Goal: Task Accomplishment & Management: Complete application form

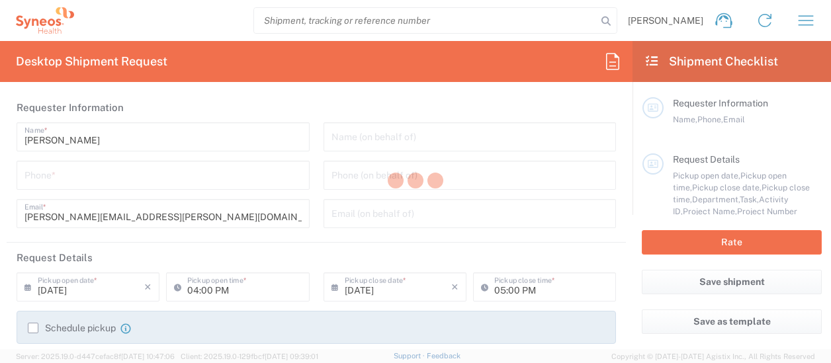
type input "Department"
type input "[US_STATE]"
type input "[GEOGRAPHIC_DATA]"
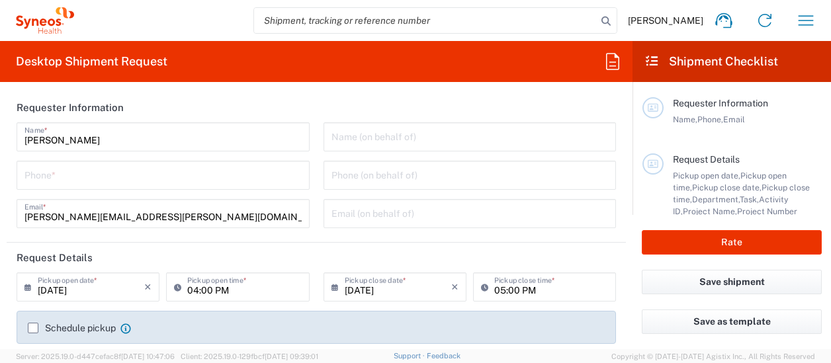
type input "Syneos Health Medical Communic"
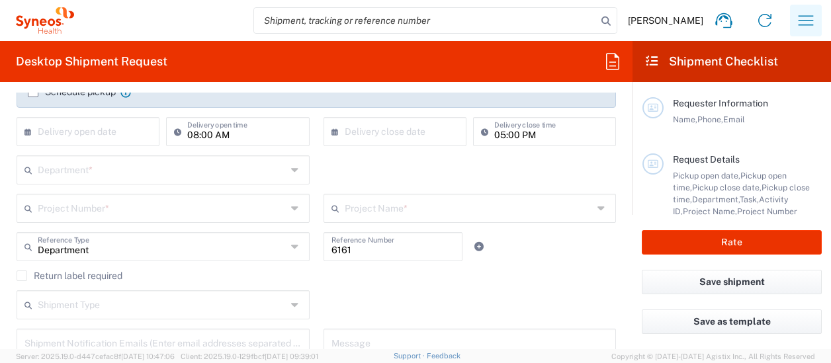
click at [800, 13] on icon "button" at bounding box center [805, 20] width 21 height 21
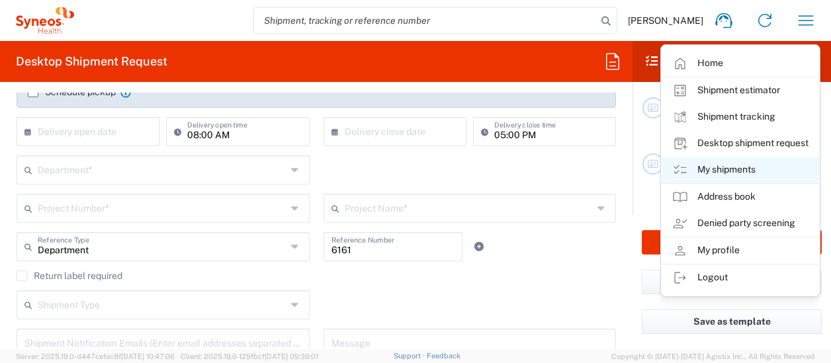
click at [721, 171] on link "My shipments" at bounding box center [739, 170] width 157 height 26
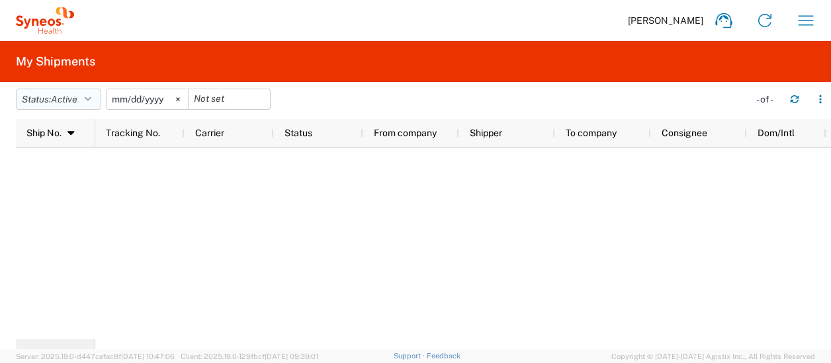
click at [91, 99] on icon "button" at bounding box center [88, 99] width 7 height 9
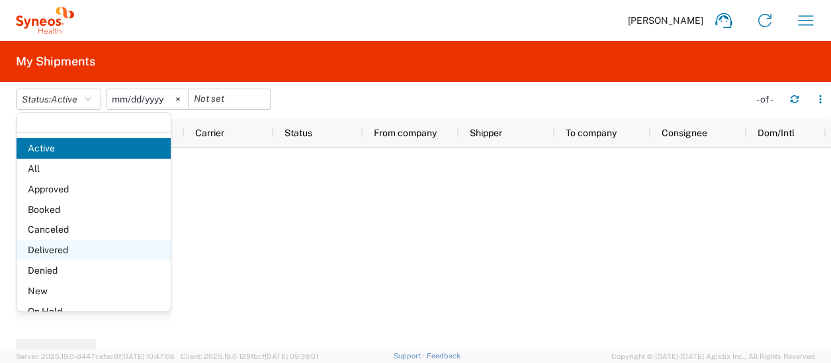
click at [83, 253] on span "Delivered" at bounding box center [94, 250] width 154 height 20
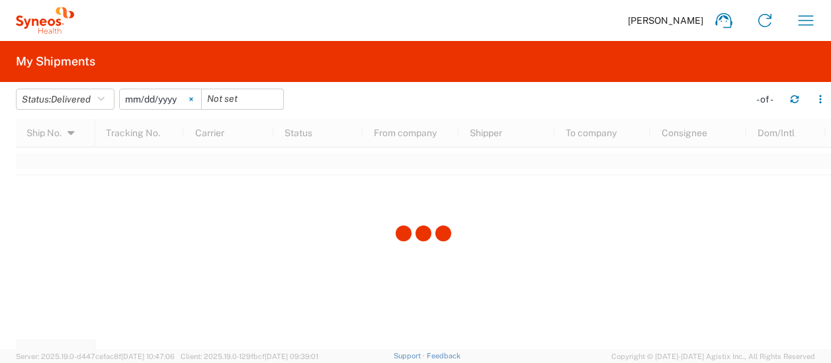
click at [192, 99] on svg-icon at bounding box center [191, 99] width 20 height 20
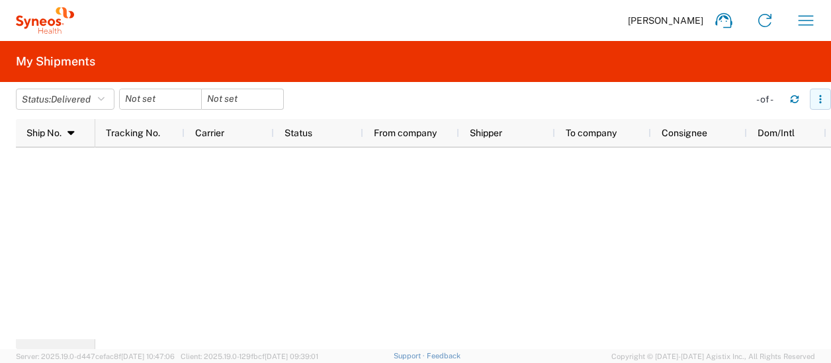
click at [825, 102] on button "button" at bounding box center [819, 99] width 21 height 21
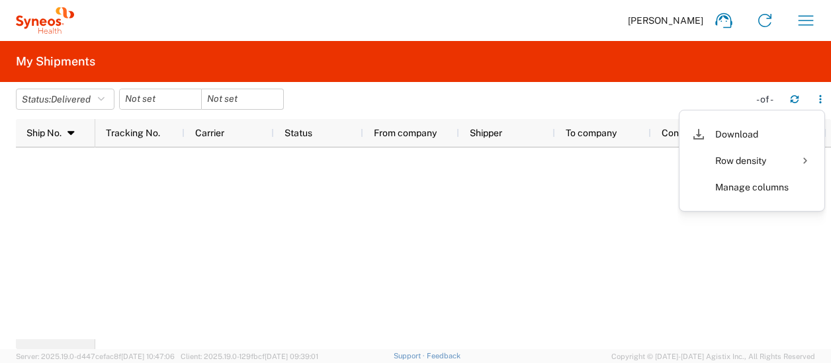
click at [443, 294] on div at bounding box center [462, 243] width 735 height 192
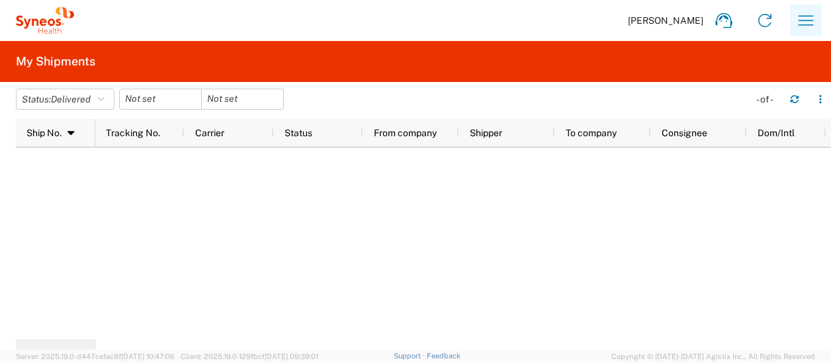
click at [807, 22] on icon "button" at bounding box center [805, 20] width 21 height 21
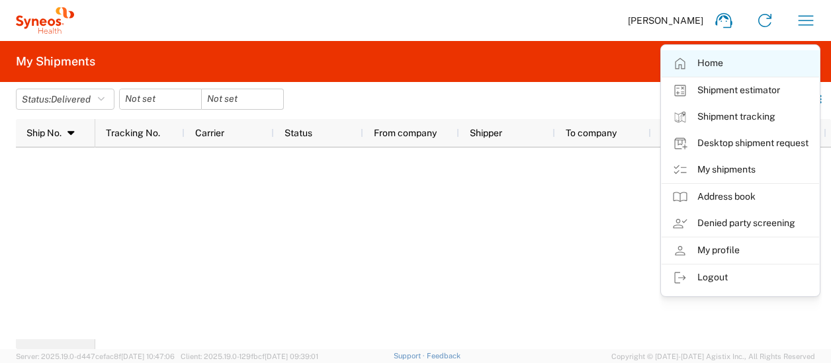
click at [704, 58] on link "Home" at bounding box center [739, 63] width 157 height 26
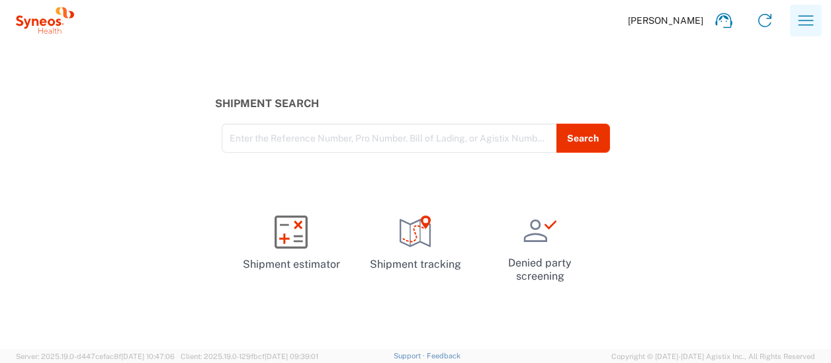
click at [794, 24] on button "button" at bounding box center [806, 21] width 32 height 32
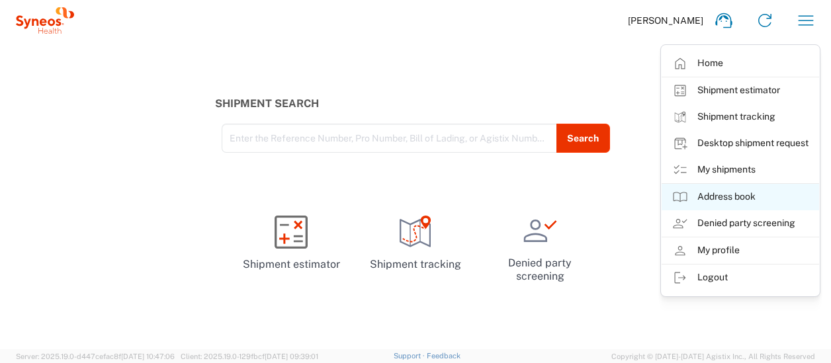
click at [729, 202] on link "Address book" at bounding box center [739, 197] width 157 height 26
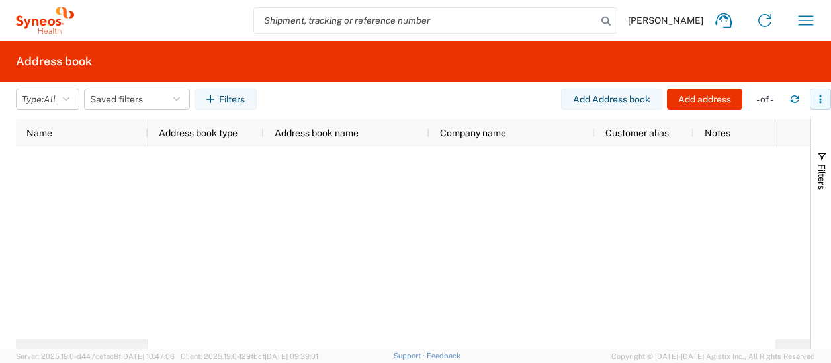
click at [817, 103] on icon "button" at bounding box center [819, 99] width 9 height 9
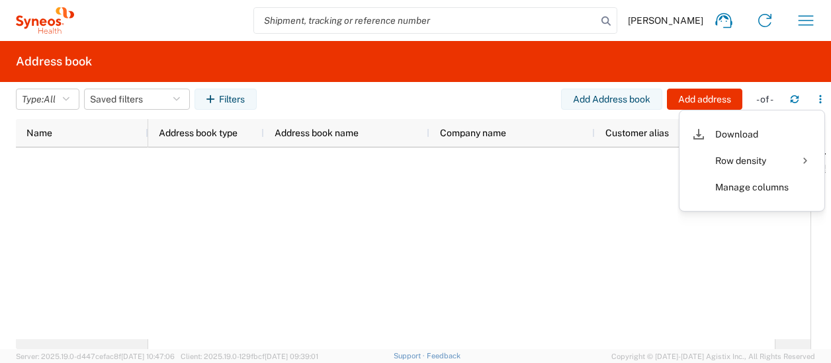
click at [508, 286] on div at bounding box center [461, 243] width 626 height 192
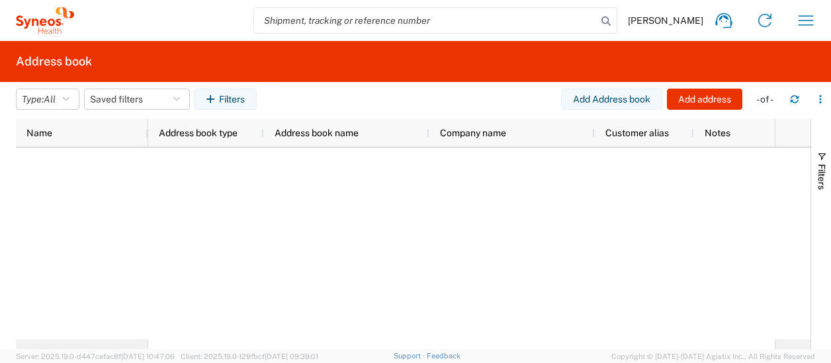
scroll to position [0, 5]
click at [808, 19] on icon "button" at bounding box center [805, 20] width 21 height 21
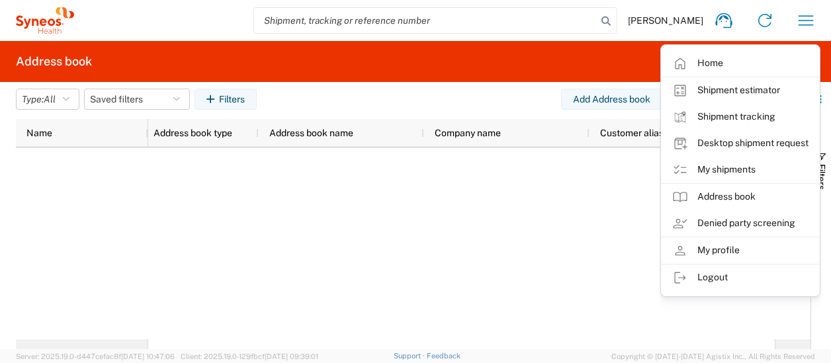
click at [470, 257] on div at bounding box center [461, 243] width 626 height 192
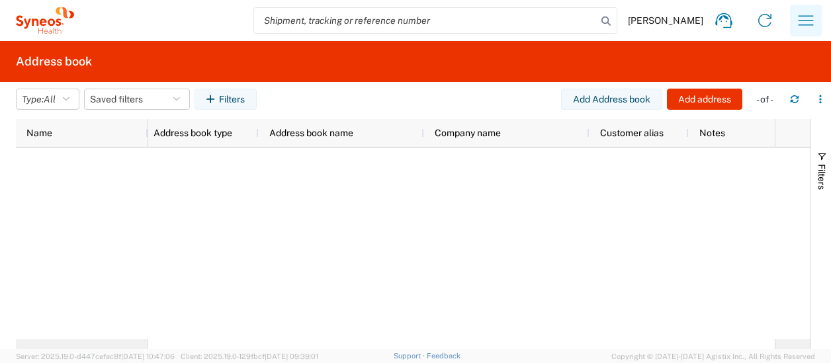
click at [805, 24] on icon "button" at bounding box center [805, 20] width 21 height 21
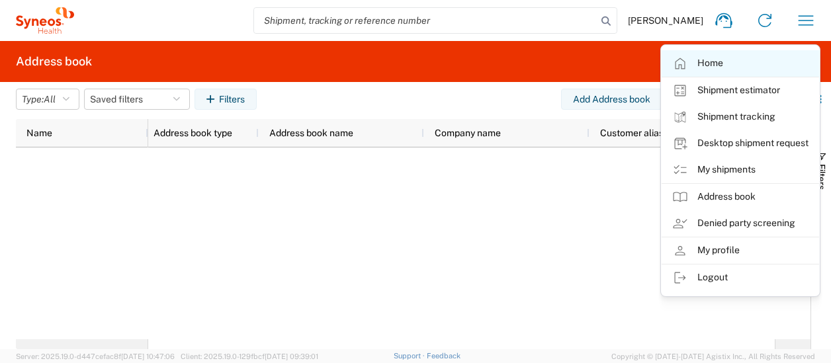
click at [710, 60] on link "Home" at bounding box center [739, 63] width 157 height 26
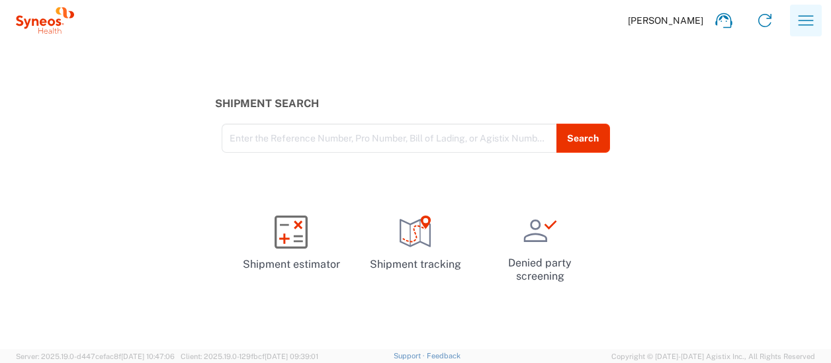
click at [801, 19] on icon "button" at bounding box center [805, 20] width 21 height 21
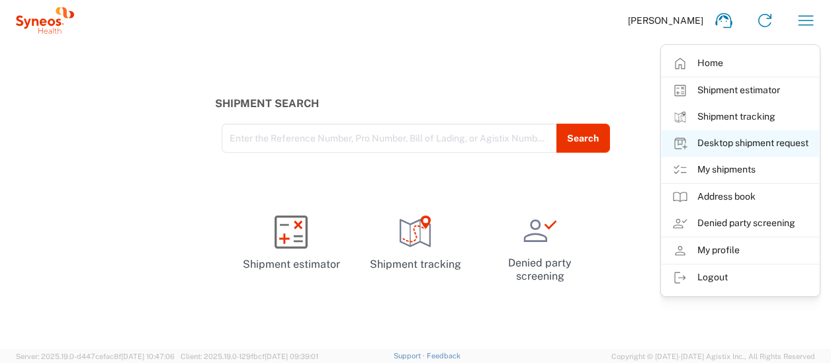
click at [712, 147] on link "Desktop shipment request" at bounding box center [739, 143] width 157 height 26
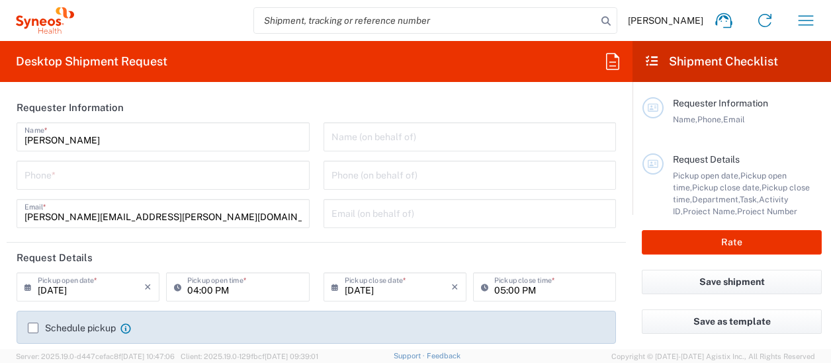
type input "North Carolina"
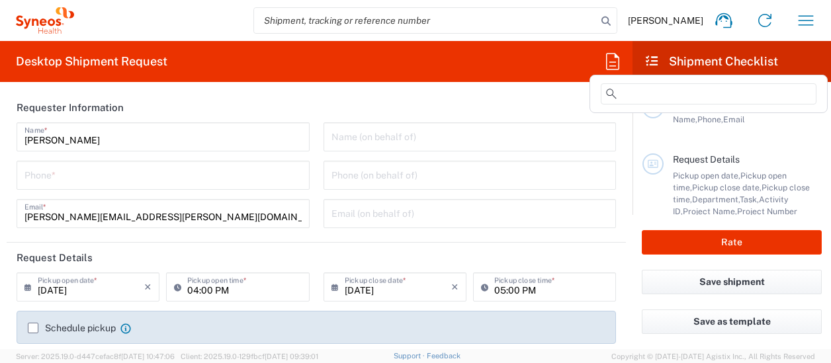
click at [614, 59] on icon at bounding box center [612, 61] width 21 height 21
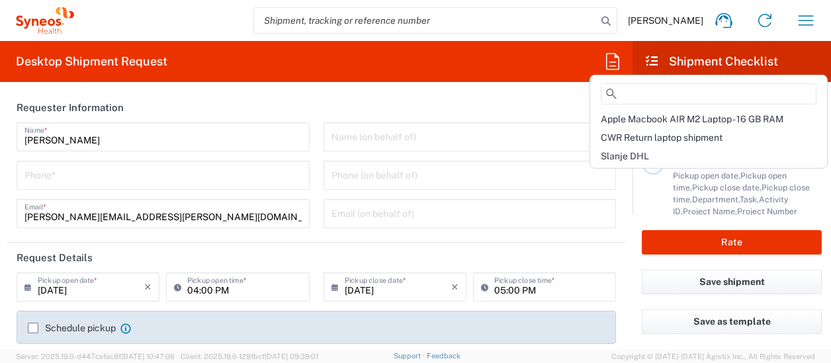
click at [131, 190] on div "Donna Watkins Name * Phone * donna.watkins@syneoshealth.com Email *" at bounding box center [163, 179] width 307 height 115
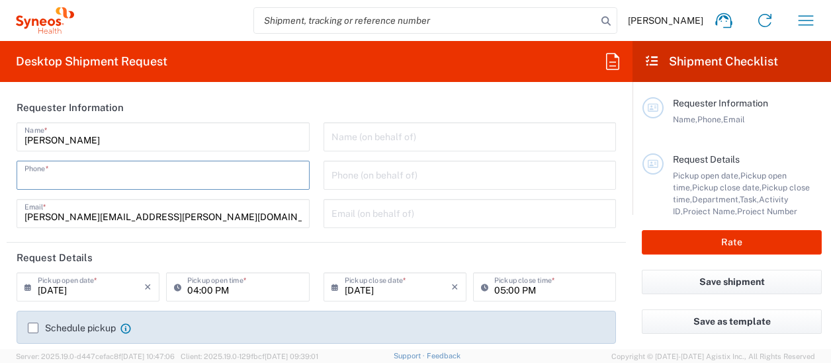
click at [65, 178] on input "tel" at bounding box center [162, 174] width 277 height 23
type input "9197493700"
click at [25, 290] on icon at bounding box center [30, 286] width 13 height 21
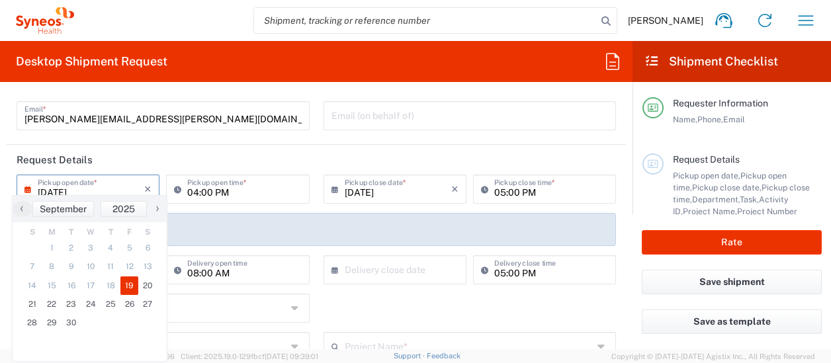
scroll to position [103, 0]
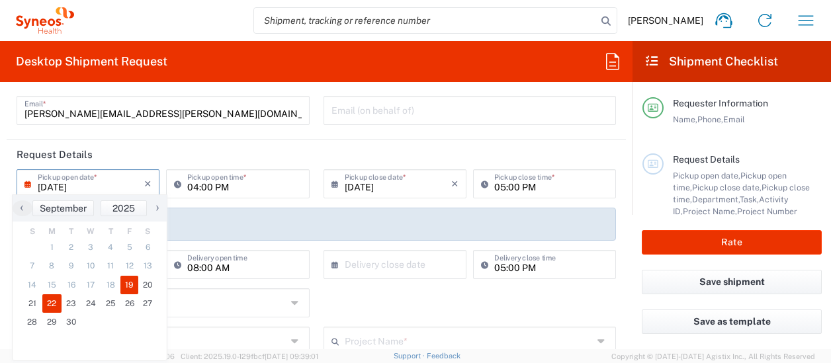
click at [48, 305] on span "22" at bounding box center [52, 303] width 20 height 19
type input "09/22/2025"
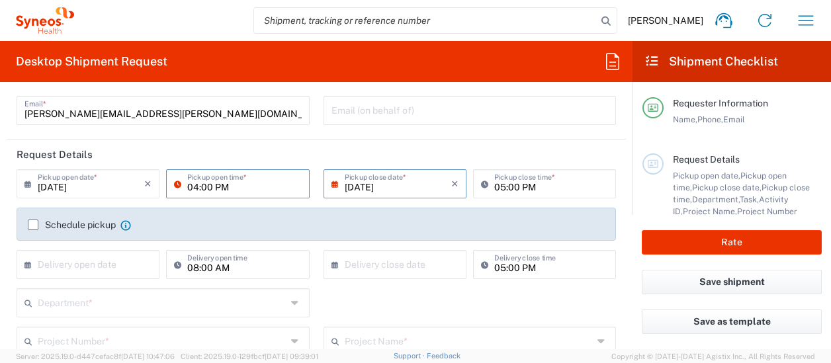
click at [268, 191] on input "04:00 PM" at bounding box center [244, 182] width 114 height 23
click at [229, 192] on input "09:00 PM" at bounding box center [244, 182] width 114 height 23
click at [226, 187] on input "09:00 PM" at bounding box center [244, 182] width 114 height 23
type input "09:00 AM"
click at [58, 269] on input "text" at bounding box center [91, 263] width 106 height 23
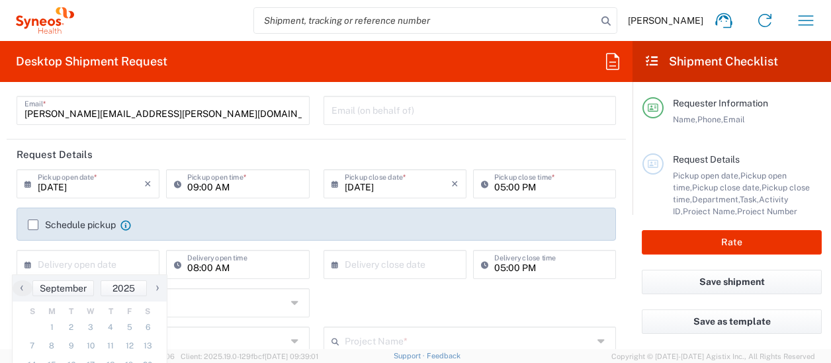
click at [215, 122] on div "donna.watkins@syneoshealth.com Email *" at bounding box center [163, 110] width 293 height 29
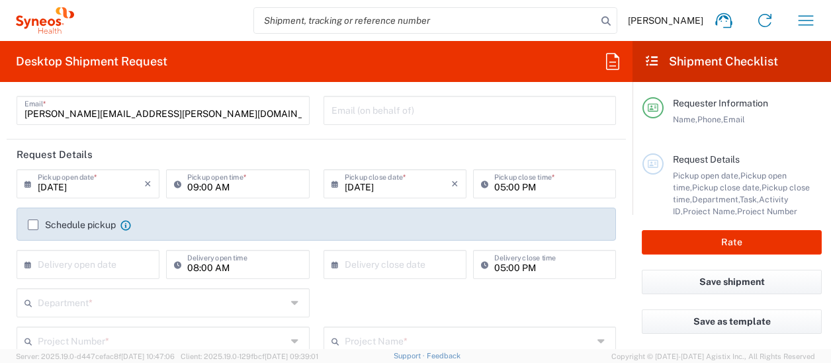
click at [180, 163] on header "Request Details" at bounding box center [316, 155] width 619 height 30
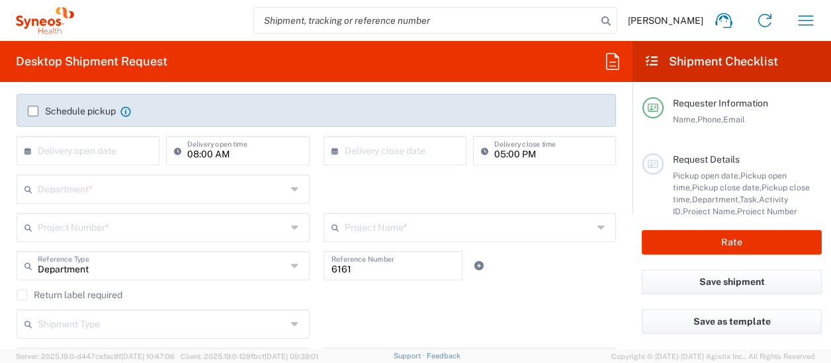
scroll to position [219, 0]
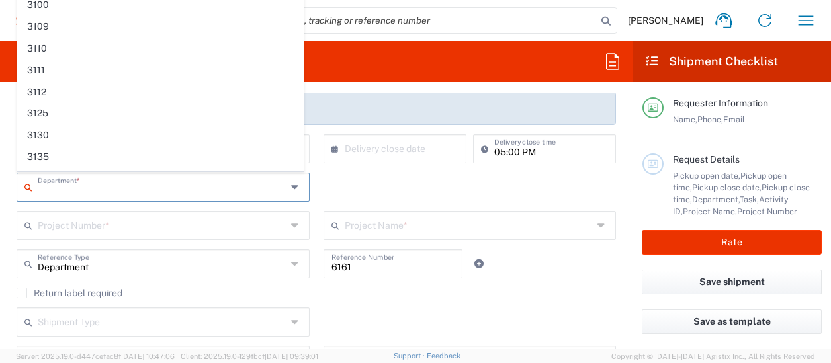
click at [151, 190] on input "text" at bounding box center [162, 186] width 249 height 23
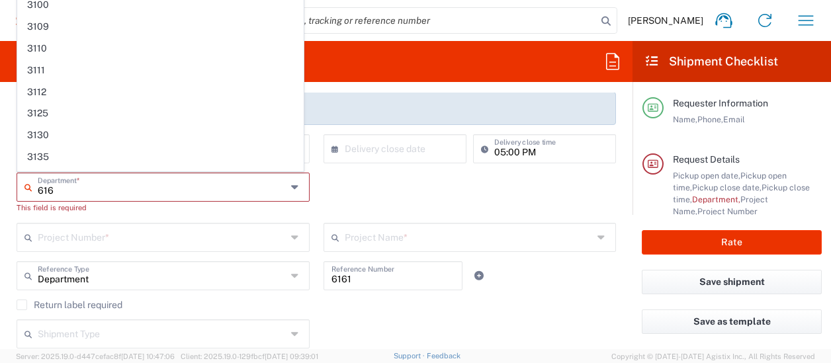
type input "6161"
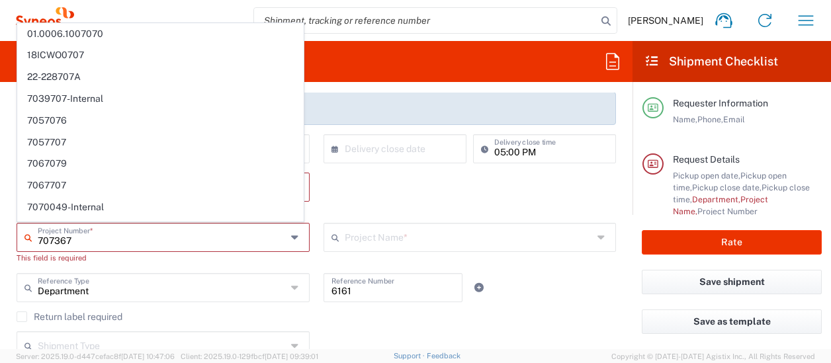
type input "7073675"
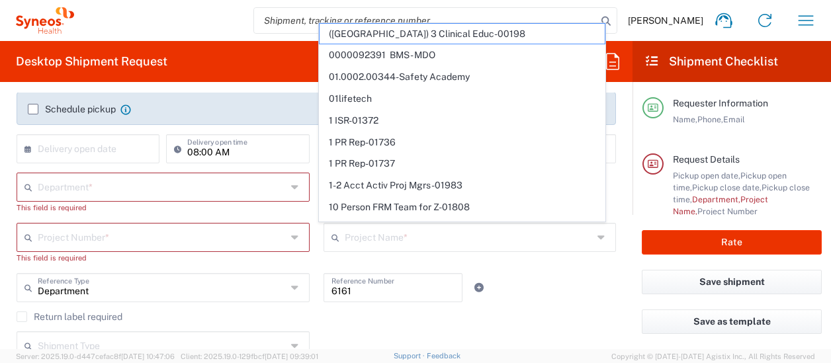
click at [597, 239] on icon at bounding box center [602, 237] width 11 height 21
click at [612, 227] on main "09/22/2025 × Pickup open date * Cancel Apply 09:00 AM Pickup open time * 09/22/…" at bounding box center [316, 232] width 619 height 356
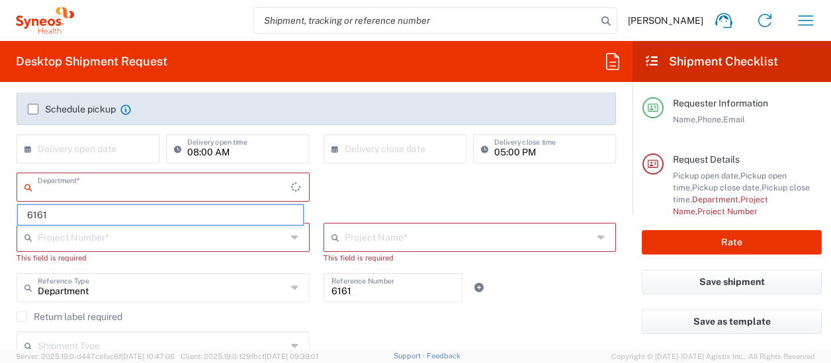
click at [273, 194] on input "text" at bounding box center [164, 186] width 253 height 23
type input "6161"
click at [271, 218] on span "6161" at bounding box center [160, 215] width 285 height 20
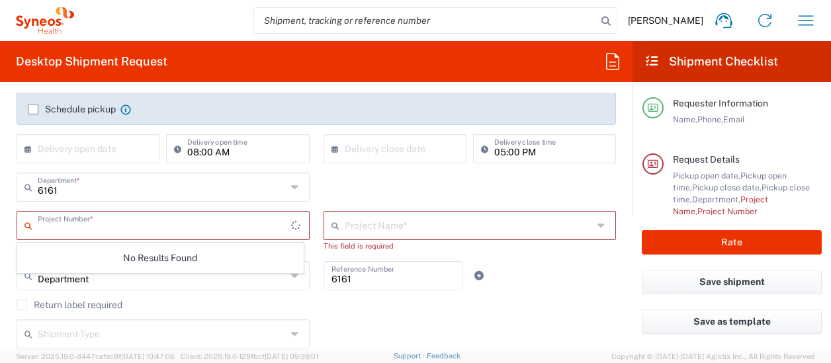
click at [271, 218] on input "text" at bounding box center [164, 224] width 253 height 23
type input "overhead"
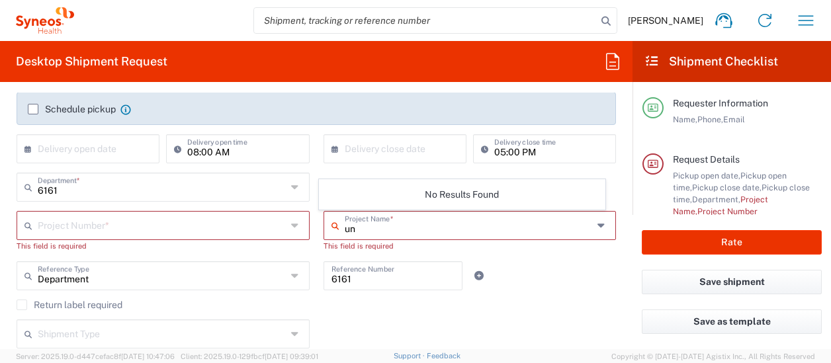
type input "u"
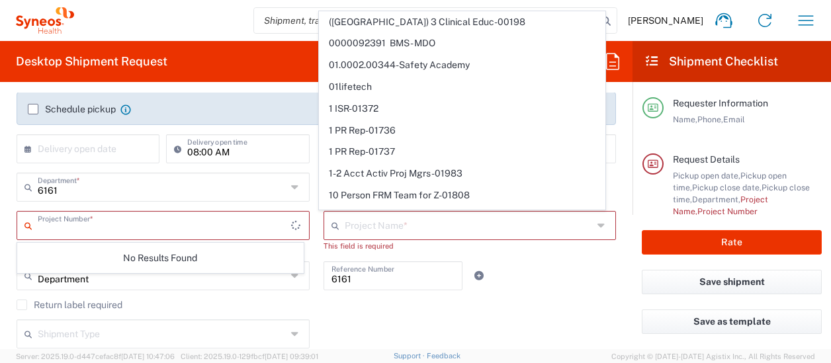
click at [75, 231] on input "text" at bounding box center [164, 224] width 253 height 23
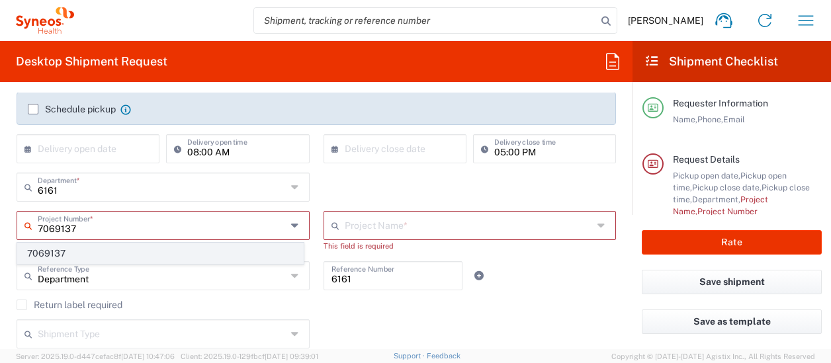
type input "7069137"
click at [67, 259] on span "7069137" at bounding box center [160, 253] width 285 height 20
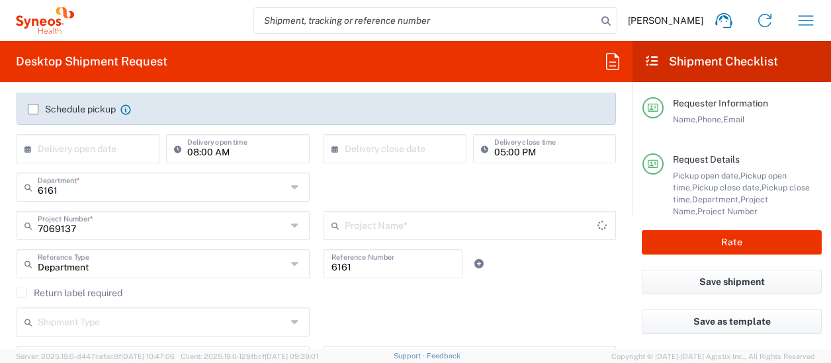
type input "DevPro 7069137"
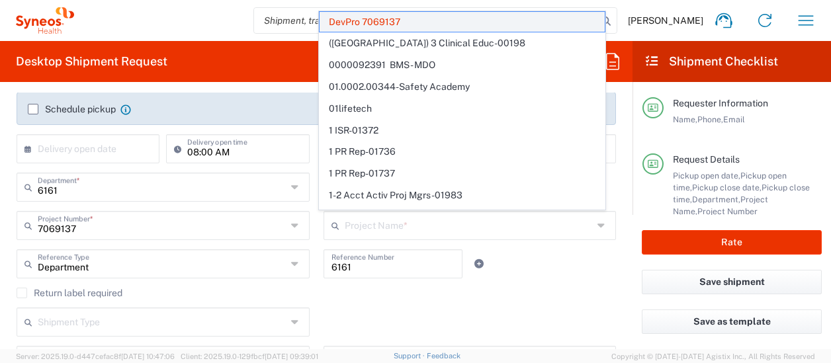
click at [410, 19] on span "DevPro 7069137" at bounding box center [461, 22] width 285 height 20
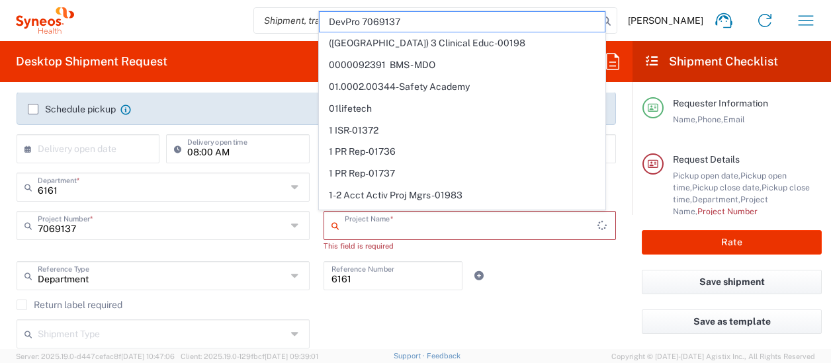
click at [366, 224] on input "text" at bounding box center [471, 224] width 253 height 23
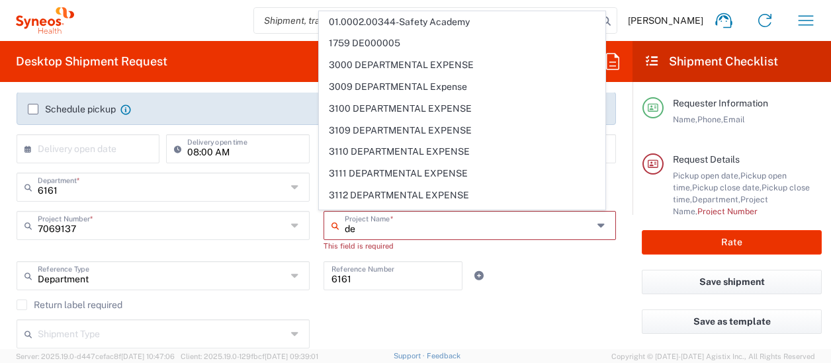
type input "d"
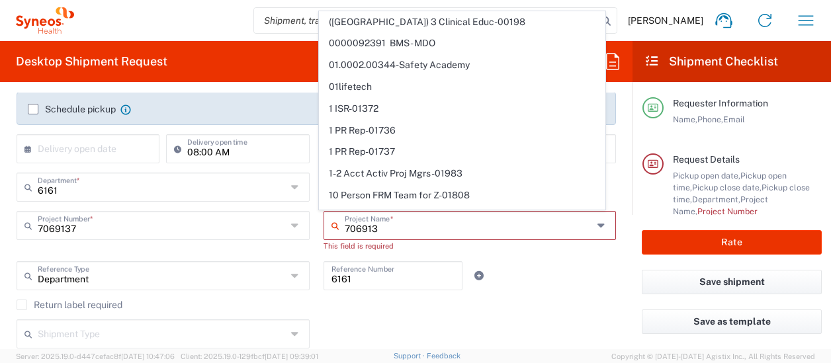
type input "7069137"
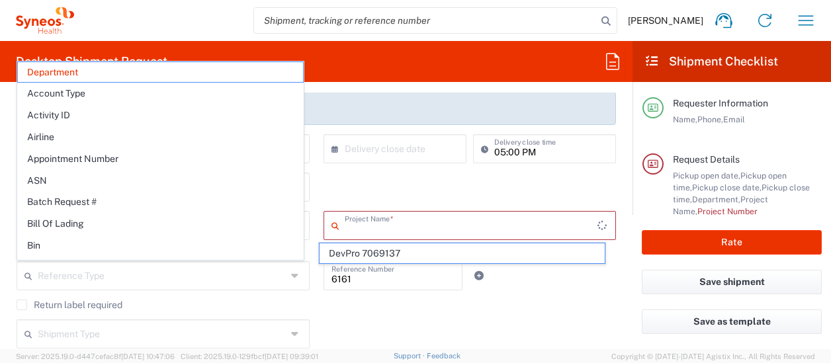
click at [367, 222] on input "text" at bounding box center [471, 224] width 253 height 23
type input "Department"
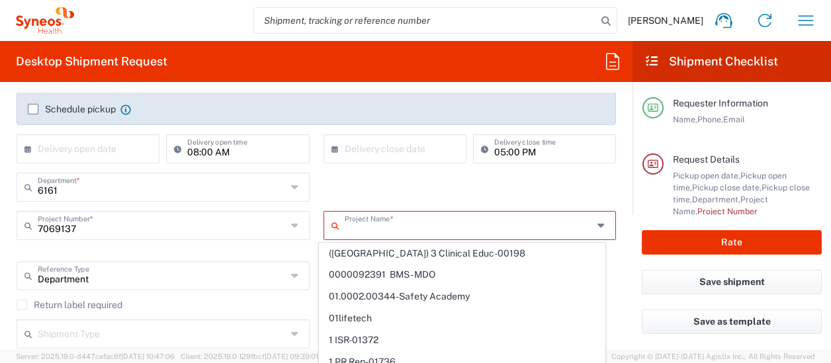
click at [366, 224] on input "text" at bounding box center [469, 224] width 249 height 23
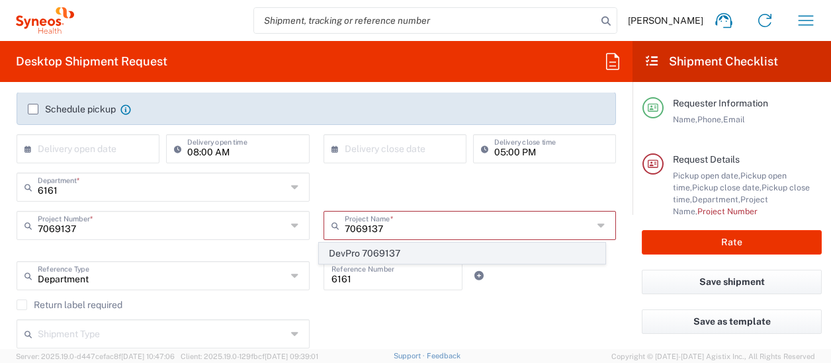
click at [366, 248] on span "DevPro 7069137" at bounding box center [461, 253] width 285 height 20
type input "DevPro 7069137"
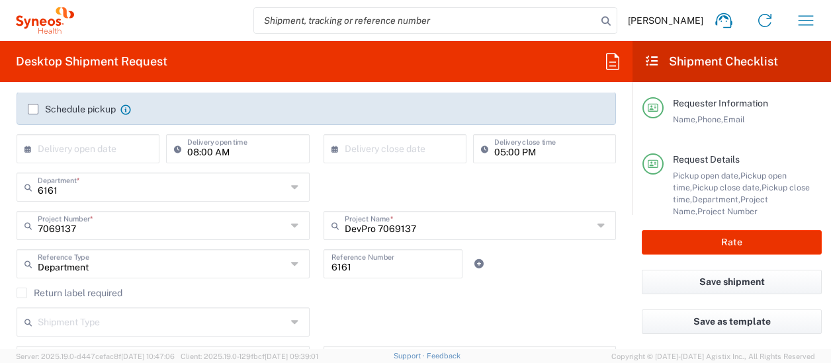
type input "7069137"
click at [291, 265] on icon at bounding box center [296, 263] width 11 height 21
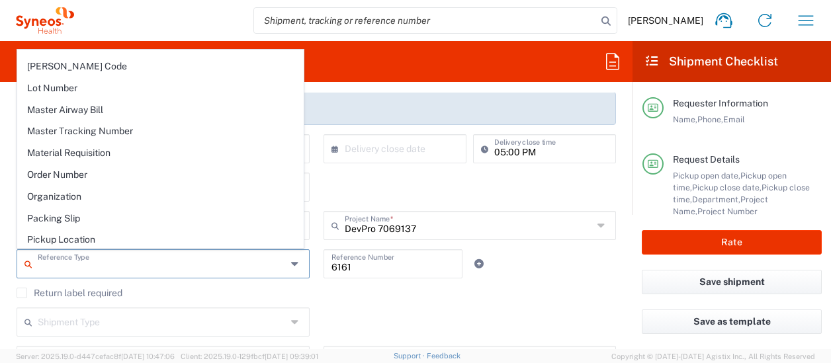
scroll to position [602, 0]
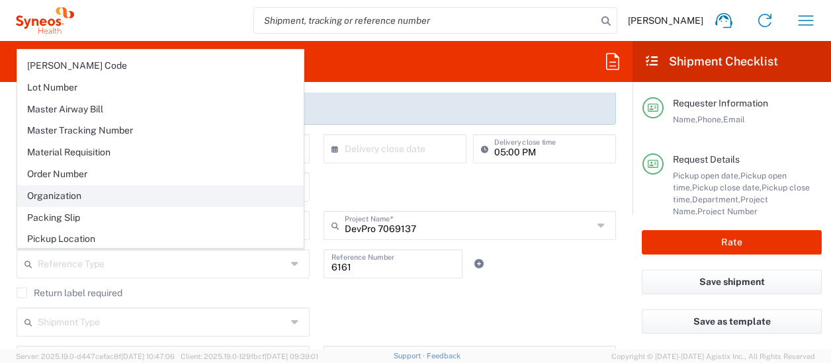
click at [208, 186] on span "Organization" at bounding box center [160, 196] width 285 height 20
type input "Organization"
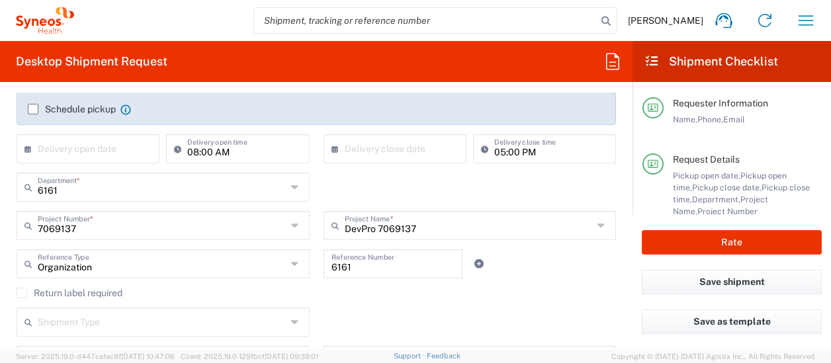
click at [358, 296] on agx-checkbox-control "Return label required" at bounding box center [316, 293] width 599 height 11
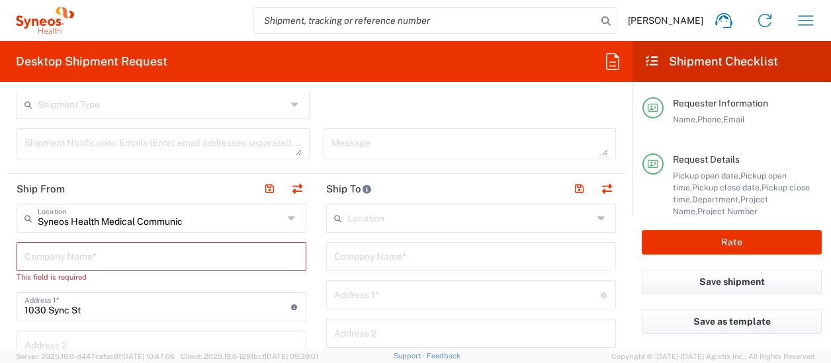
scroll to position [463, 0]
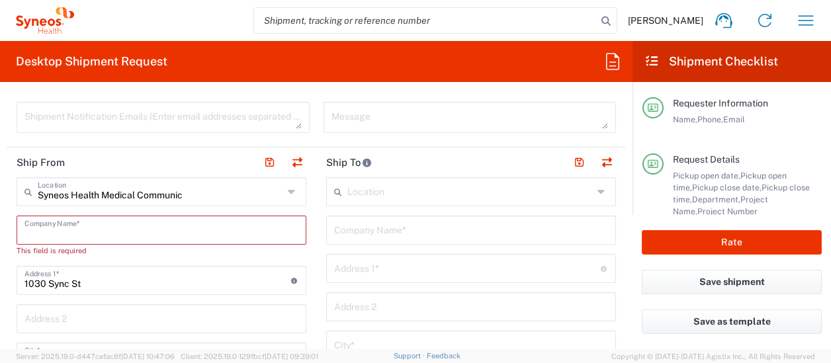
click at [196, 228] on input "text" at bounding box center [161, 229] width 274 height 23
type input "H"
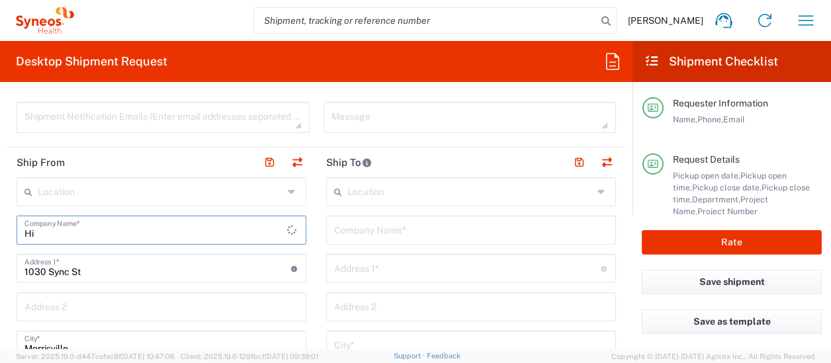
type input "H"
type input "Syneos Health"
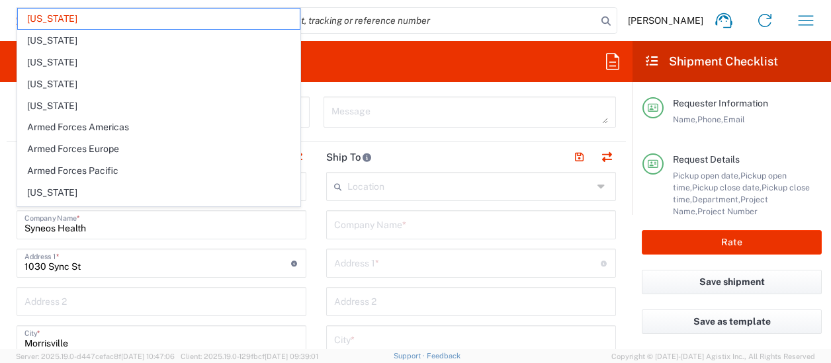
scroll to position [623, 0]
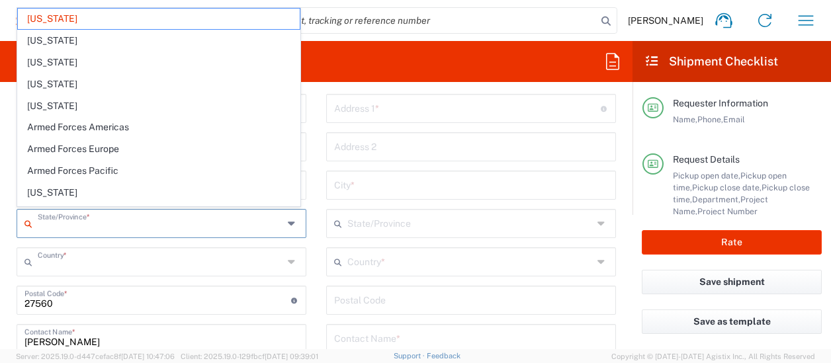
type input "North Carolina"
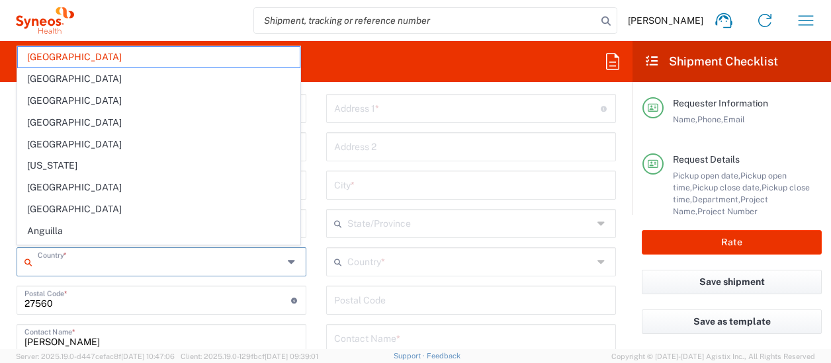
type input "United States"
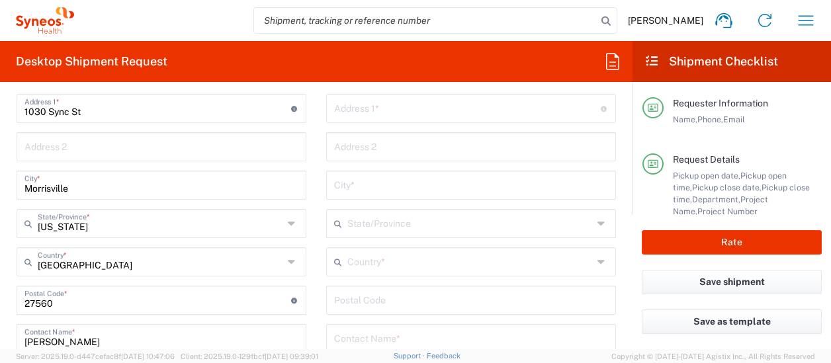
scroll to position [776, 0]
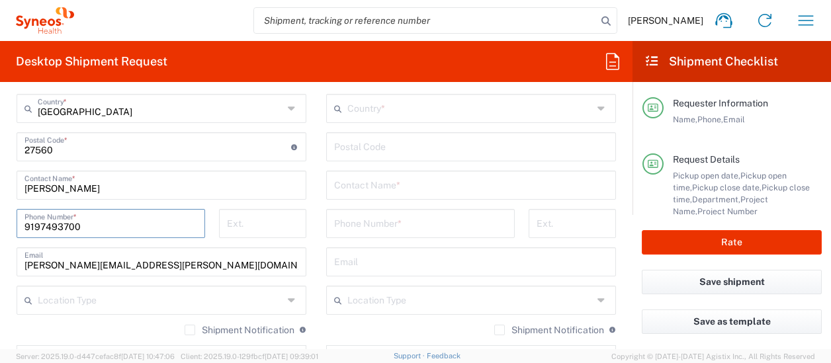
type input "9197493700"
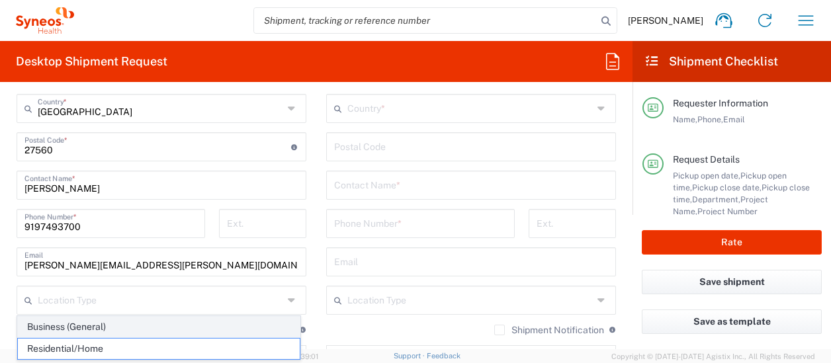
click at [118, 327] on span "Business (General)" at bounding box center [159, 327] width 282 height 20
type input "Business (General)"
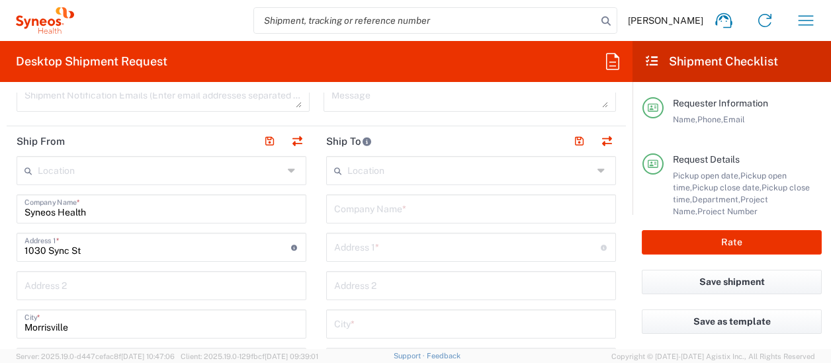
scroll to position [484, 0]
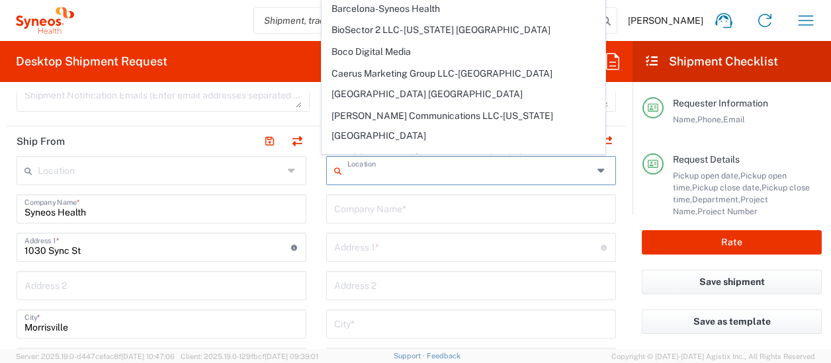
click at [378, 169] on input "text" at bounding box center [469, 169] width 245 height 23
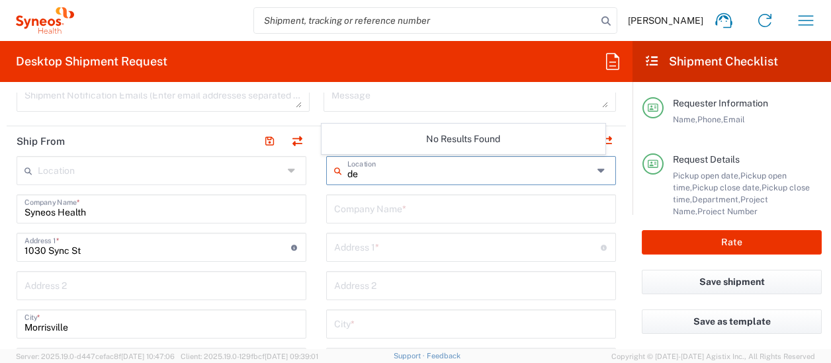
type input "d"
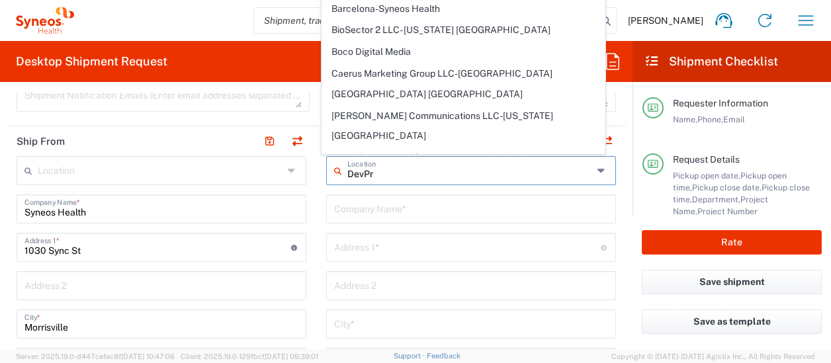
type input "DevPro"
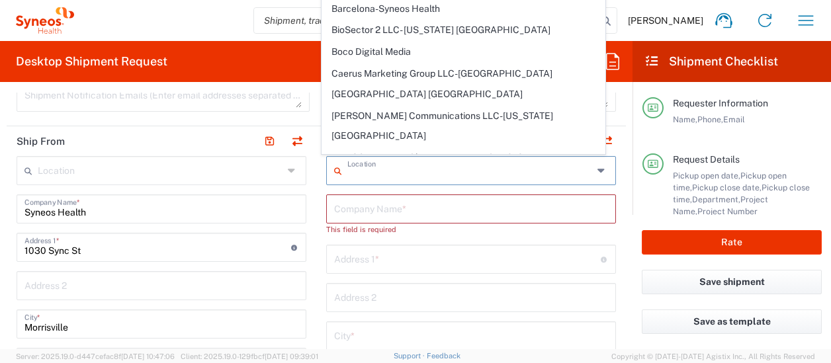
click at [378, 169] on input "text" at bounding box center [469, 169] width 245 height 23
click at [354, 215] on input "text" at bounding box center [471, 207] width 274 height 23
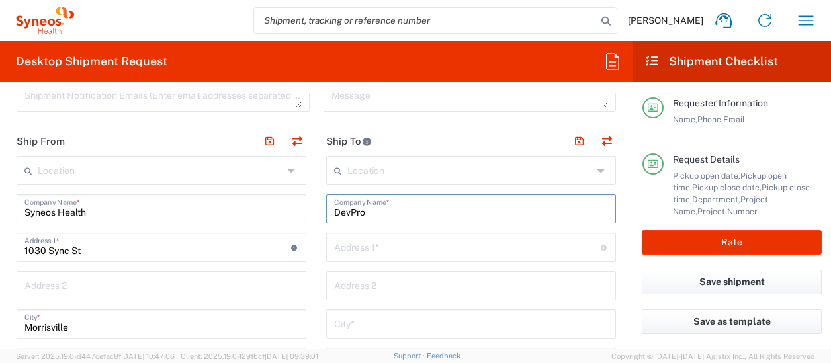
type input "DevPro"
type input "25 McDowell Ct"
type input "Bridgewater"
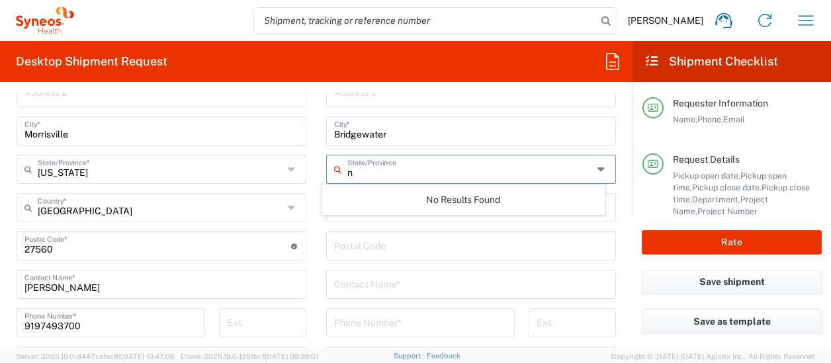
scroll to position [678, 0]
type input "n"
type input "new jersey"
click at [597, 168] on icon at bounding box center [602, 167] width 11 height 21
click at [597, 164] on icon at bounding box center [602, 167] width 11 height 21
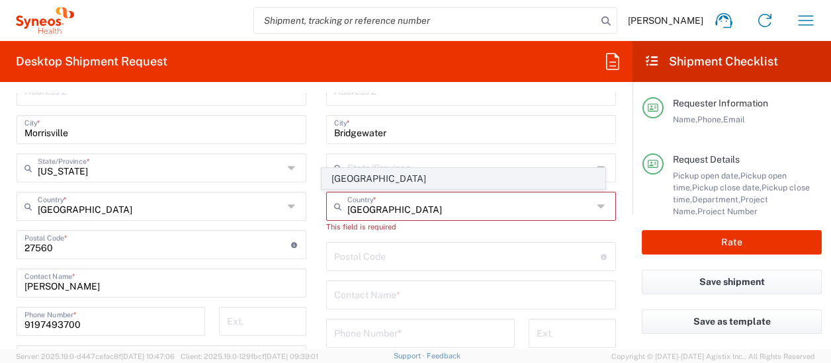
click at [459, 175] on span "United States" at bounding box center [463, 179] width 282 height 20
type input "United States"
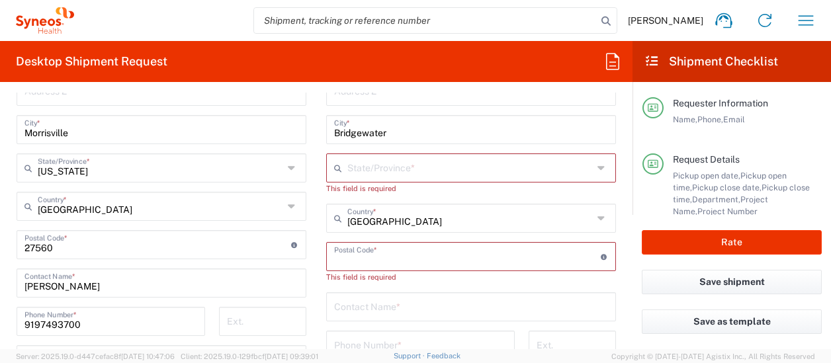
click at [342, 261] on input "undefined" at bounding box center [467, 255] width 266 height 23
type input "08807"
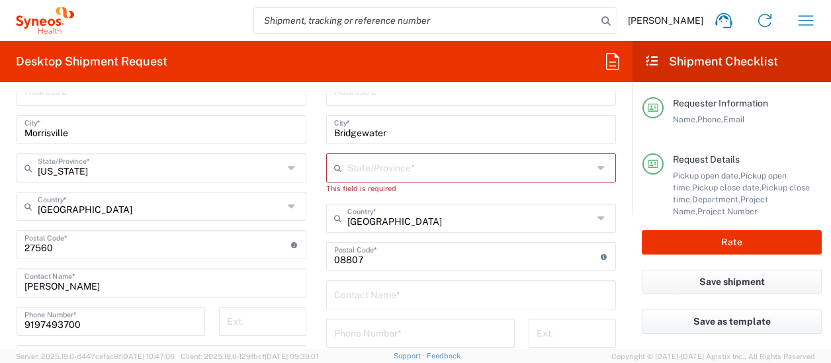
click at [597, 170] on icon at bounding box center [602, 167] width 11 height 21
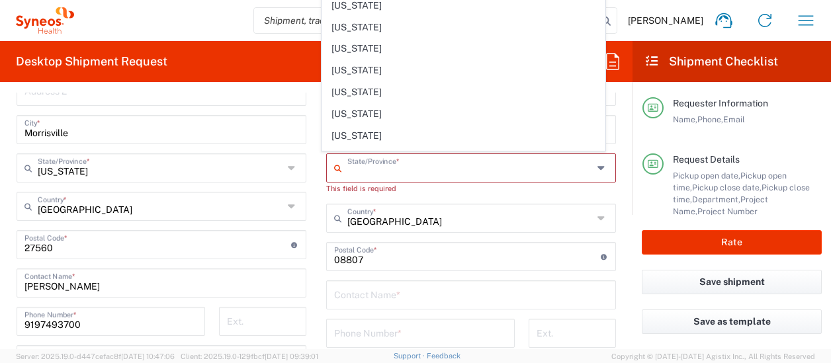
scroll to position [546, 0]
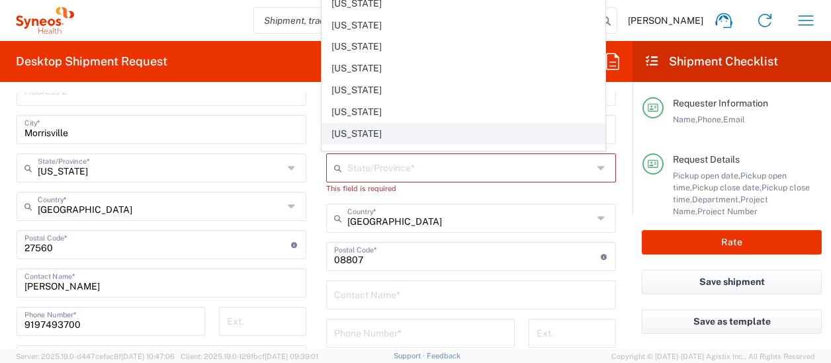
click at [471, 125] on span "New Jersey" at bounding box center [463, 134] width 282 height 20
type input "New Jersey"
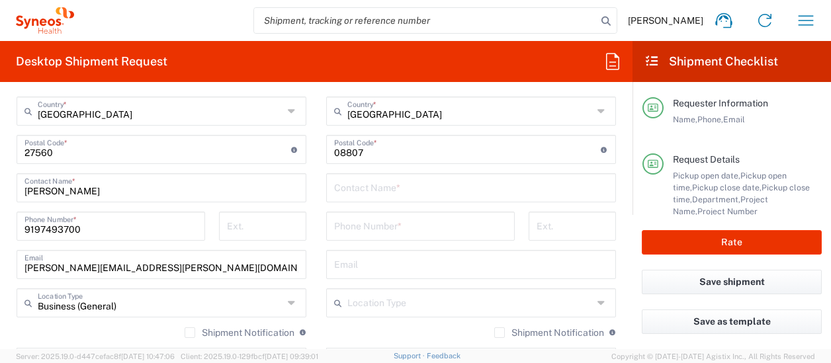
scroll to position [774, 0]
click at [439, 192] on input "text" at bounding box center [471, 186] width 274 height 23
type input "Catherine Pelc"
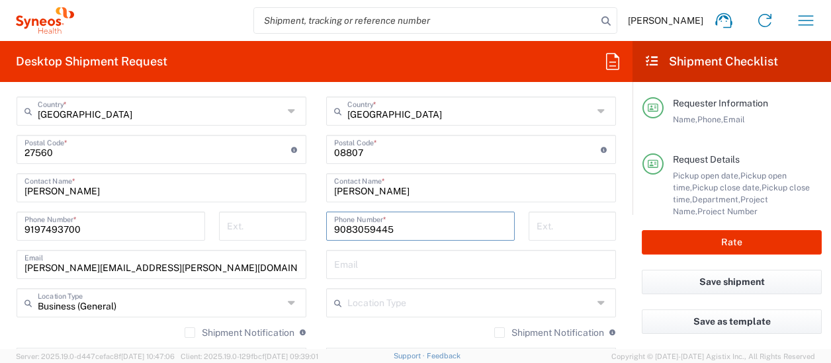
type input "9083059445"
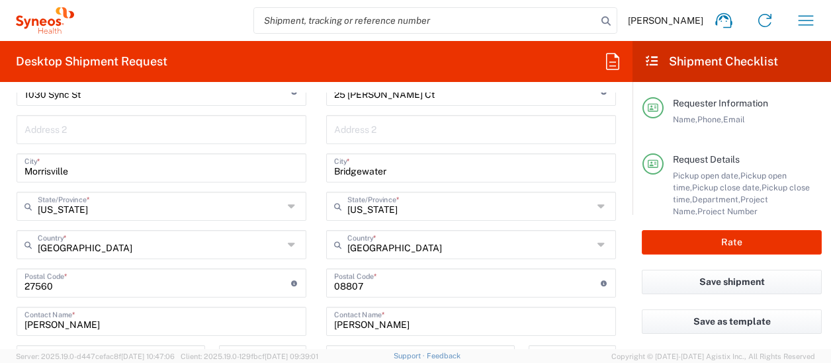
scroll to position [577, 0]
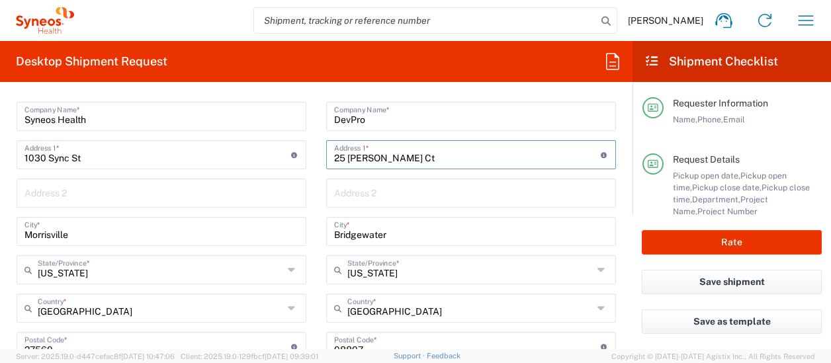
drag, startPoint x: 407, startPoint y: 156, endPoint x: 311, endPoint y: 153, distance: 95.9
click at [316, 153] on main "Location Addison Whitney LLC-Morrisvile NC US Barcelona-Syneos Health BioSector…" at bounding box center [470, 340] width 309 height 555
paste input "33 Mount Airy Road, Suite 100"
drag, startPoint x: 466, startPoint y: 152, endPoint x: 425, endPoint y: 151, distance: 41.0
click at [425, 151] on input "233 Mount Airy Road, Suite 100" at bounding box center [467, 153] width 266 height 23
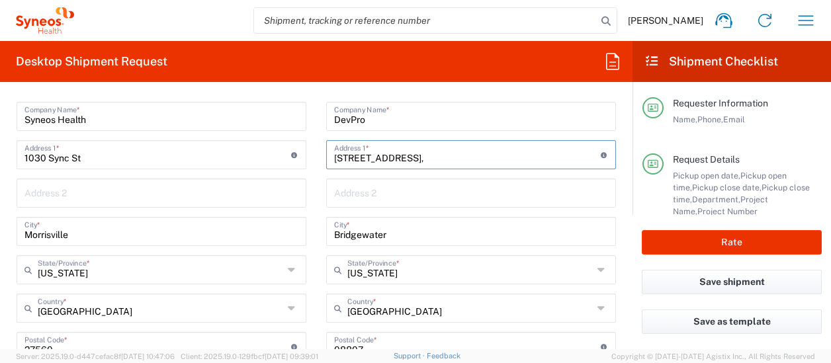
type input "233 Mount Airy Road,"
click at [373, 189] on input "text" at bounding box center [471, 192] width 274 height 23
paste input "Suite 100"
type input "Suite 100"
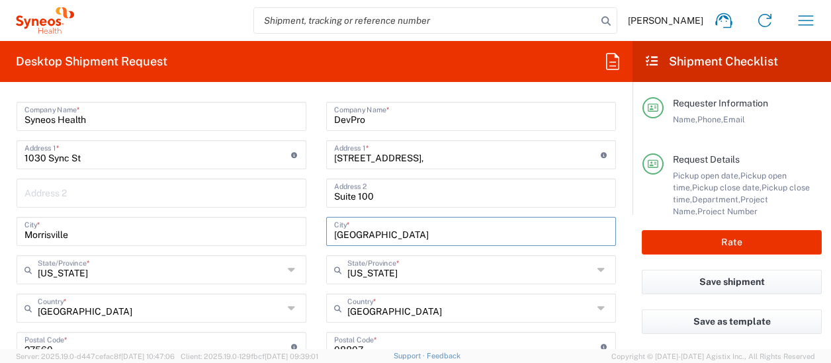
type input "Basking Ridge"
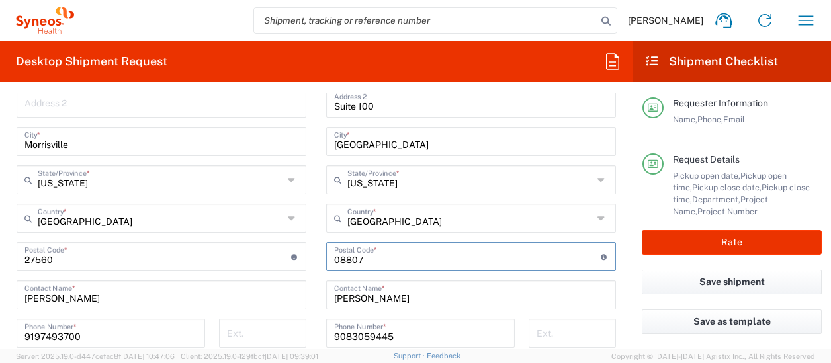
click at [374, 259] on input "undefined" at bounding box center [467, 255] width 266 height 23
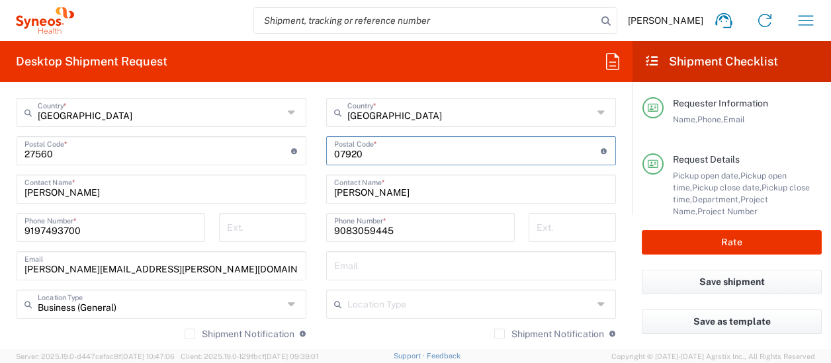
scroll to position [786, 0]
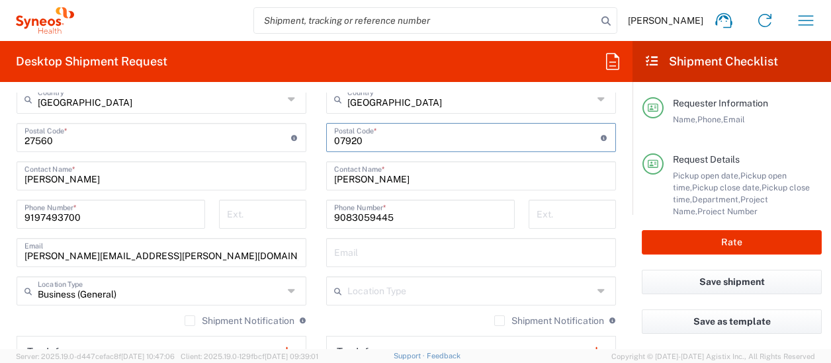
type input "07920"
click at [419, 247] on input "text" at bounding box center [471, 251] width 274 height 23
paste input "cpelc@devprobiopharma.com"
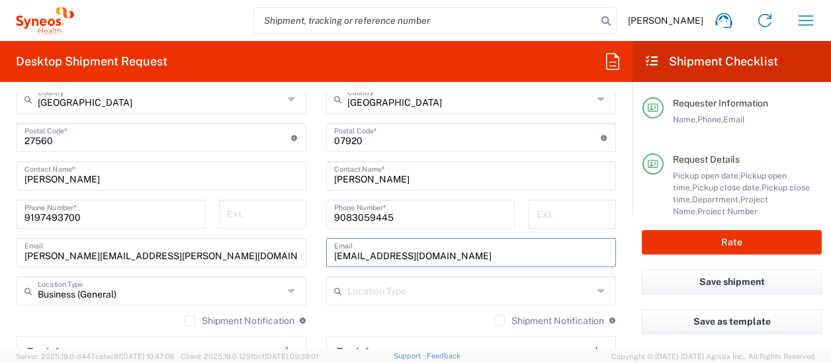
type input "cpelc@devprobiopharma.com"
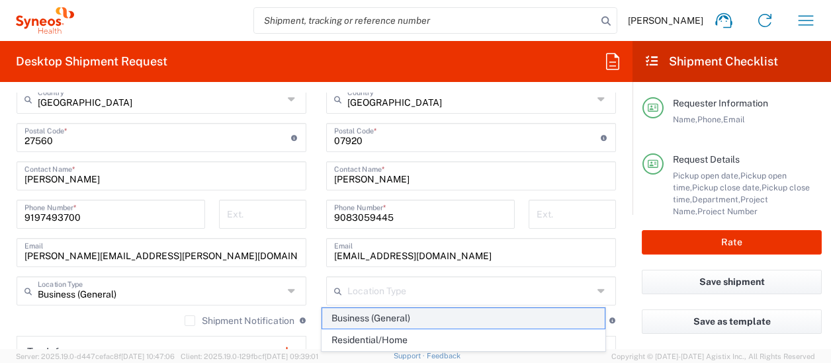
click at [420, 315] on span "Business (General)" at bounding box center [463, 318] width 282 height 20
type input "Business (General)"
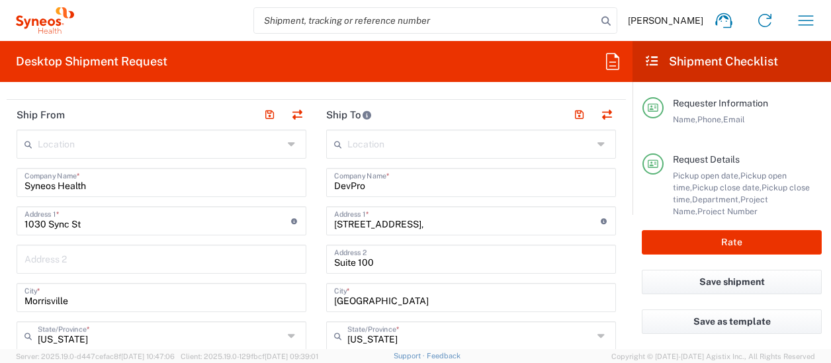
scroll to position [511, 0]
click at [569, 117] on button "button" at bounding box center [578, 115] width 19 height 19
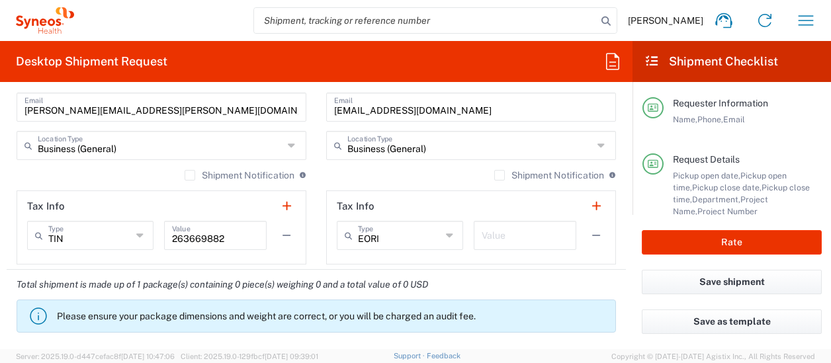
scroll to position [934, 0]
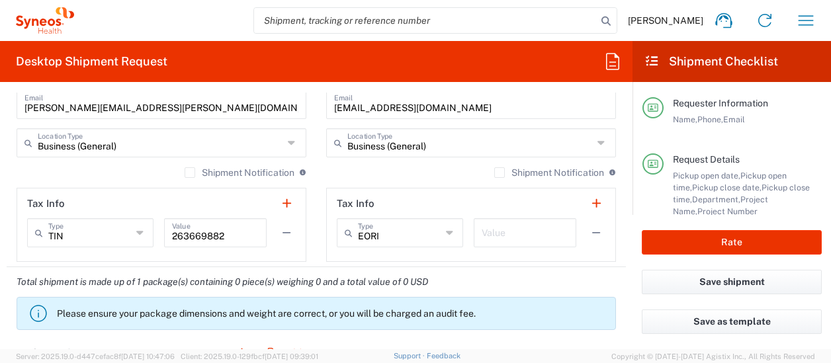
click at [446, 229] on icon at bounding box center [450, 232] width 9 height 21
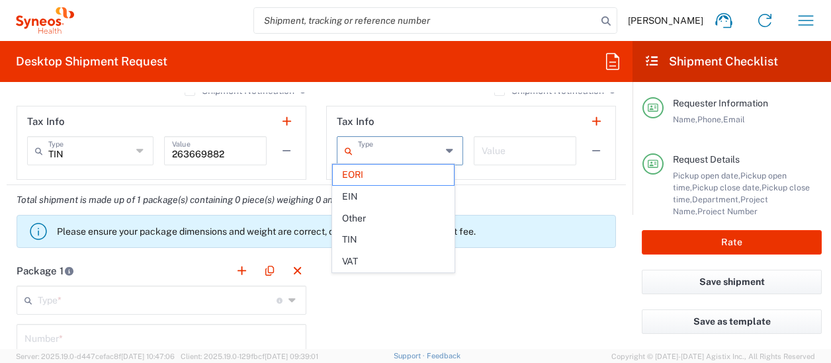
scroll to position [1020, 0]
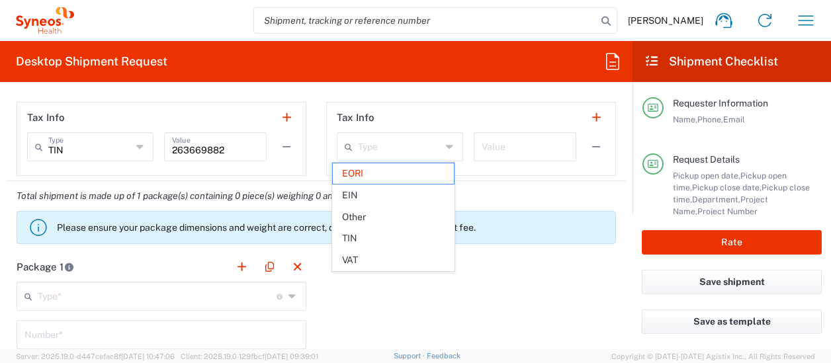
type input "EORI"
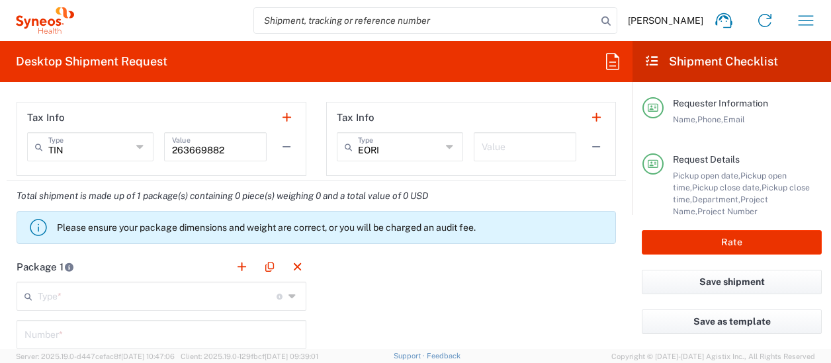
click at [255, 284] on input "text" at bounding box center [157, 295] width 239 height 23
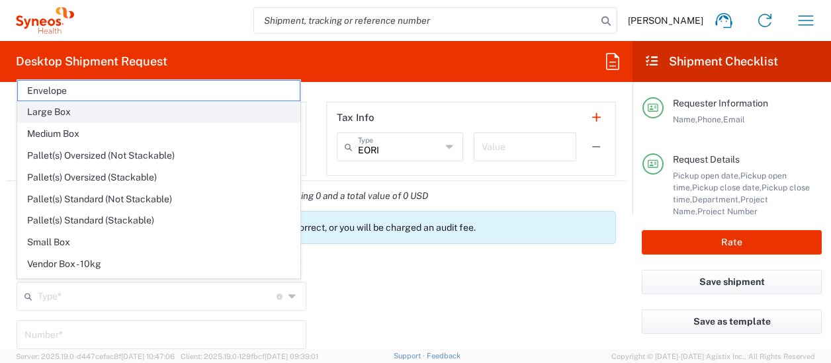
click at [217, 118] on span "Large Box" at bounding box center [159, 112] width 282 height 20
type input "Large Box"
type input "17.5"
type input "12.5"
type input "3"
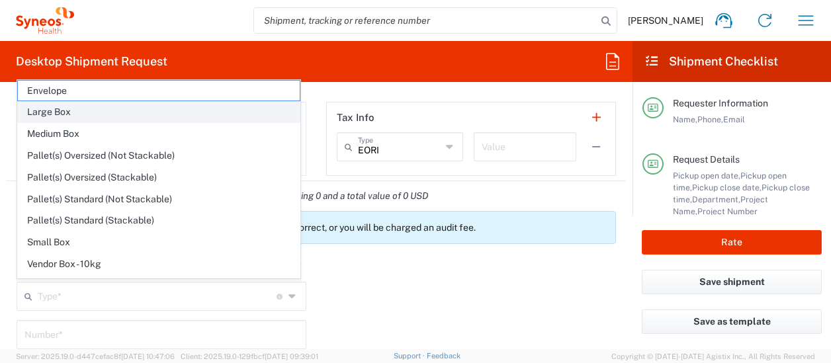
type input "in"
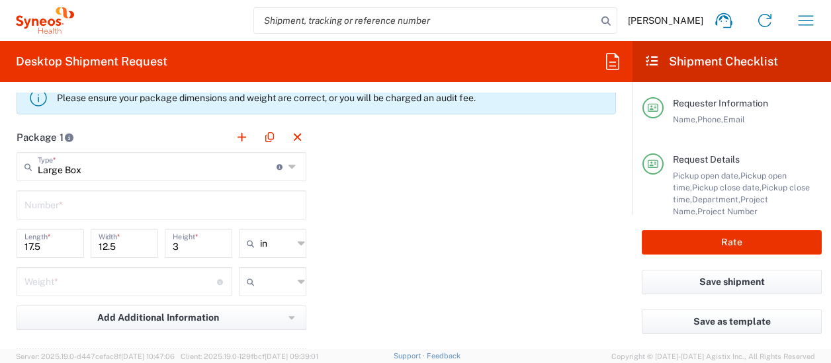
scroll to position [1153, 0]
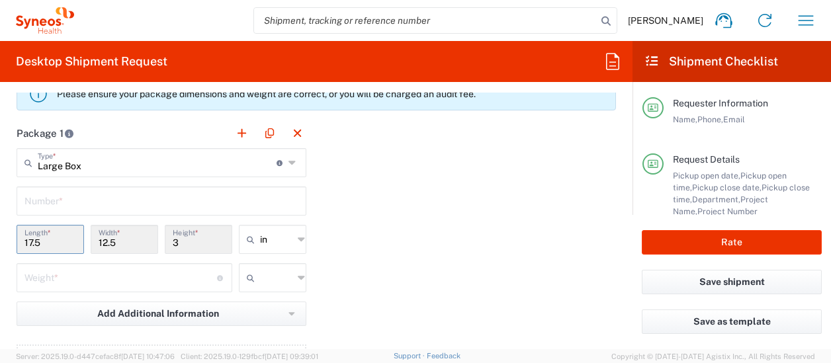
drag, startPoint x: 44, startPoint y: 242, endPoint x: 11, endPoint y: 235, distance: 33.9
click at [11, 235] on main "Large Box Type * Material used to package goods Envelope Large Box Medium Box P…" at bounding box center [161, 275] width 309 height 255
drag, startPoint x: 11, startPoint y: 235, endPoint x: 44, endPoint y: 240, distance: 33.5
click at [44, 240] on input "17.5" at bounding box center [50, 238] width 52 height 23
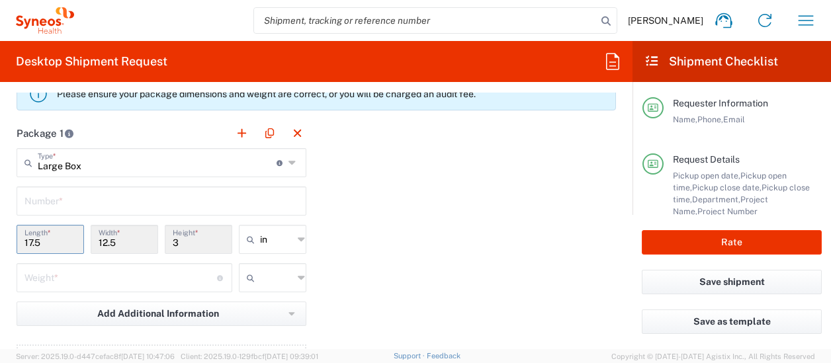
click at [44, 240] on input "17.5" at bounding box center [50, 238] width 52 height 23
click at [288, 163] on icon at bounding box center [293, 162] width 10 height 21
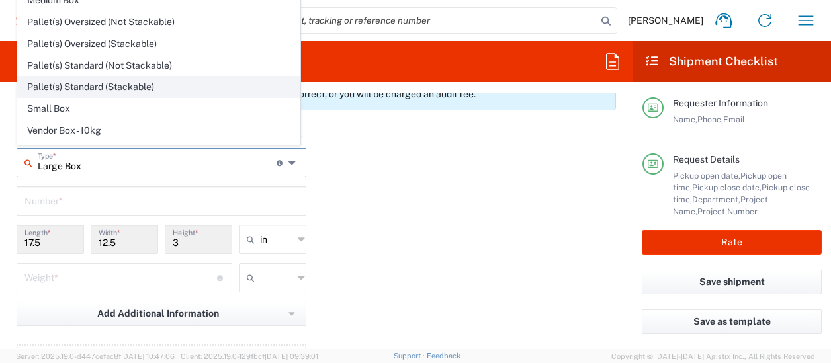
scroll to position [35, 0]
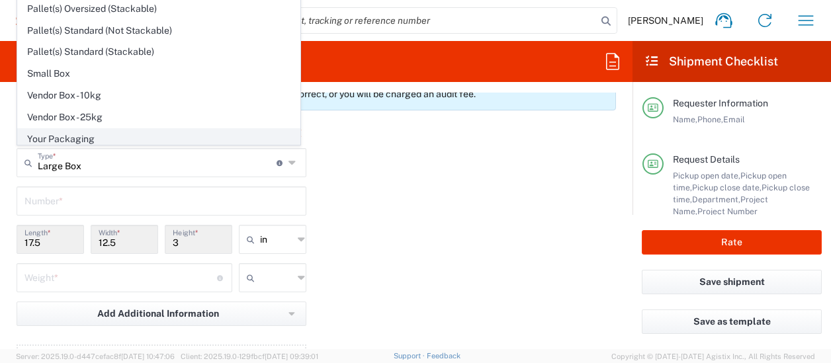
click at [197, 133] on span "Your Packaging" at bounding box center [159, 139] width 282 height 20
type input "Your Packaging"
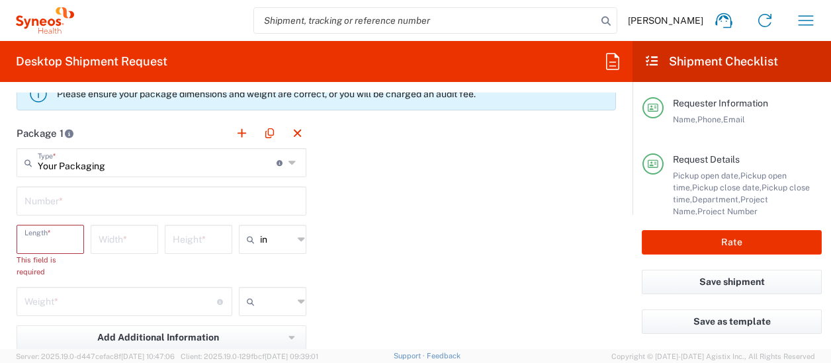
click at [30, 239] on input "number" at bounding box center [50, 238] width 52 height 23
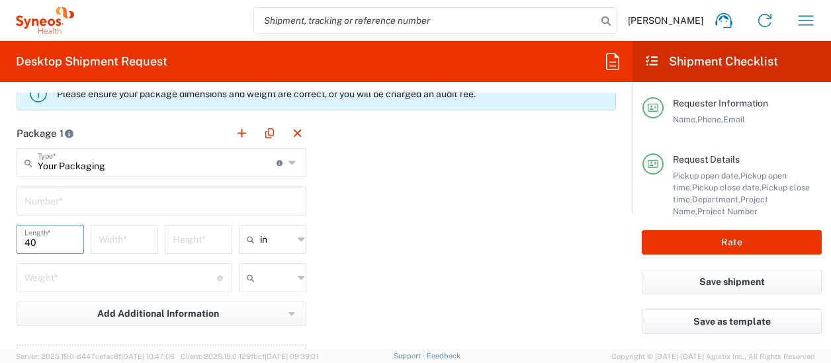
type input "40"
type input "6"
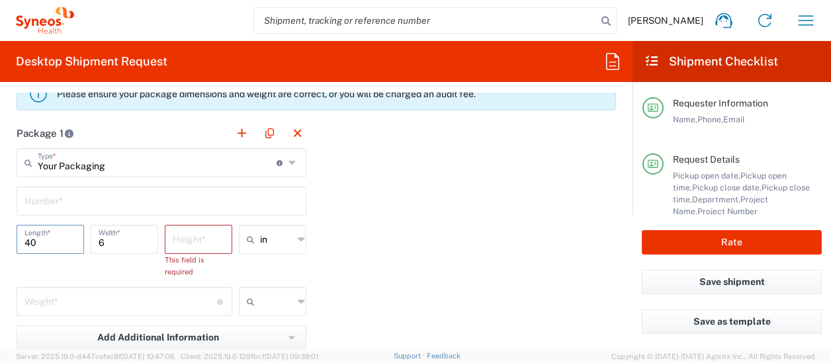
click at [45, 239] on input "40" at bounding box center [50, 238] width 52 height 23
type input "4"
type input "30"
click at [165, 232] on div "Height *" at bounding box center [198, 239] width 67 height 29
click at [169, 235] on div "Height *" at bounding box center [198, 239] width 67 height 29
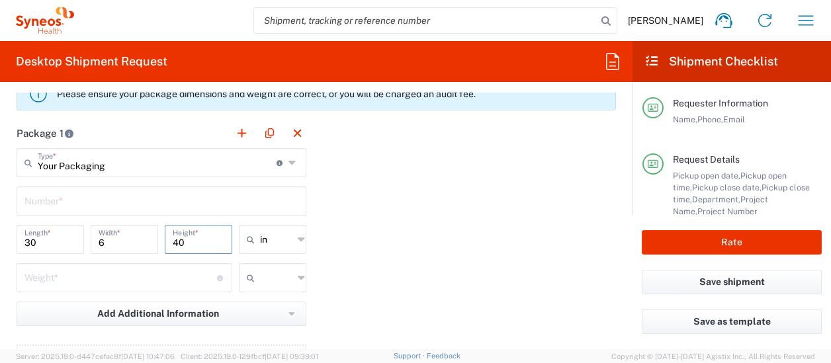
type input "40"
type input "in"
type input "8"
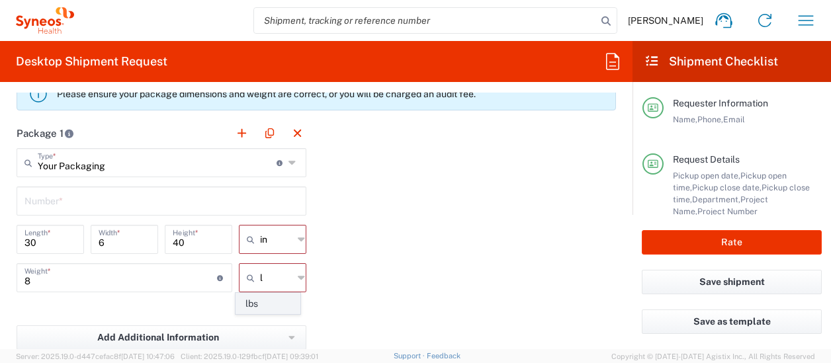
click at [264, 304] on span "lbs" at bounding box center [267, 304] width 63 height 20
type input "lbs"
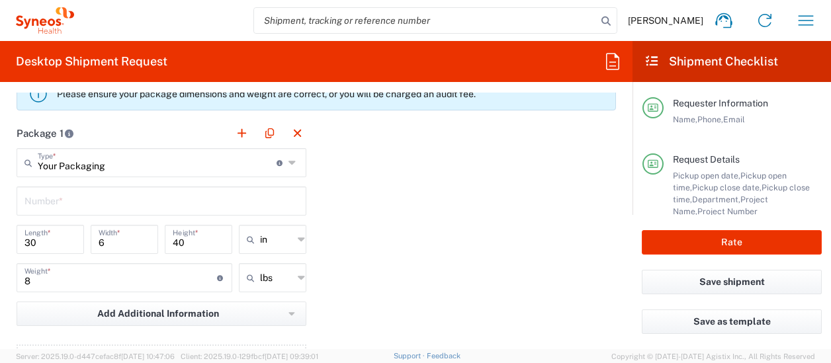
click at [389, 266] on div "Package 1 Your Packaging Type * Material used to package goods Large Box Envelo…" at bounding box center [316, 263] width 619 height 290
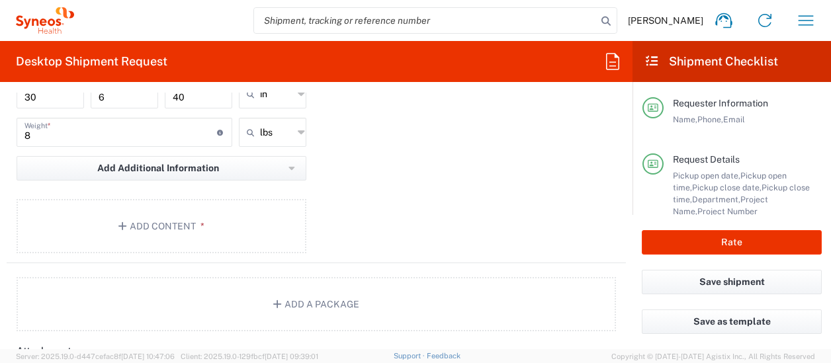
scroll to position [1300, 0]
click at [139, 234] on button "Add Content *" at bounding box center [162, 225] width 290 height 54
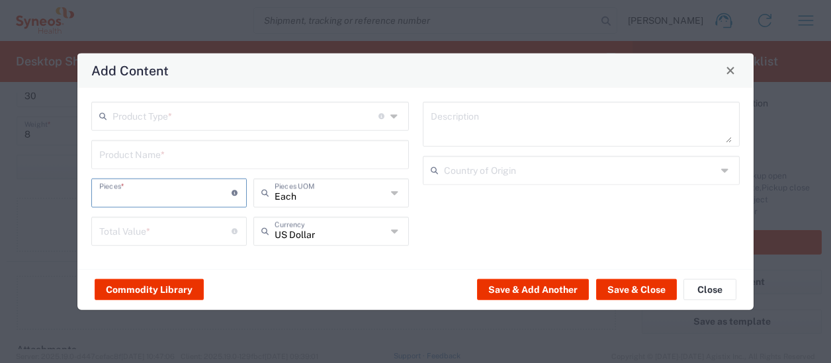
click at [184, 192] on input "number" at bounding box center [165, 191] width 132 height 23
type input "1"
type input "2"
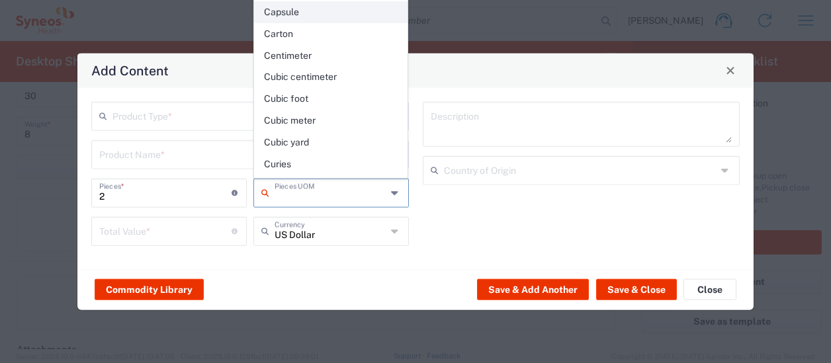
scroll to position [0, 0]
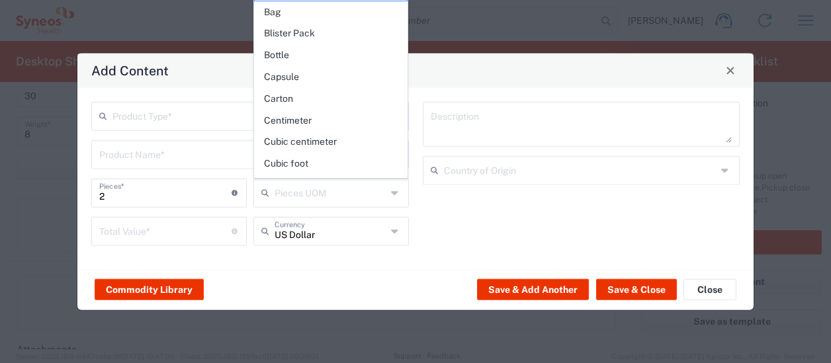
click at [445, 17] on div "Add Content Product Type * Document: Paper document generated internally by Syn…" at bounding box center [415, 181] width 831 height 363
type input "Each"
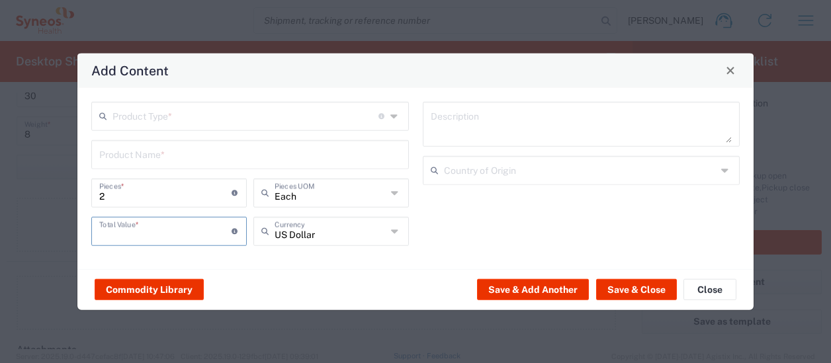
click at [212, 234] on input "number" at bounding box center [165, 229] width 132 height 23
type input "0.00"
click at [250, 277] on div "Commodity Library Save & Add Another Save & Close Close" at bounding box center [415, 289] width 676 height 42
click at [616, 284] on button "Save & Close" at bounding box center [636, 289] width 81 height 21
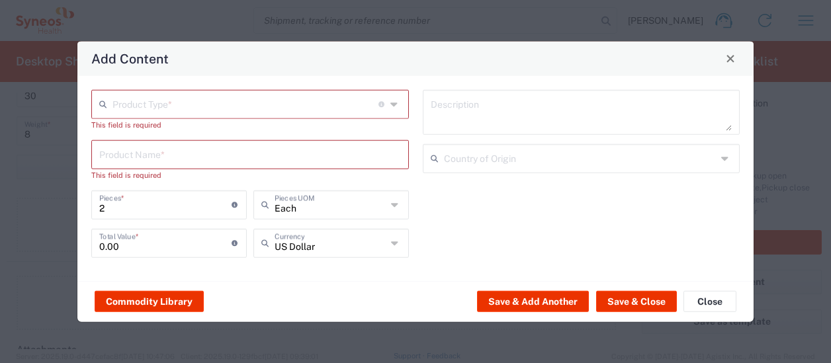
click at [311, 107] on input "text" at bounding box center [245, 102] width 266 height 23
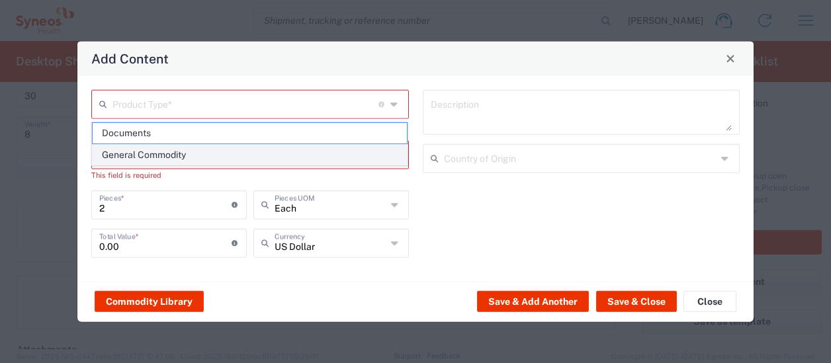
click at [233, 157] on span "General Commodity" at bounding box center [250, 155] width 315 height 20
type input "General Commodity"
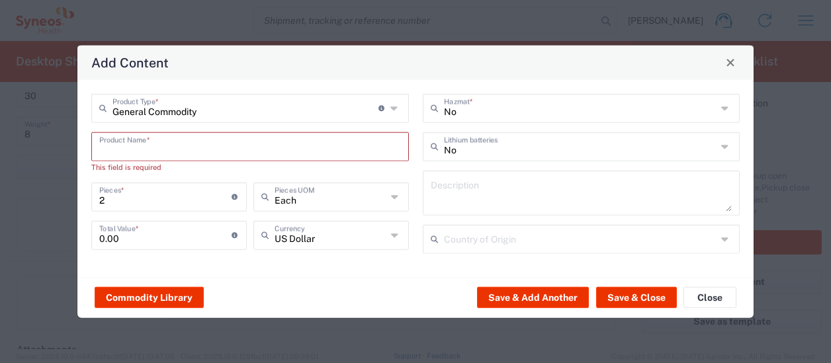
click at [233, 157] on input "text" at bounding box center [250, 145] width 302 height 23
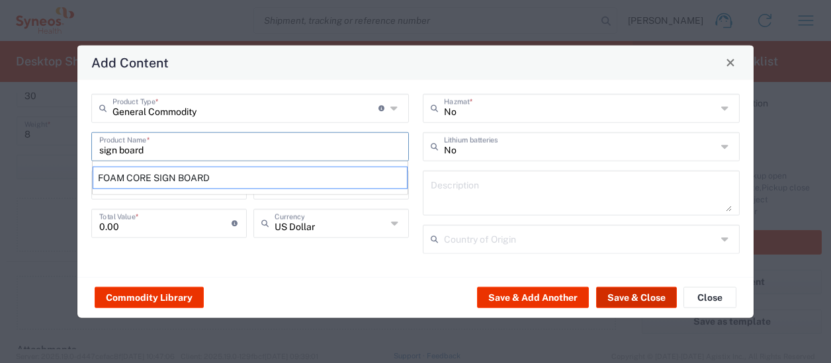
type input "sign board"
click at [612, 292] on button "Save & Close" at bounding box center [636, 297] width 81 height 21
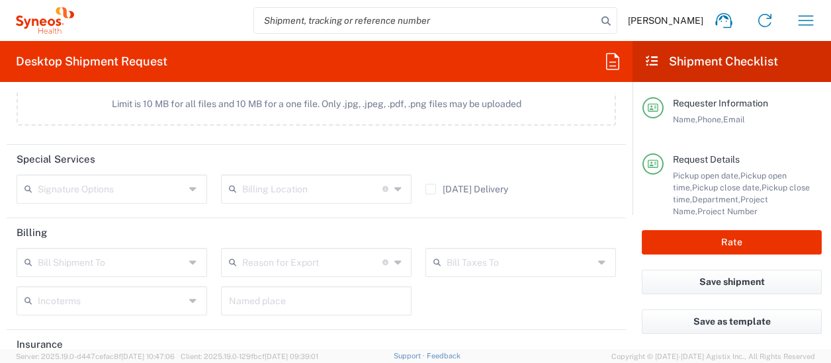
scroll to position [1680, 0]
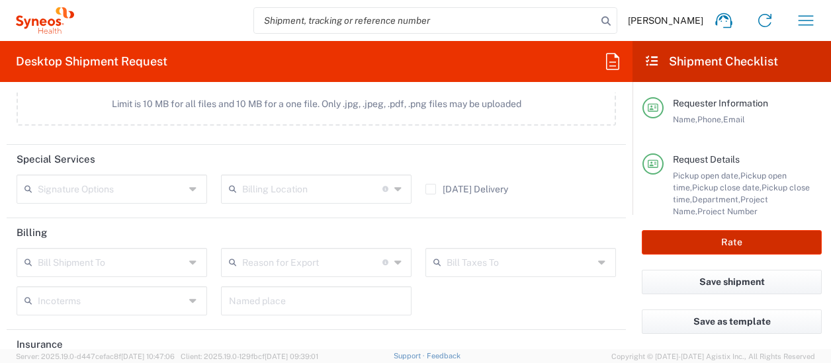
click at [741, 239] on button "Rate" at bounding box center [731, 242] width 180 height 24
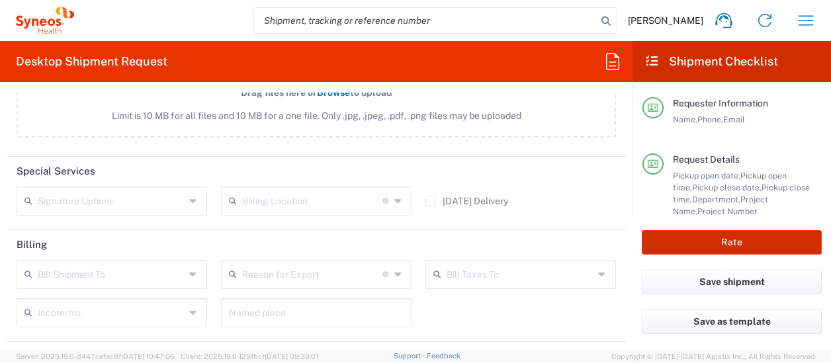
scroll to position [1692, 0]
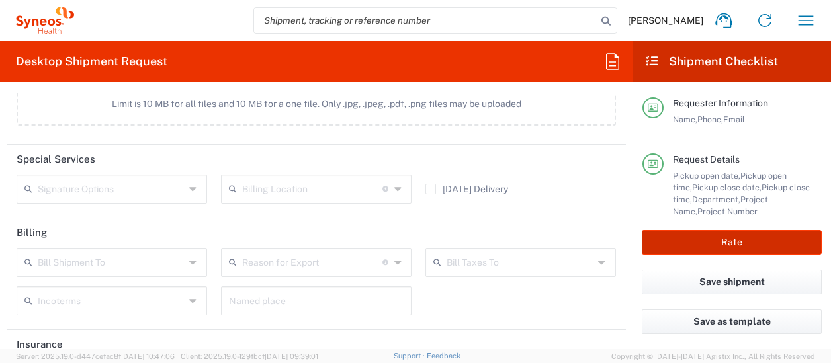
type input "DevPro 7069137"
click at [741, 239] on button "Rate" at bounding box center [731, 242] width 180 height 24
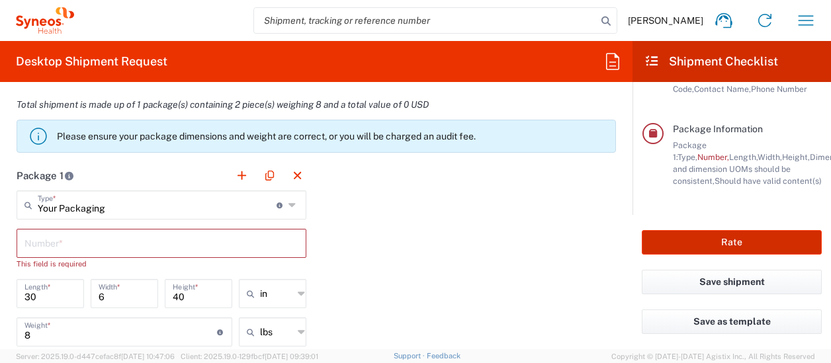
scroll to position [1111, 0]
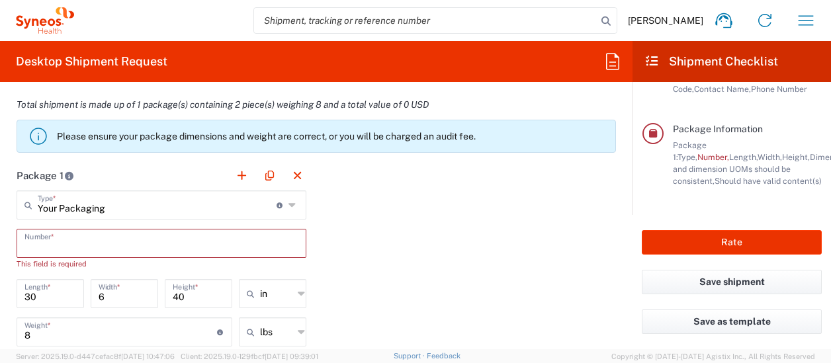
click at [108, 235] on input "text" at bounding box center [161, 242] width 274 height 23
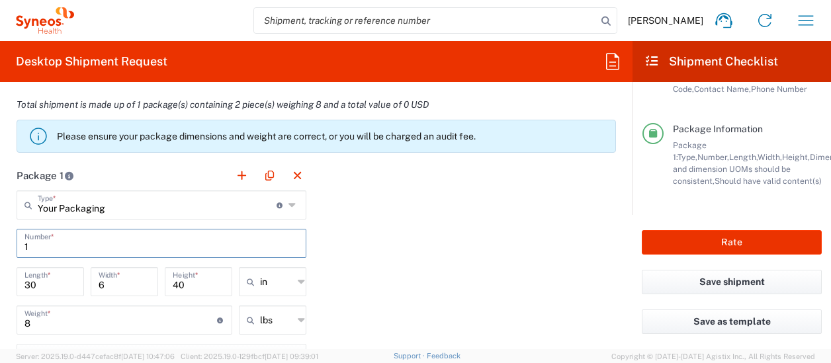
type input "1"
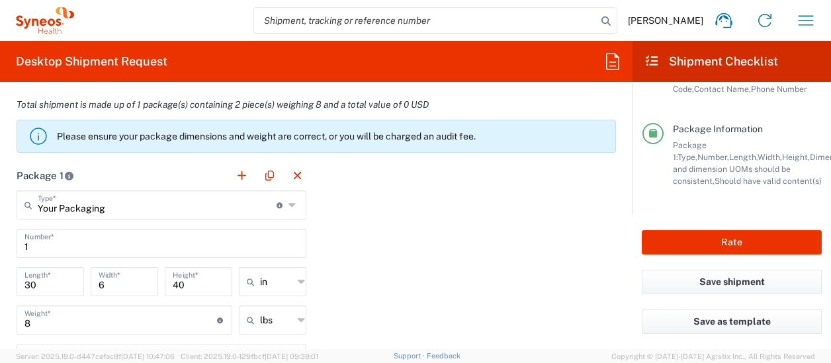
click at [399, 233] on div "Package 1 Your Packaging Type * Material used to package goods Large Box Envelo…" at bounding box center [316, 345] width 619 height 368
click at [365, 227] on div "Package 1 Your Packaging Type * Material used to package goods Large Box Envelo…" at bounding box center [316, 345] width 619 height 368
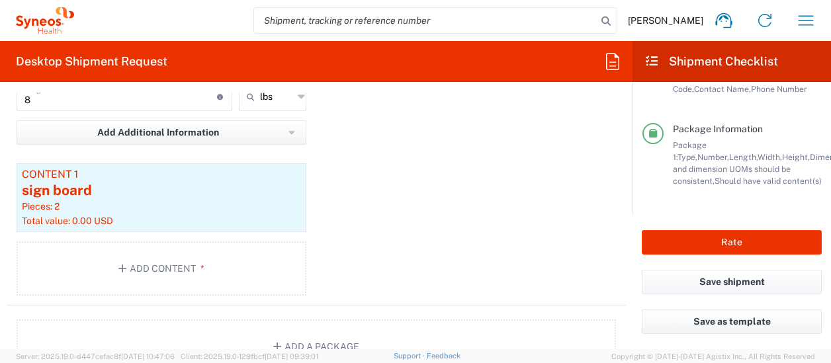
scroll to position [1336, 0]
click at [222, 214] on div "Total value: 0.00 USD" at bounding box center [161, 220] width 279 height 12
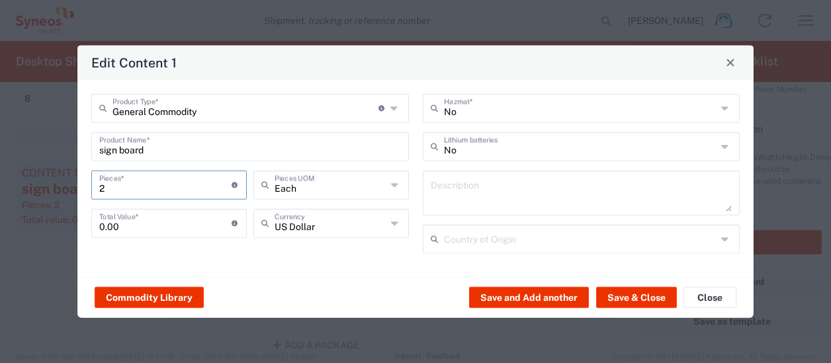
click at [178, 183] on input "2" at bounding box center [165, 183] width 132 height 23
type input "1"
click at [632, 288] on button "Save & Close" at bounding box center [636, 297] width 81 height 21
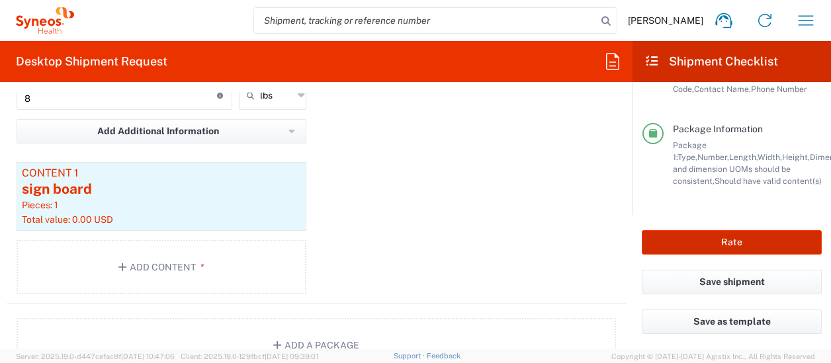
click at [736, 243] on button "Rate" at bounding box center [731, 242] width 180 height 24
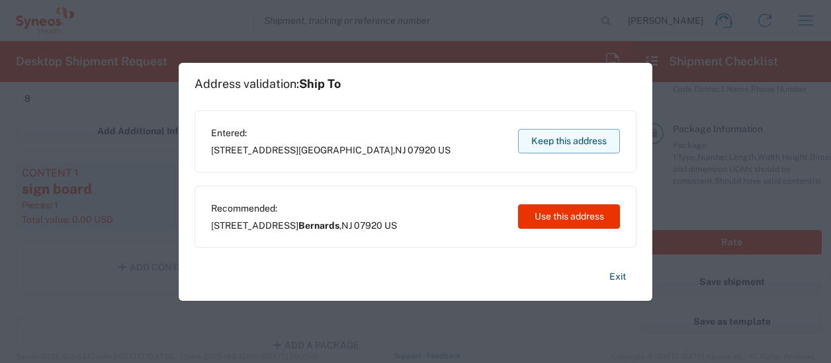
click at [571, 141] on button "Keep this address" at bounding box center [569, 141] width 102 height 24
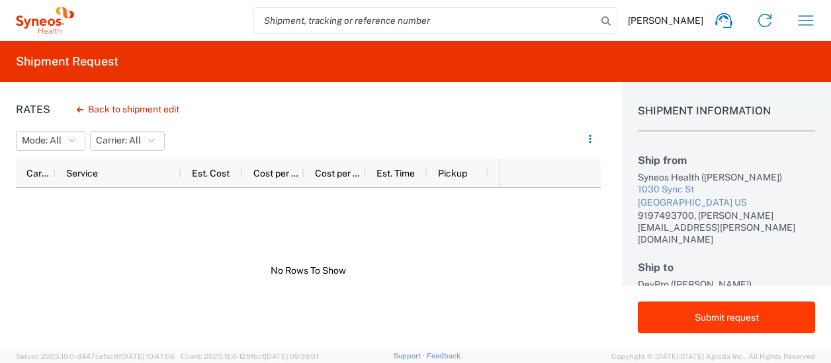
click at [708, 322] on button "Submit request" at bounding box center [725, 318] width 177 height 32
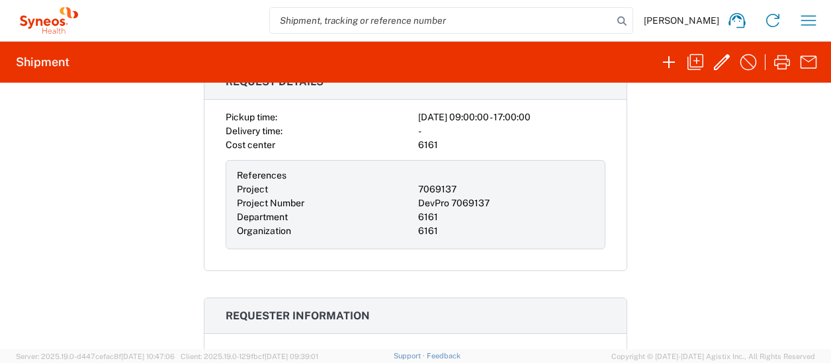
scroll to position [95, 0]
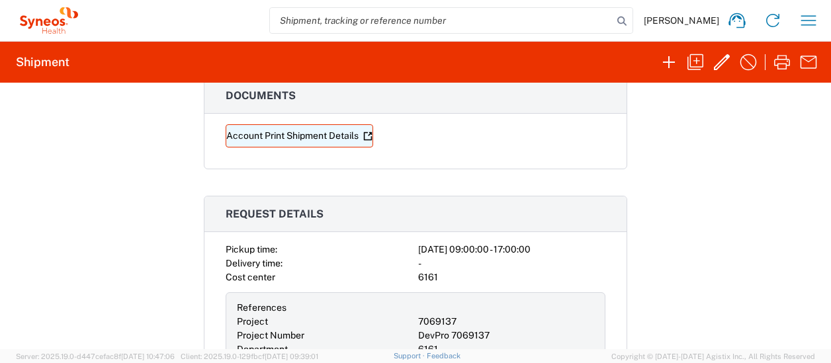
click at [315, 136] on link "Account Print Shipment Details" at bounding box center [298, 135] width 147 height 23
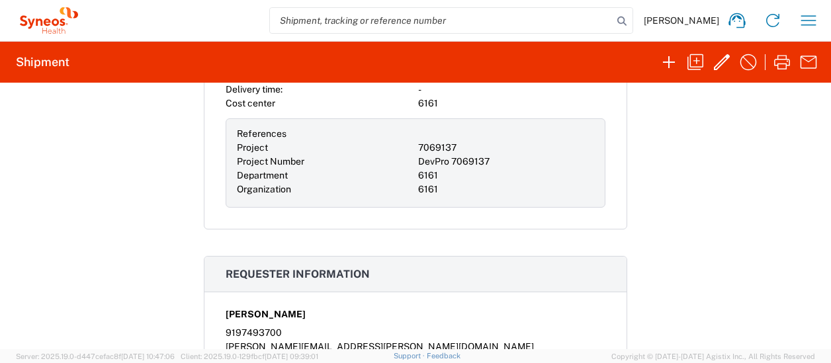
scroll to position [0, 0]
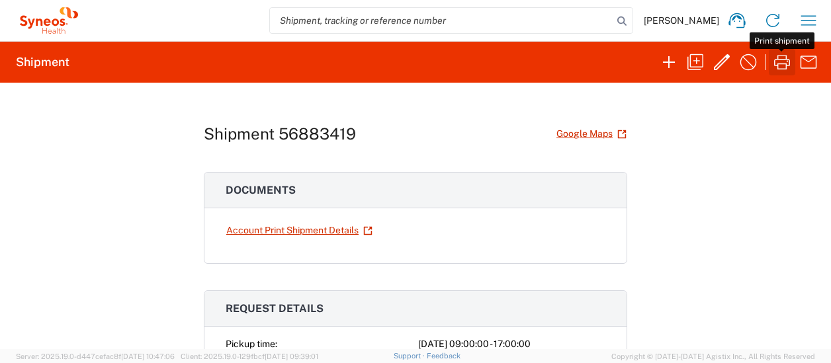
click at [785, 63] on icon "button" at bounding box center [782, 62] width 16 height 15
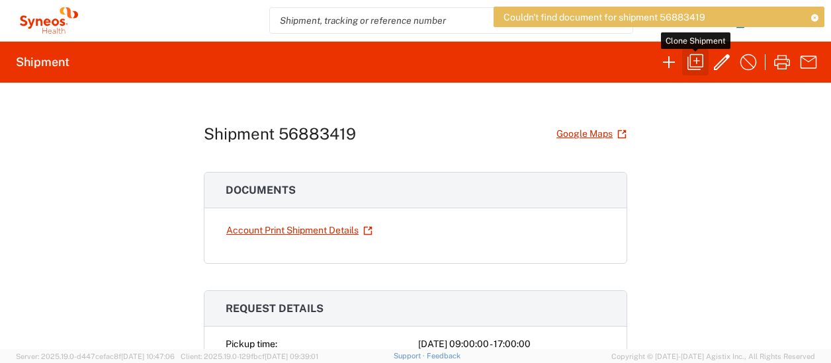
click at [694, 66] on icon "button" at bounding box center [695, 62] width 16 height 16
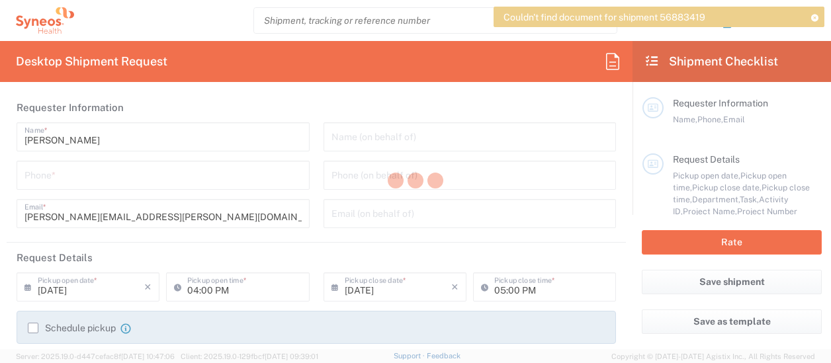
type input "9197493700"
type input "09/22/2025"
type input "09:00 AM"
type input "09/22/2025"
type input "Organization"
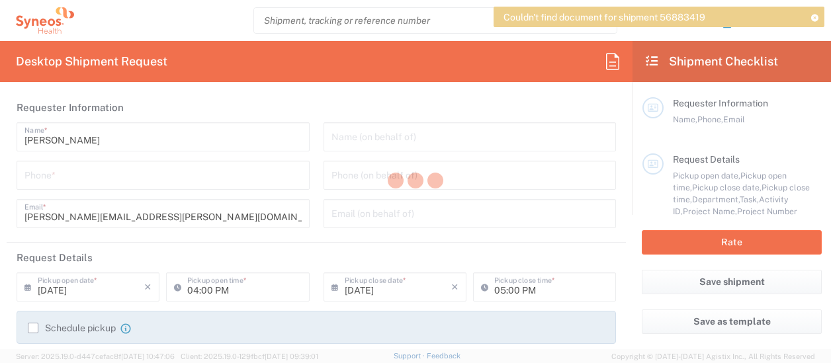
type input "6161"
type textarea "donna.watkins@syneoshealth.com"
type input "Syneos Health"
type input "1030 Sync St"
type input "Morrisville"
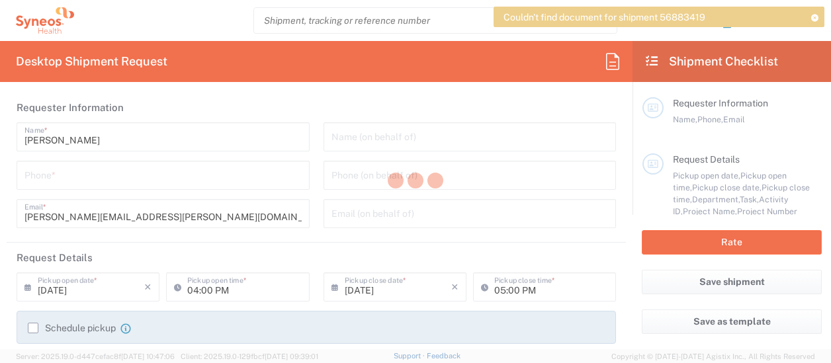
type input "North Carolina"
type input "27560"
type input "Donna Watkins"
type input "9197493700"
type input "donna.watkins@syneoshealth.com"
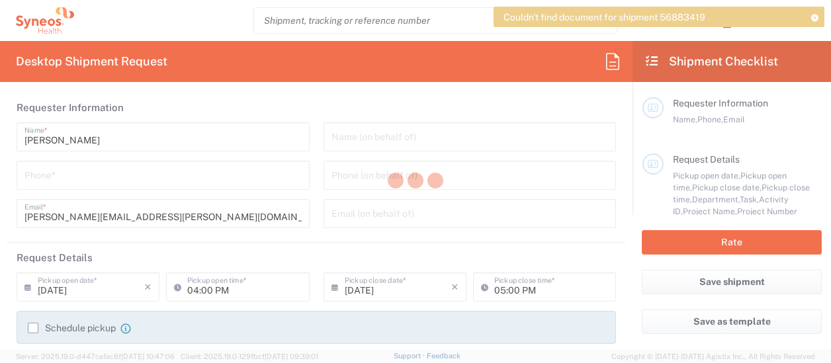
type input "Business (General)"
type input "DevPro"
type input "233 Mount Airy Road,"
type input "Suite 100"
type input "Basking Ridge"
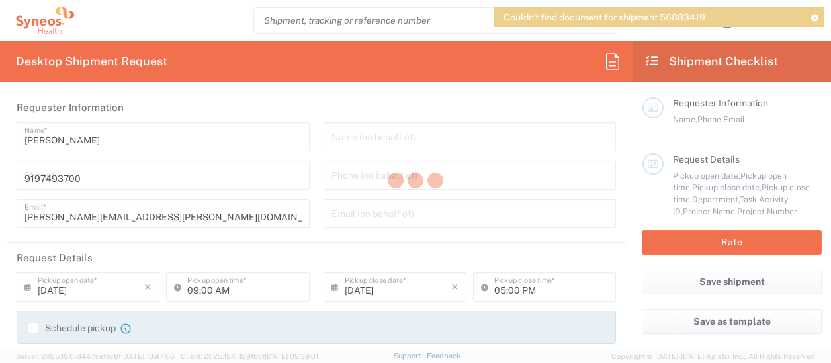
type input "United States"
type input "07920"
type input "Catherine Pelc"
type input "9083059445"
type input "cpelc@devprobiopharma.com"
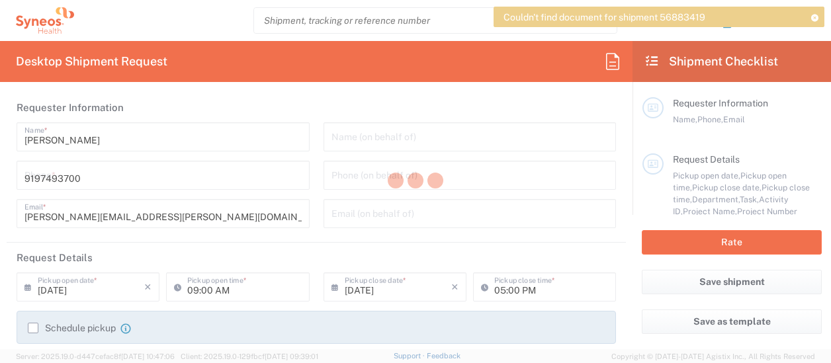
type input "Business (General)"
type input "7069137"
type input "New Jersey"
type input "Your Packaging"
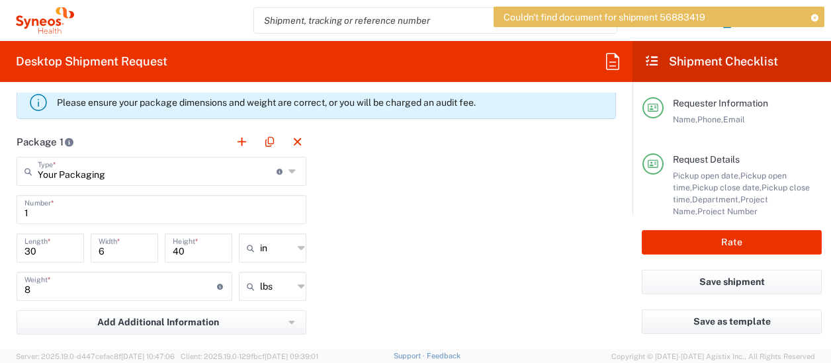
scroll to position [1166, 0]
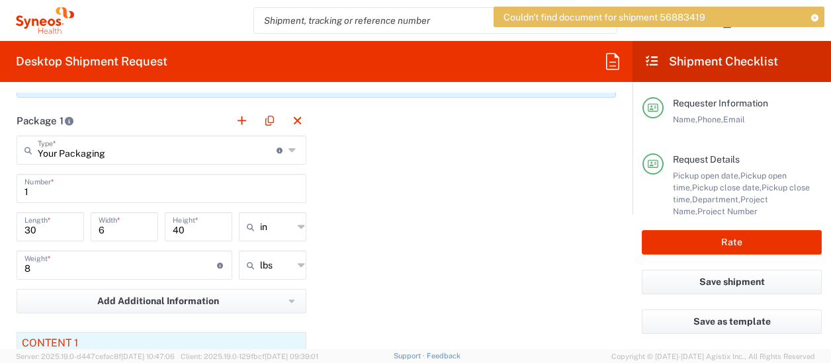
type input "DevPro 7069137"
drag, startPoint x: 37, startPoint y: 221, endPoint x: 9, endPoint y: 222, distance: 27.8
click at [9, 222] on main "Your Packaging Type * Material used to package goods Your Packaging Envelope La…" at bounding box center [161, 302] width 309 height 333
type input "24"
click at [112, 225] on input "6" at bounding box center [125, 225] width 52 height 23
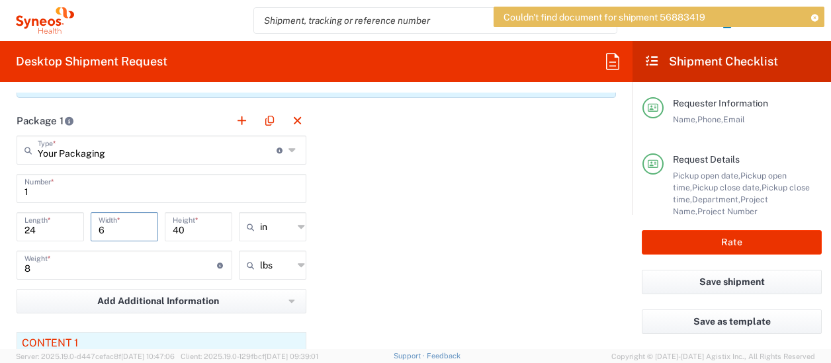
type input "6161"
drag, startPoint x: 106, startPoint y: 226, endPoint x: 90, endPoint y: 225, distance: 16.5
click at [91, 225] on div "6 Width *" at bounding box center [124, 226] width 67 height 29
type input "8"
drag, startPoint x: 183, startPoint y: 229, endPoint x: 163, endPoint y: 226, distance: 20.0
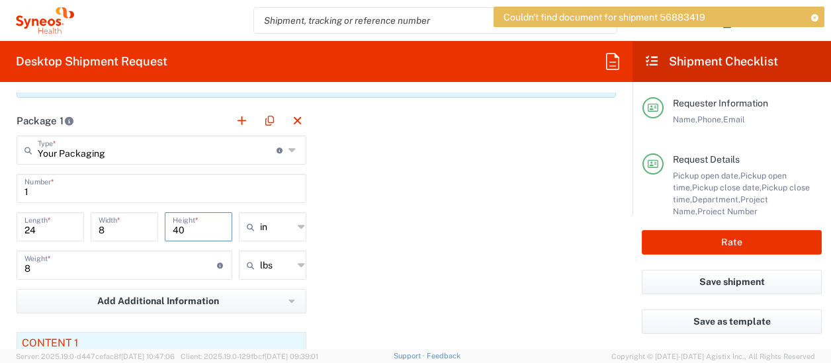
click at [165, 226] on div "40 Height *" at bounding box center [198, 226] width 67 height 29
type input "10"
click at [372, 216] on div "Package 1 Your Packaging Type * Material used to package goods Your Packaging E…" at bounding box center [316, 290] width 619 height 368
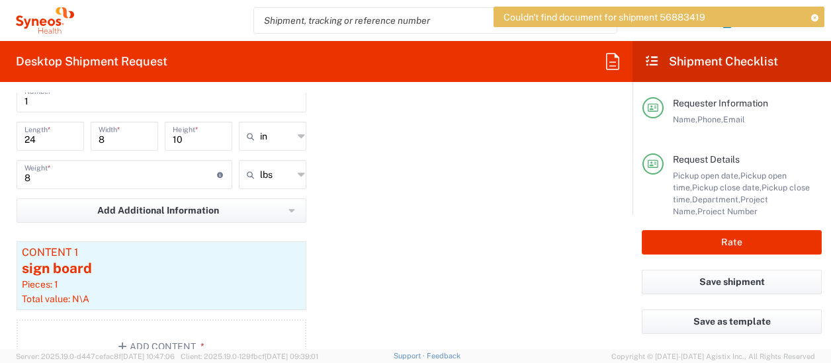
scroll to position [1257, 0]
click at [89, 173] on input "8" at bounding box center [120, 172] width 192 height 23
type input "5"
click at [69, 247] on div "Content 1" at bounding box center [161, 252] width 279 height 12
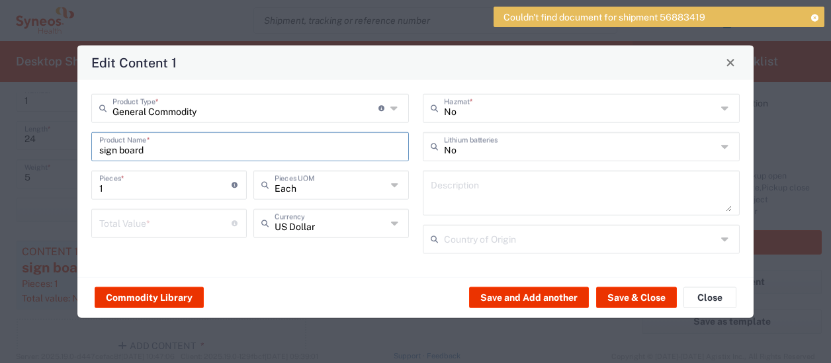
drag, startPoint x: 157, startPoint y: 154, endPoint x: 91, endPoint y: 149, distance: 66.3
click at [91, 149] on div "sign board Product Name *" at bounding box center [249, 146] width 317 height 29
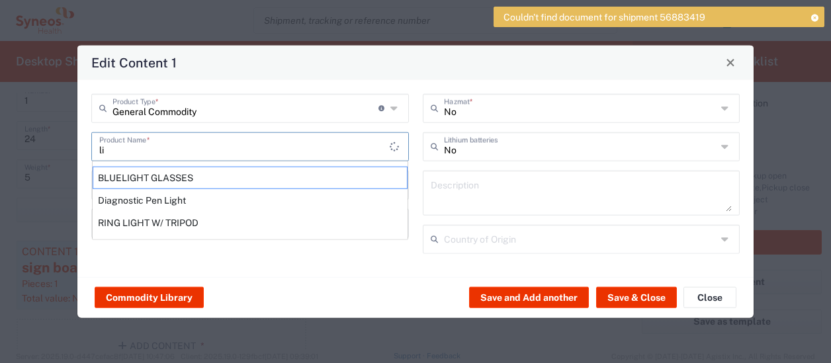
type input "l"
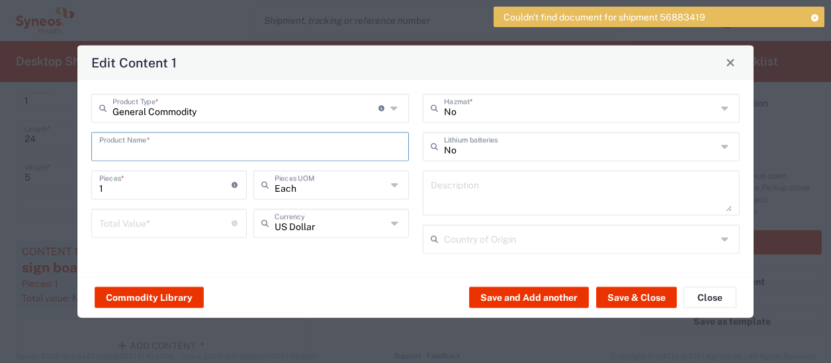
click at [266, 150] on input "text" at bounding box center [250, 145] width 302 height 23
type input "gobo light"
click at [279, 270] on div "General Commodity Product Type * Document: Paper document generated internally …" at bounding box center [415, 177] width 676 height 197
click at [151, 220] on input "number" at bounding box center [165, 221] width 132 height 23
drag, startPoint x: 136, startPoint y: 223, endPoint x: 32, endPoint y: 227, distance: 103.9
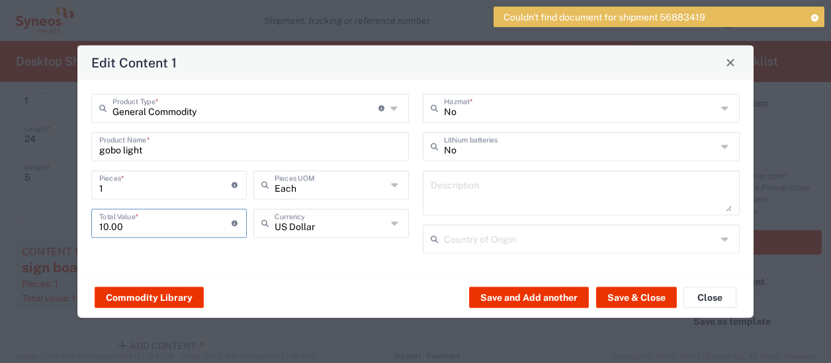
click at [32, 227] on div "Edit Content 1 General Commodity Product Type * Document: Paper document genera…" at bounding box center [415, 181] width 831 height 363
type input "100.00"
click at [279, 261] on div "General Commodity Product Type * Document: Paper document generated internally …" at bounding box center [250, 177] width 331 height 169
click at [624, 293] on button "Save & Close" at bounding box center [636, 297] width 81 height 21
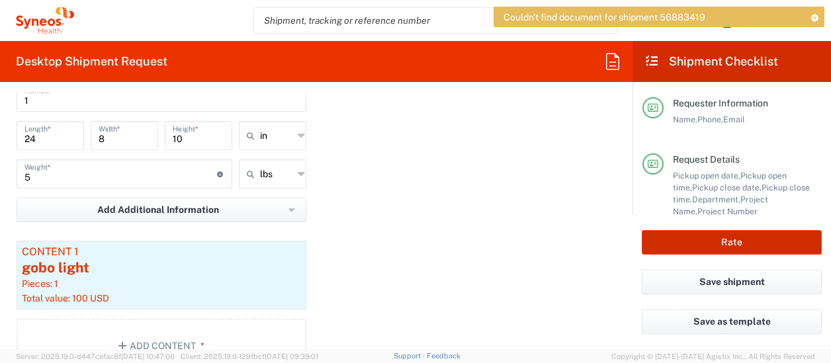
click at [717, 248] on button "Rate" at bounding box center [731, 242] width 180 height 24
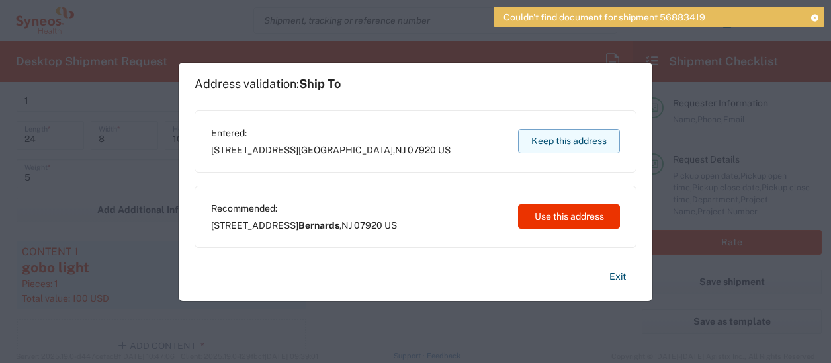
click at [585, 139] on button "Keep this address" at bounding box center [569, 141] width 102 height 24
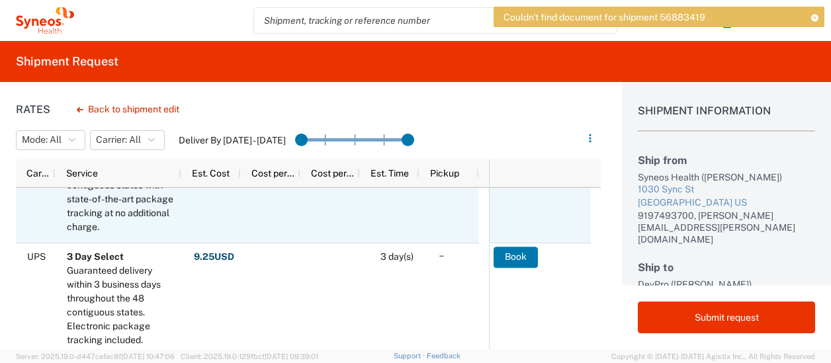
scroll to position [17, 0]
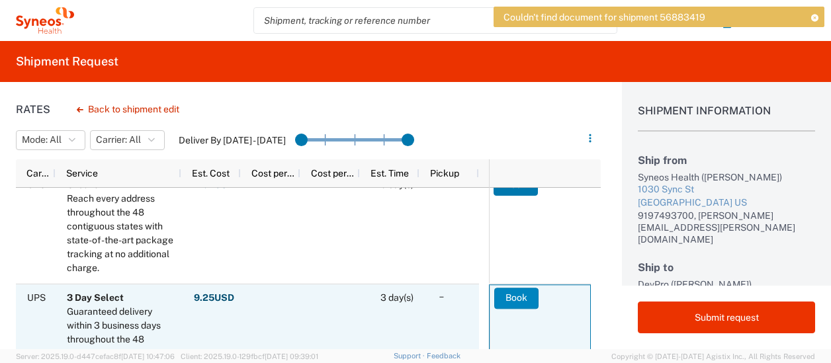
click at [509, 300] on button "Book" at bounding box center [516, 298] width 44 height 21
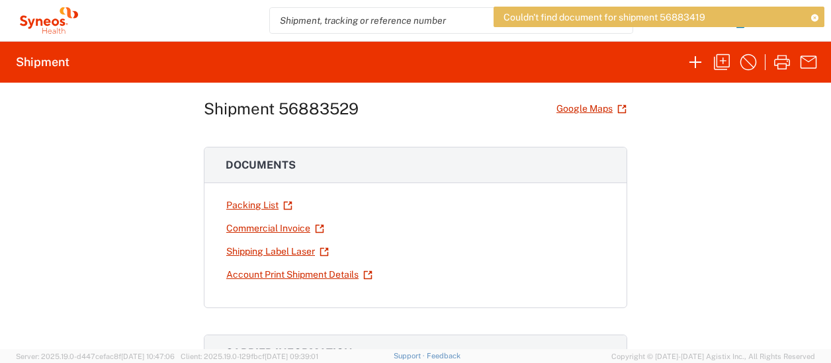
scroll to position [23, 0]
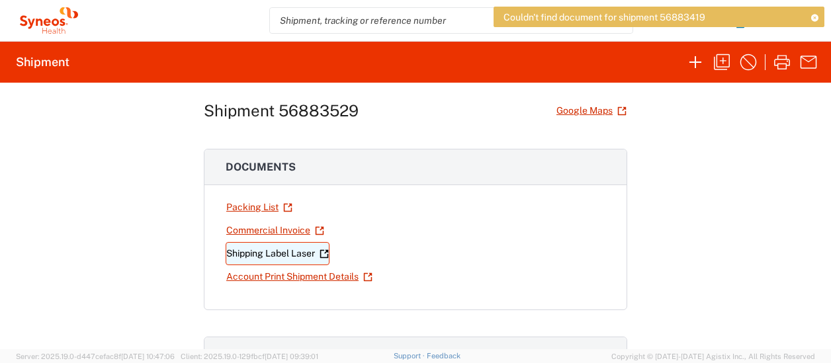
click at [292, 251] on link "Shipping Label Laser" at bounding box center [277, 253] width 104 height 23
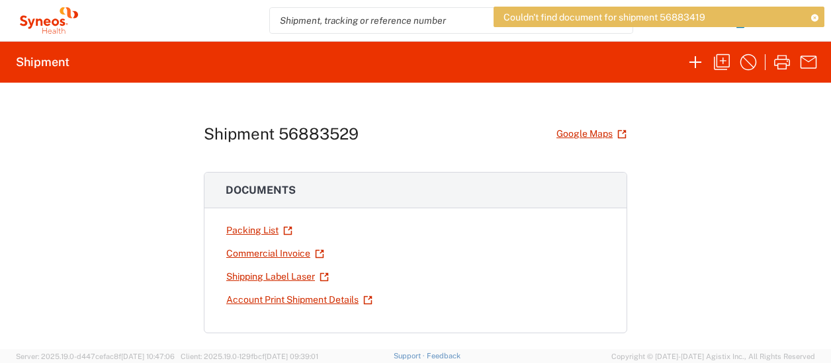
click at [815, 15] on icon at bounding box center [813, 17] width 9 height 7
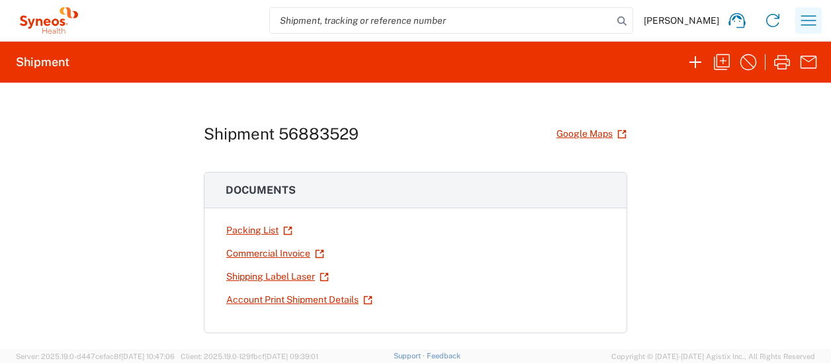
click at [807, 20] on icon "button" at bounding box center [808, 20] width 15 height 10
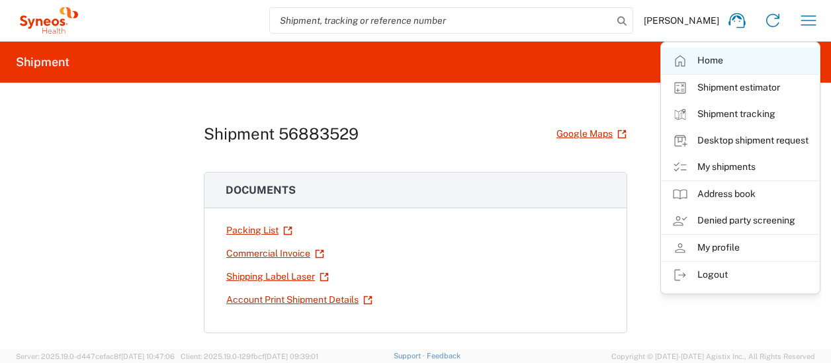
click at [715, 61] on link "Home" at bounding box center [739, 61] width 157 height 26
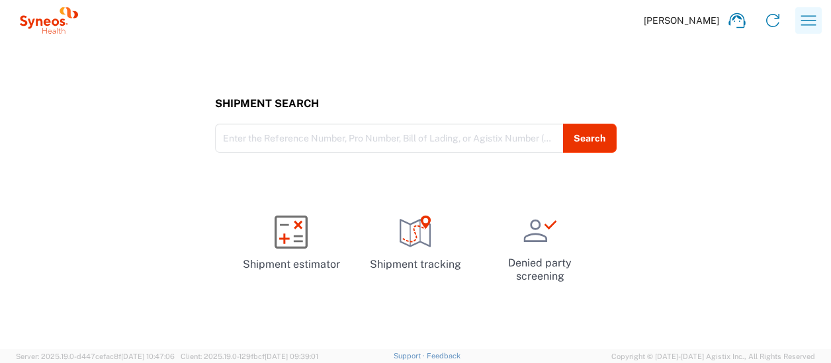
click at [817, 13] on icon "button" at bounding box center [808, 20] width 21 height 21
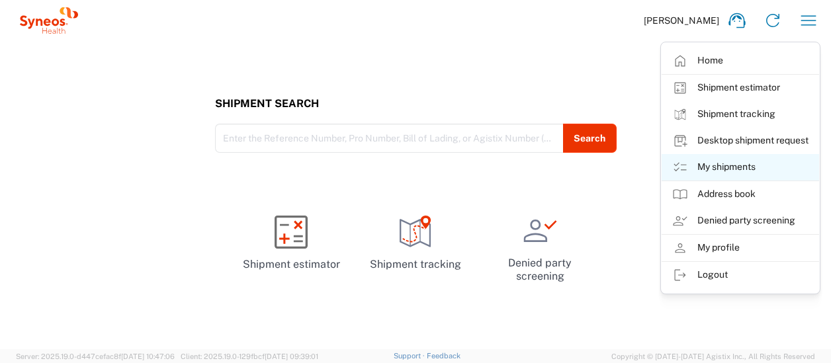
click at [714, 159] on link "My shipments" at bounding box center [739, 167] width 157 height 26
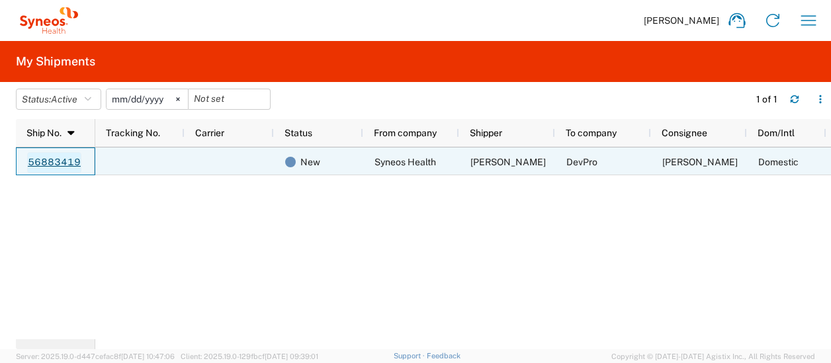
click at [52, 165] on link "56883419" at bounding box center [54, 162] width 54 height 21
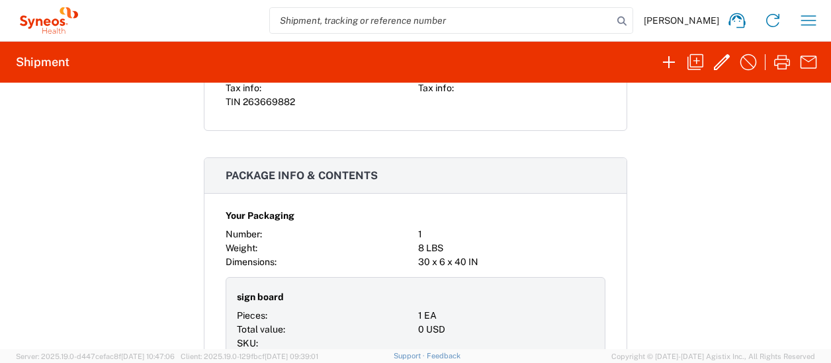
scroll to position [800, 0]
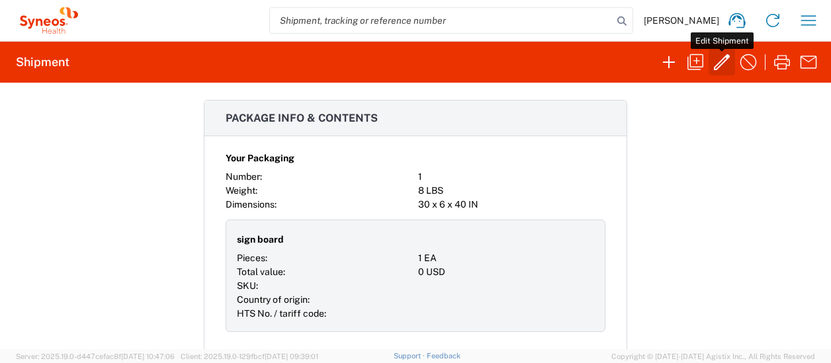
click at [720, 65] on icon "button" at bounding box center [722, 62] width 16 height 16
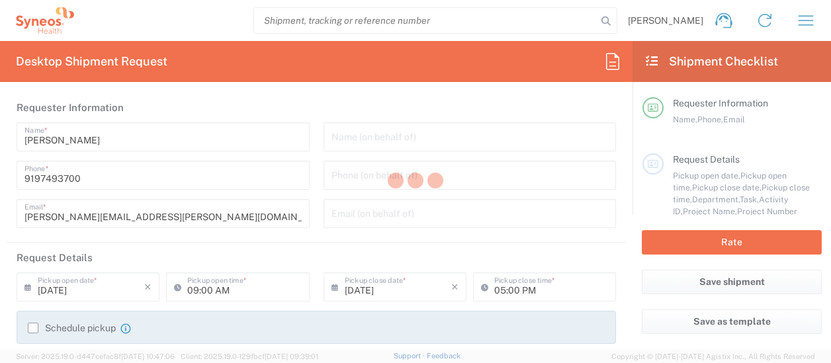
type input "7069137"
type input "DevPro 7069137"
type input "North Carolina"
type input "New Jersey"
type input "Your Packaging"
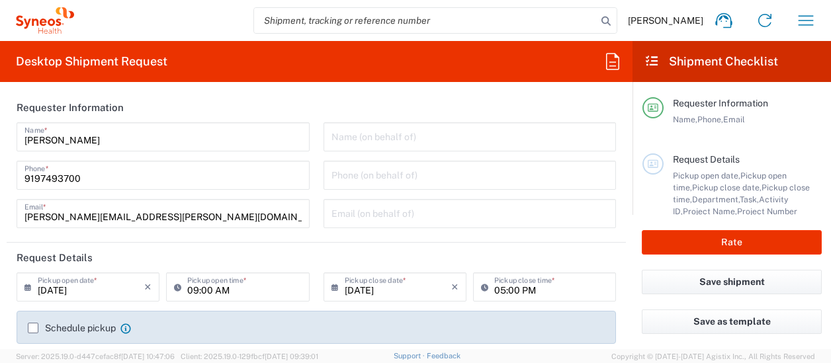
type input "6161"
click at [451, 282] on icon "×" at bounding box center [454, 286] width 7 height 21
click at [109, 275] on input "text" at bounding box center [91, 285] width 106 height 23
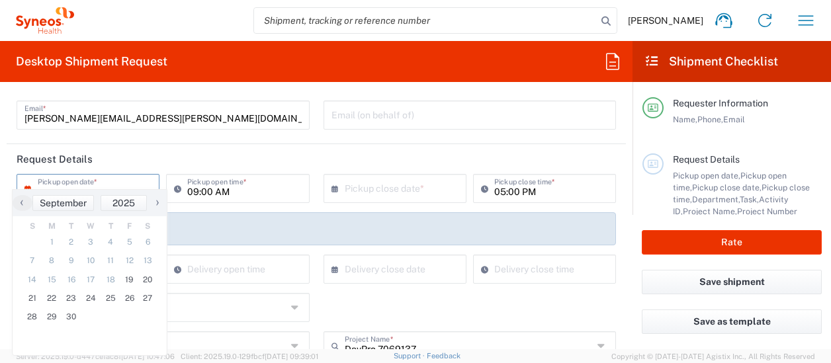
scroll to position [114, 0]
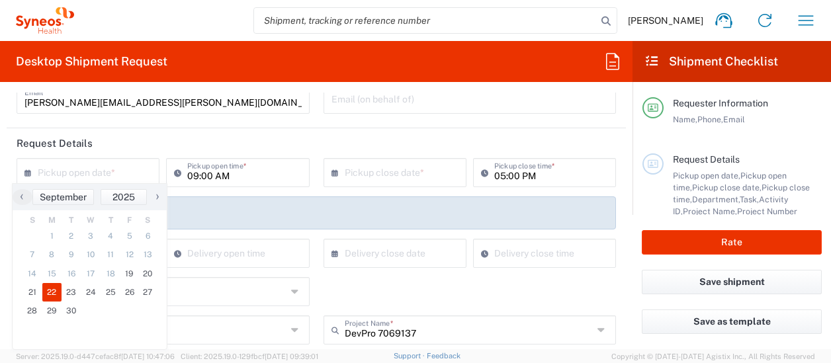
click at [48, 294] on span "22" at bounding box center [52, 292] width 20 height 19
type input "09/22/2025"
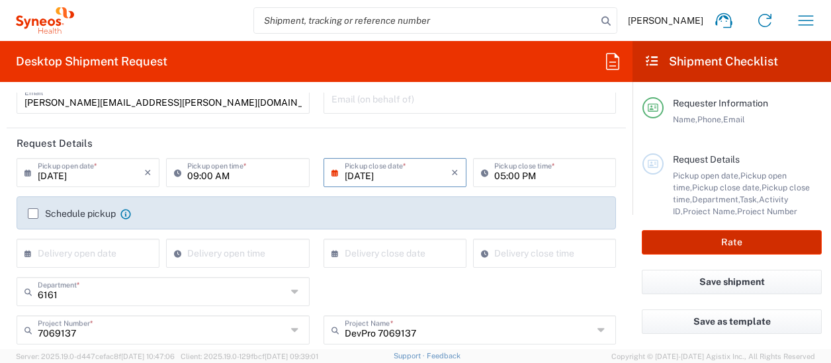
click at [699, 236] on button "Rate" at bounding box center [731, 242] width 180 height 24
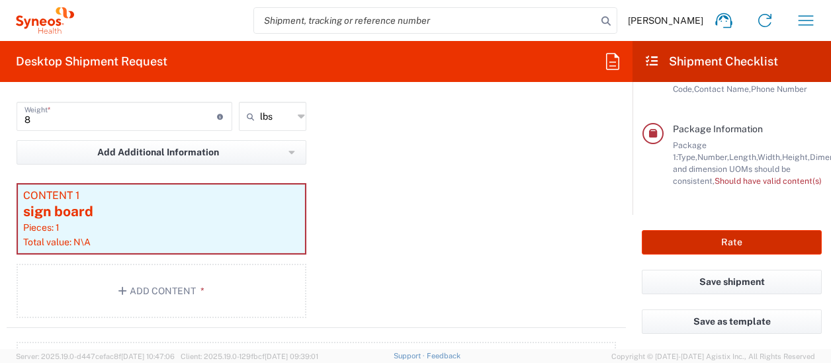
scroll to position [1316, 0]
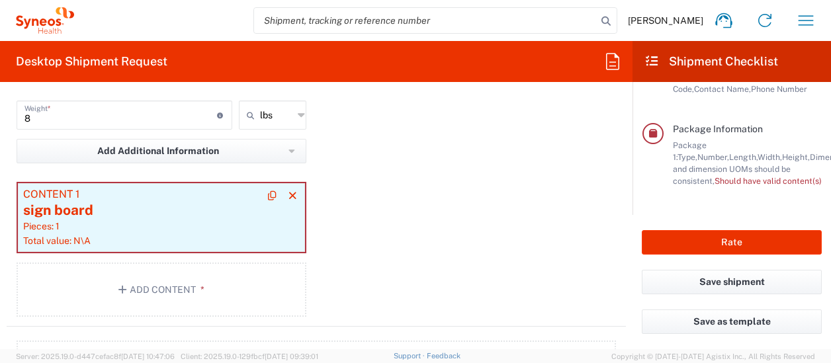
click at [139, 235] on article "Content 1 sign board Pieces: 1 Total value: N\A" at bounding box center [161, 217] width 287 height 69
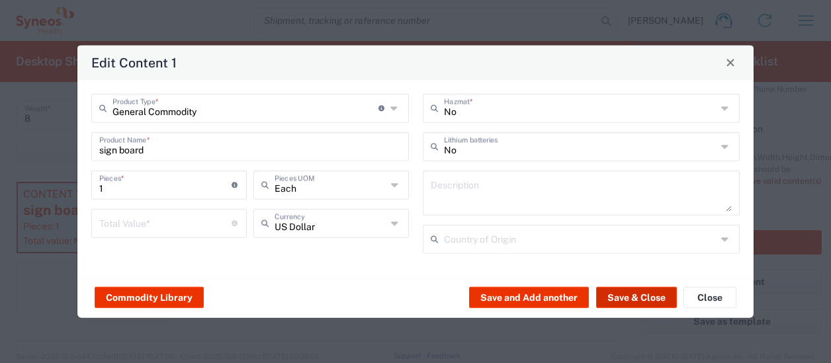
click at [617, 289] on button "Save & Close" at bounding box center [636, 297] width 81 height 21
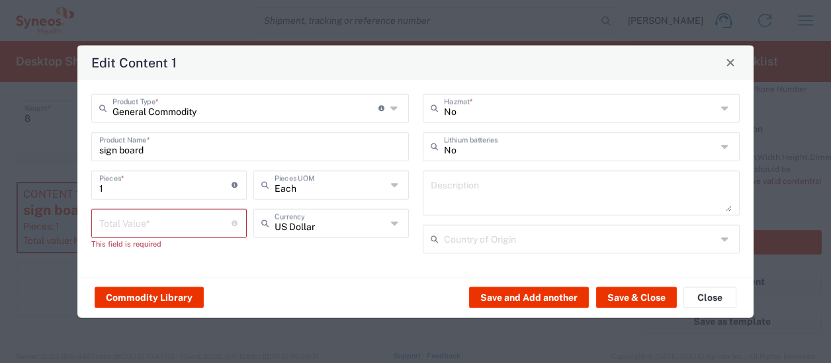
click at [145, 224] on input "number" at bounding box center [165, 221] width 132 height 23
type input "1.00"
click at [620, 286] on div "Commodity Library Save and Add another Save & Close Close" at bounding box center [415, 297] width 676 height 42
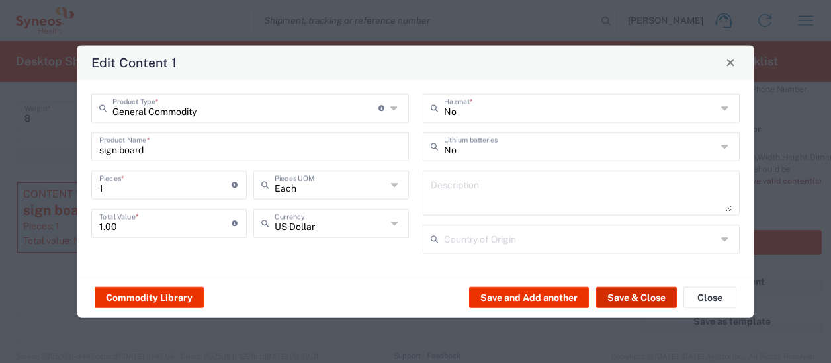
click at [622, 293] on button "Save & Close" at bounding box center [636, 297] width 81 height 21
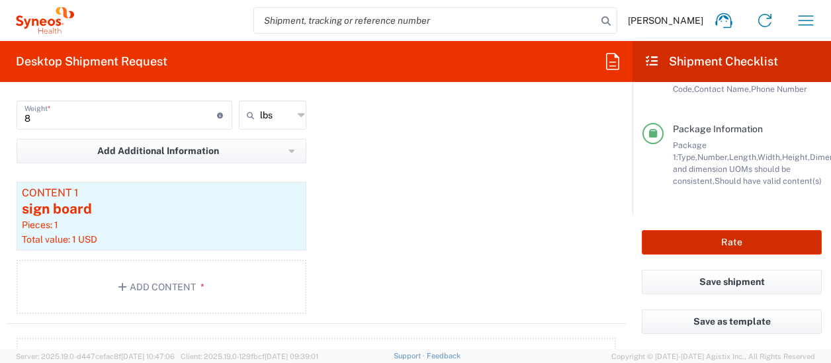
click at [731, 251] on button "Rate" at bounding box center [731, 242] width 180 height 24
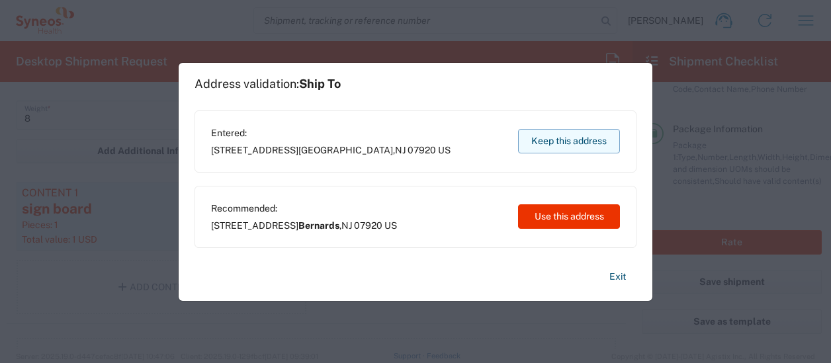
click at [584, 130] on button "Keep this address" at bounding box center [569, 141] width 102 height 24
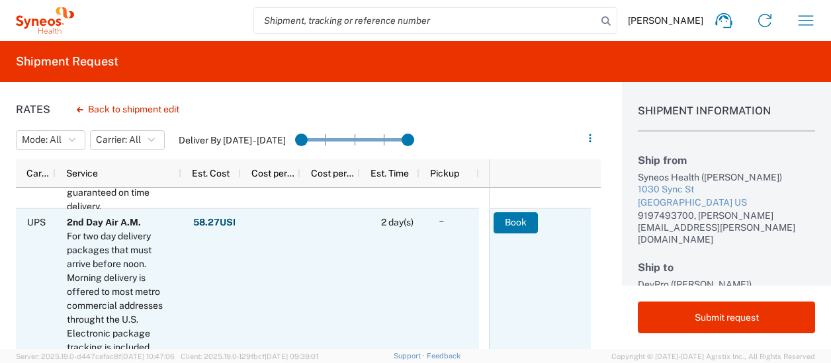
scroll to position [342, 0]
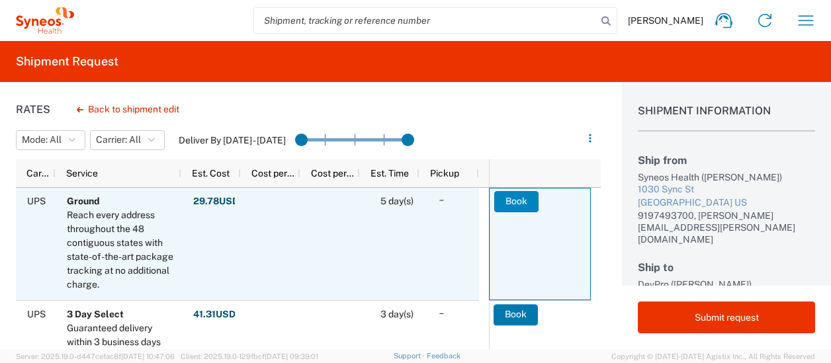
click at [514, 199] on button "Book" at bounding box center [516, 201] width 44 height 21
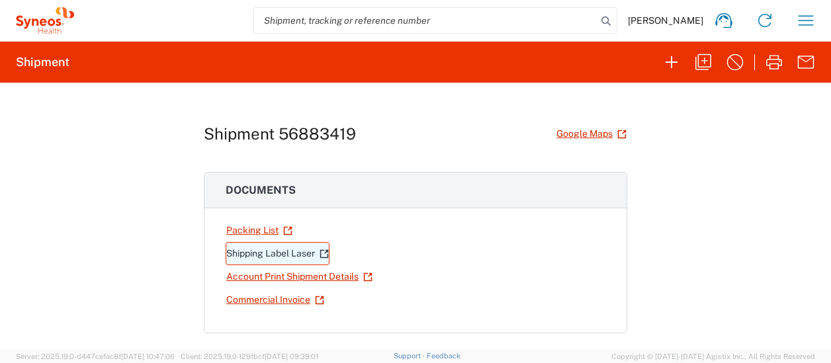
click at [296, 249] on link "Shipping Label Laser" at bounding box center [277, 253] width 104 height 23
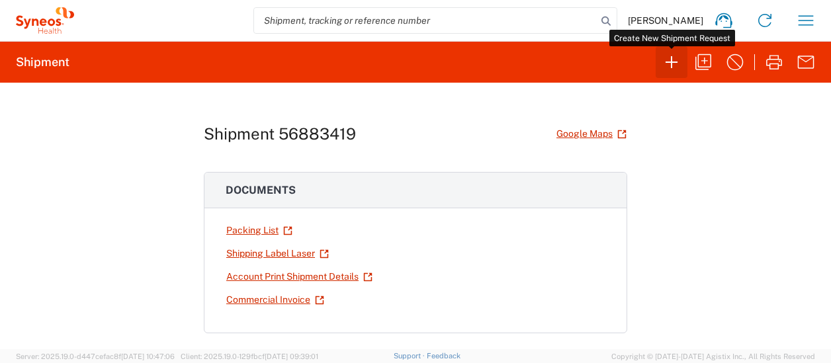
click at [672, 65] on icon "button" at bounding box center [671, 62] width 21 height 21
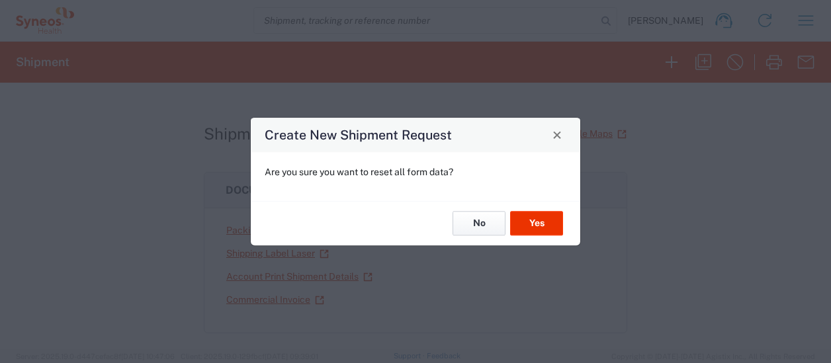
click at [485, 227] on button "No" at bounding box center [478, 224] width 53 height 24
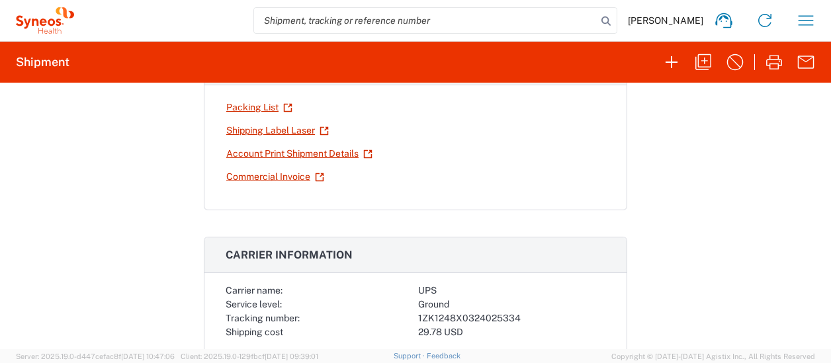
scroll to position [124, 0]
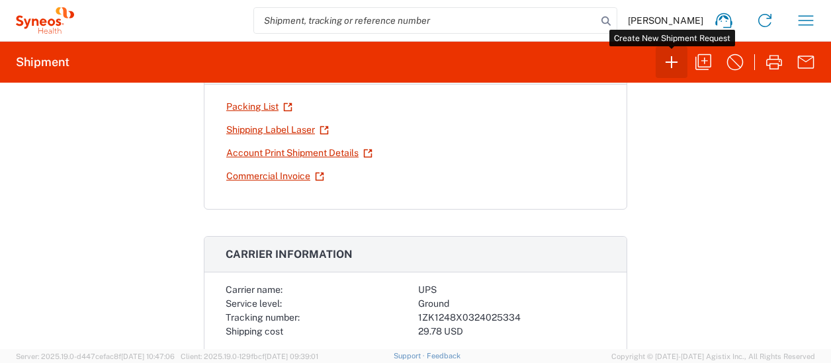
click at [671, 67] on icon "button" at bounding box center [671, 62] width 12 height 12
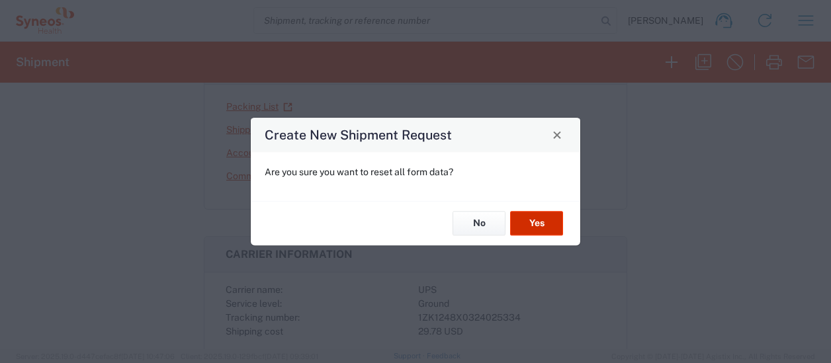
click at [538, 228] on button "Yes" at bounding box center [536, 224] width 53 height 24
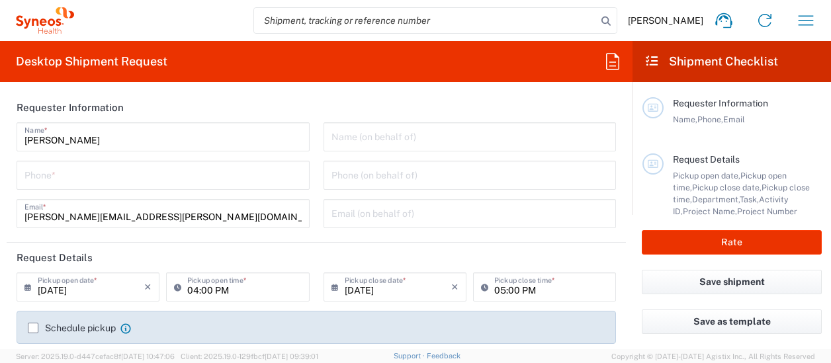
type input "North Carolina"
click at [130, 180] on input "tel" at bounding box center [162, 174] width 277 height 23
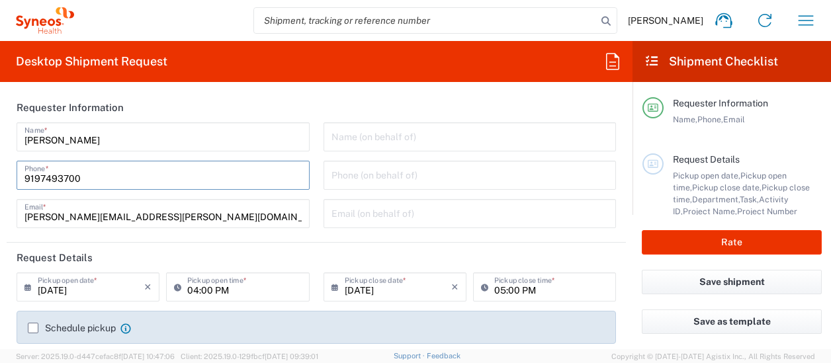
type input "9197493700"
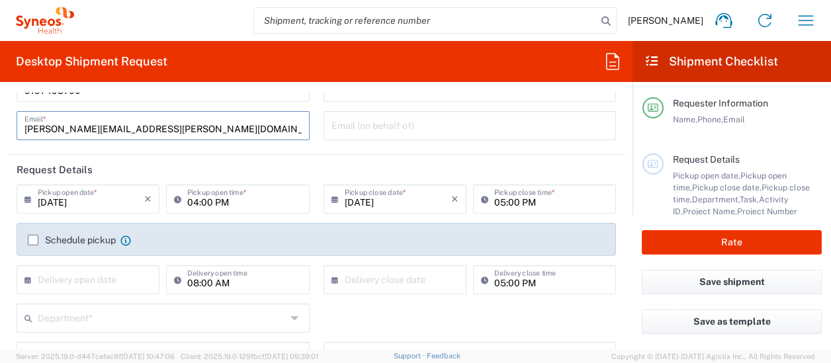
scroll to position [89, 0]
click at [122, 200] on input "09/19/2025" at bounding box center [91, 197] width 106 height 23
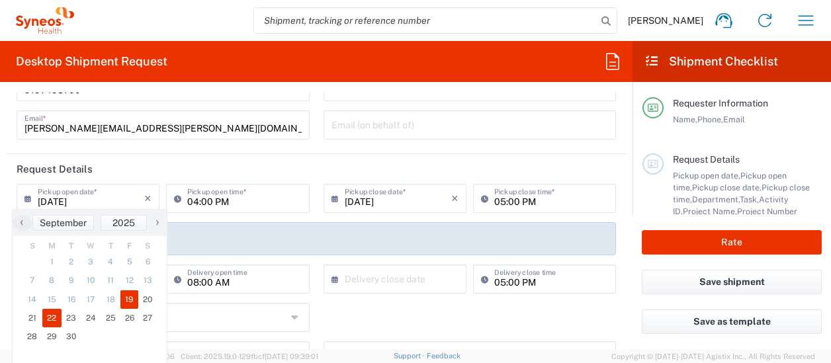
click at [45, 319] on span "22" at bounding box center [52, 318] width 20 height 19
type input "09/22/2025"
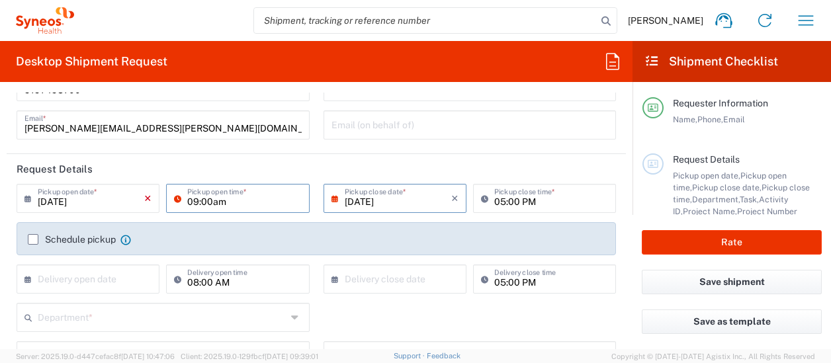
type input "09:00am"
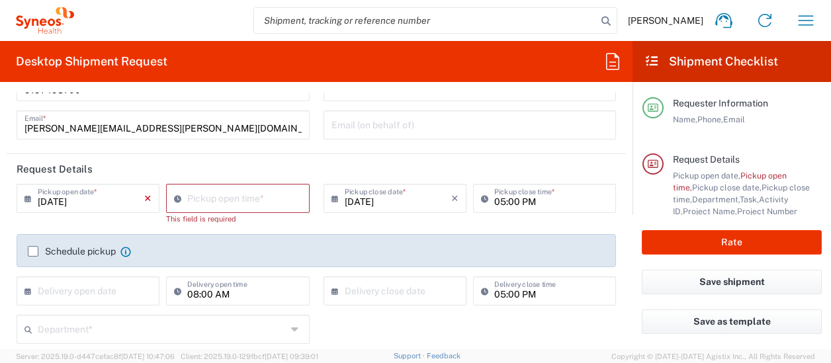
click at [144, 195] on icon "×" at bounding box center [147, 198] width 7 height 21
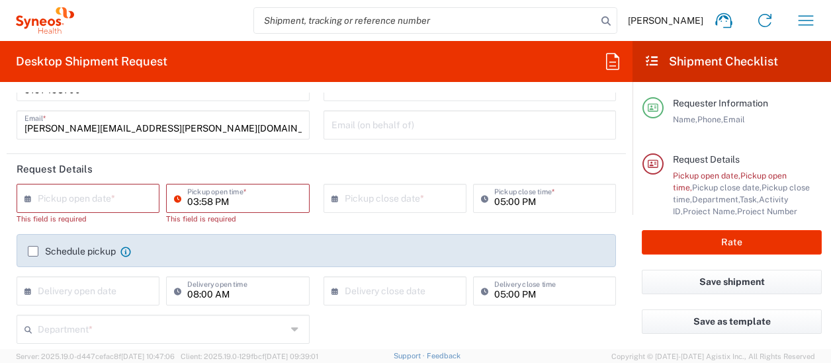
click at [192, 195] on input "03:58 PM" at bounding box center [244, 197] width 114 height 23
click at [211, 200] on input "09:58 PM" at bounding box center [244, 197] width 114 height 23
type input "09:00 AM"
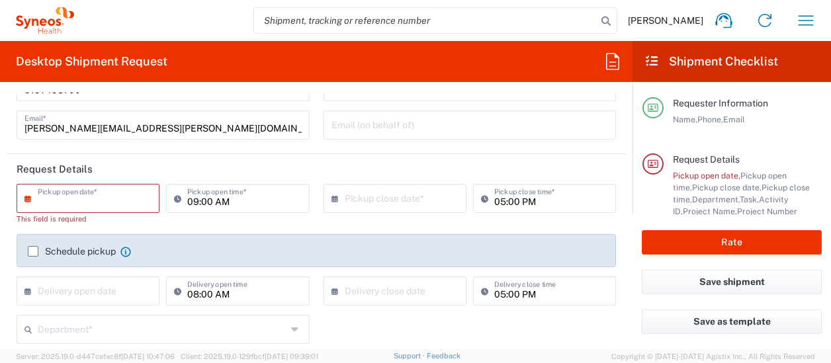
click at [67, 194] on input "text" at bounding box center [91, 197] width 106 height 23
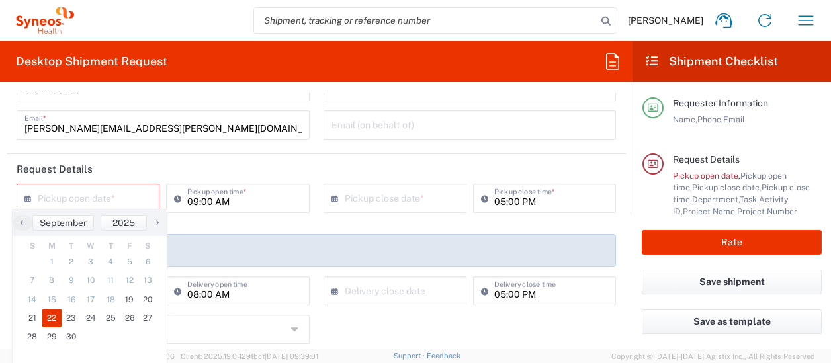
click at [49, 314] on span "22" at bounding box center [52, 318] width 20 height 19
type input "09/22/2025"
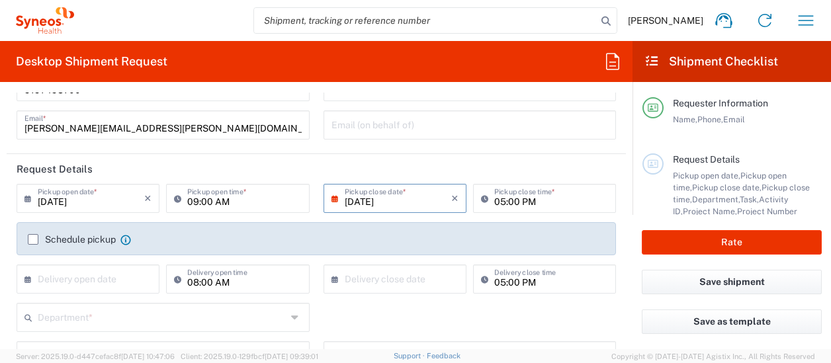
click at [622, 218] on form "Requester Information Donna Watkins Name * 9197493700 Phone * donna.watkins@syn…" at bounding box center [316, 221] width 632 height 257
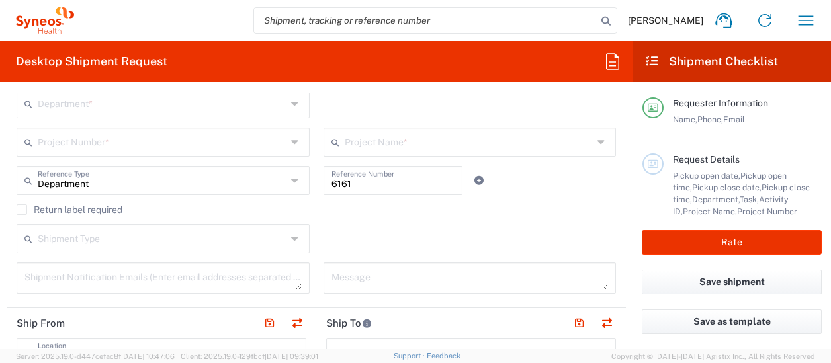
scroll to position [303, 0]
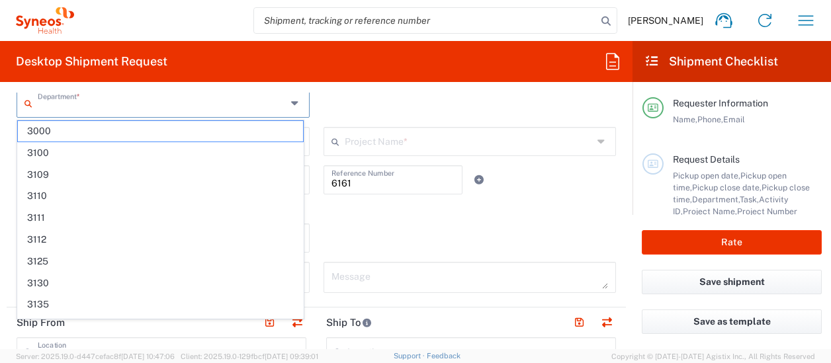
click at [201, 101] on input "text" at bounding box center [162, 102] width 249 height 23
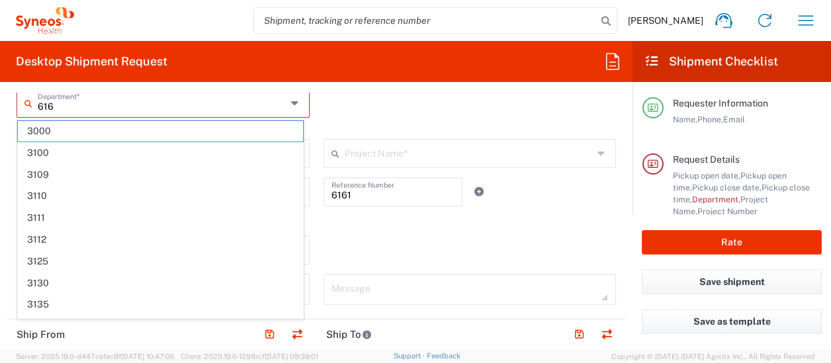
type input "6161"
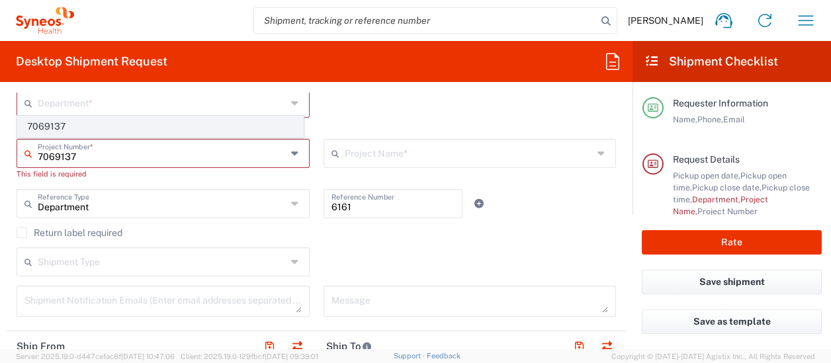
type input "7069137"
click at [77, 122] on span "7069137" at bounding box center [160, 126] width 285 height 20
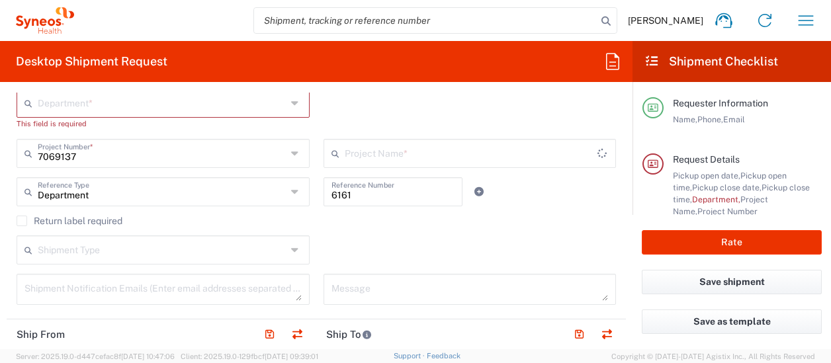
type input "DevPro 7069137"
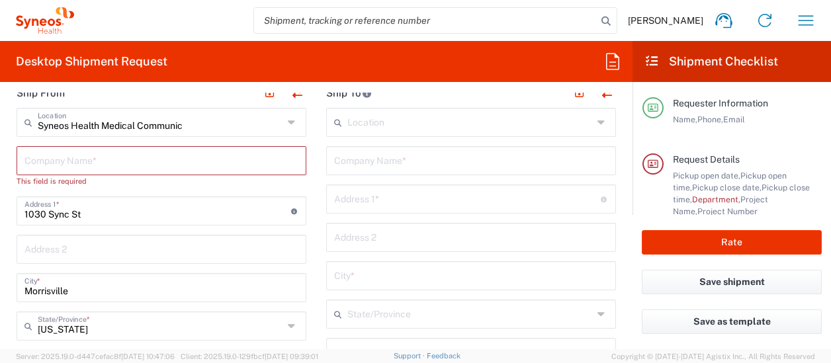
scroll to position [550, 0]
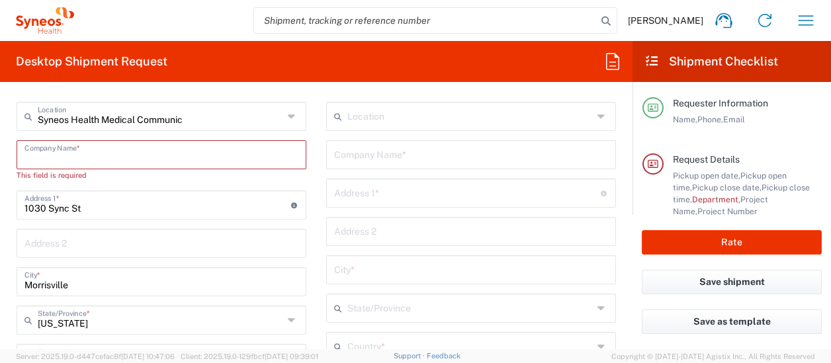
click at [93, 157] on input "text" at bounding box center [161, 153] width 274 height 23
type input "syneo"
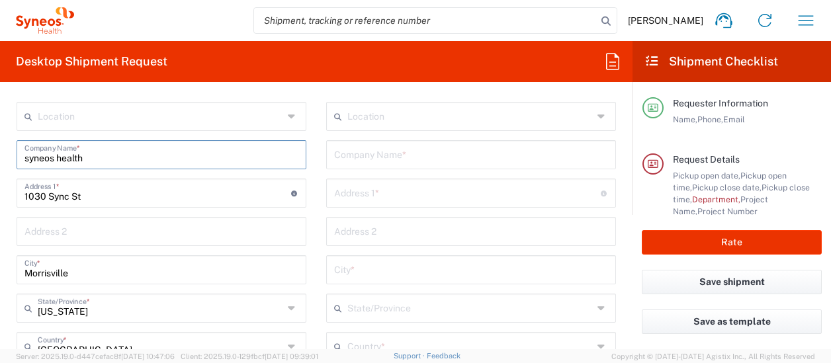
type input "syneos health"
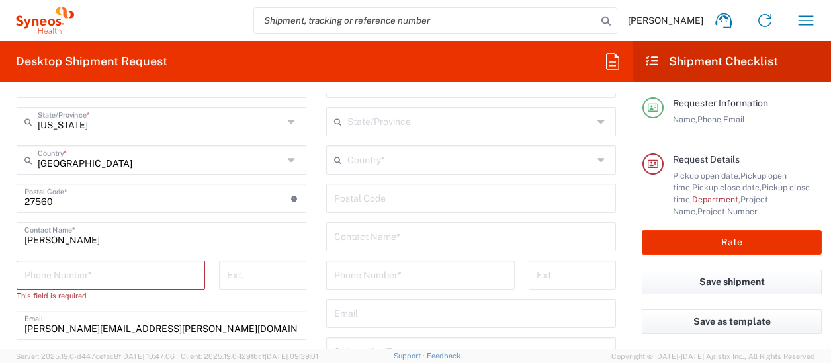
scroll to position [737, 0]
click at [50, 271] on input "tel" at bounding box center [110, 273] width 173 height 23
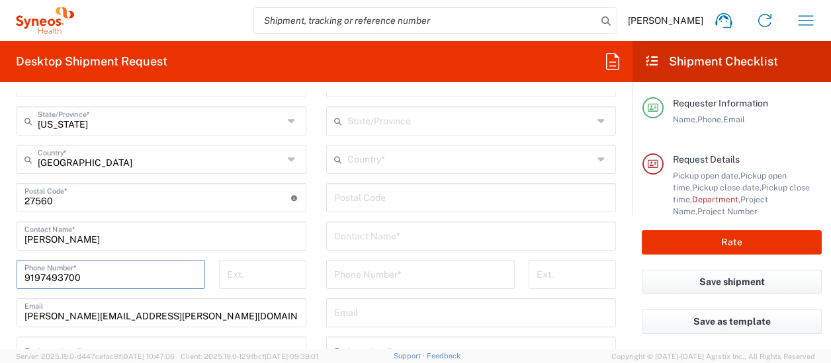
type input "9197493700"
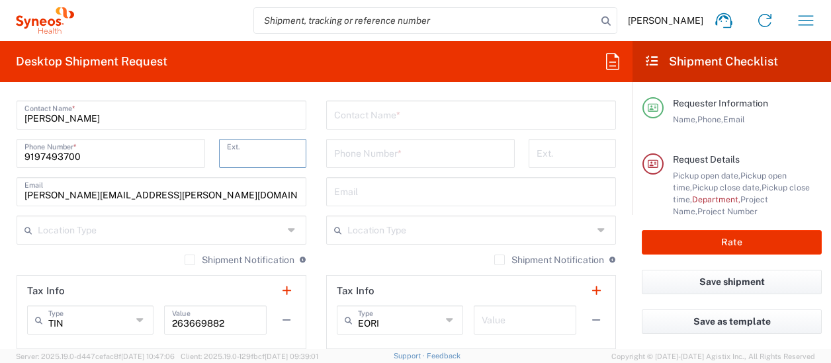
scroll to position [879, 0]
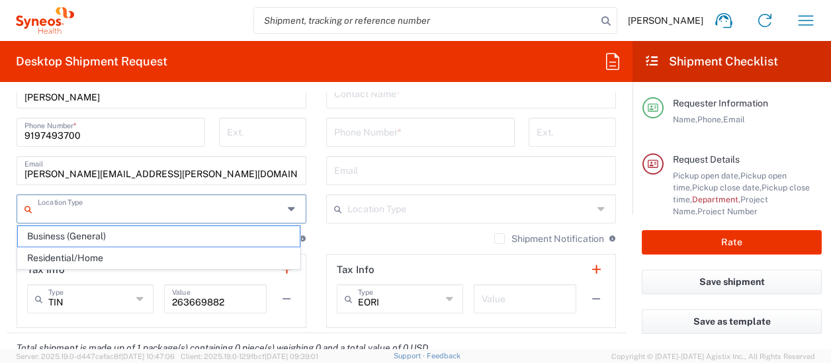
click at [149, 196] on input "text" at bounding box center [160, 207] width 245 height 23
click at [120, 232] on span "Business (General)" at bounding box center [159, 236] width 282 height 20
type input "Business (General)"
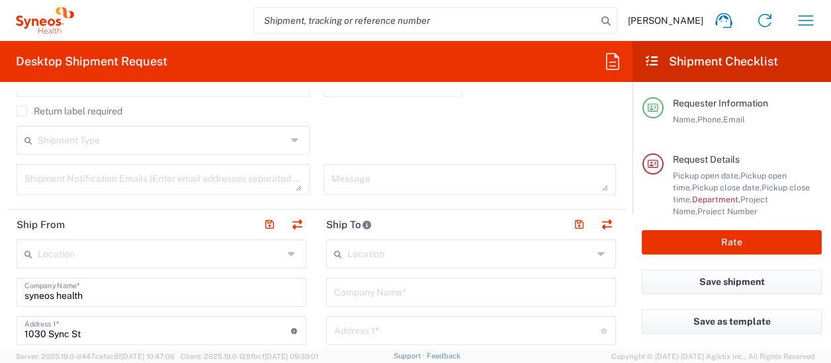
scroll to position [412, 0]
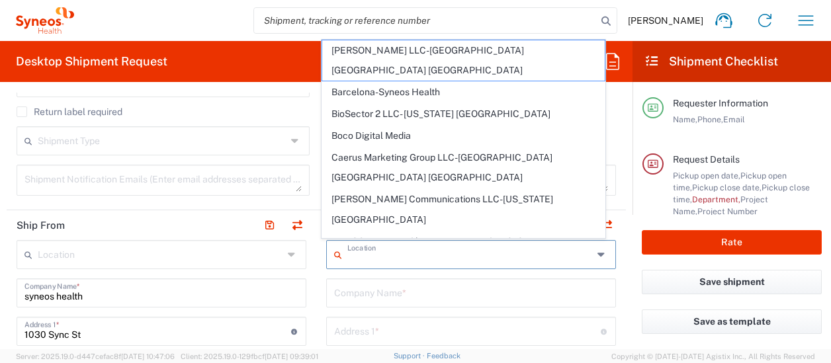
click at [392, 258] on input "text" at bounding box center [469, 253] width 245 height 23
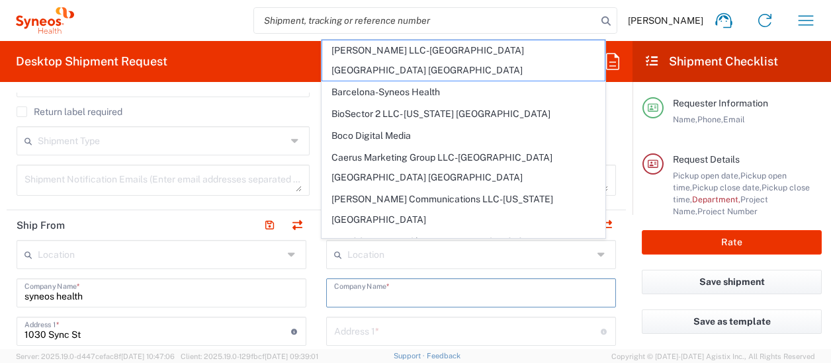
click at [372, 286] on input "text" at bounding box center [471, 291] width 274 height 23
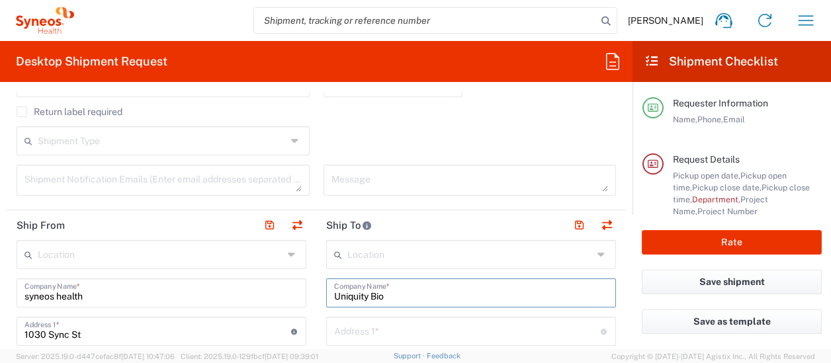
type input "Uniquity Bio"
click at [361, 337] on input "text" at bounding box center [467, 330] width 266 height 23
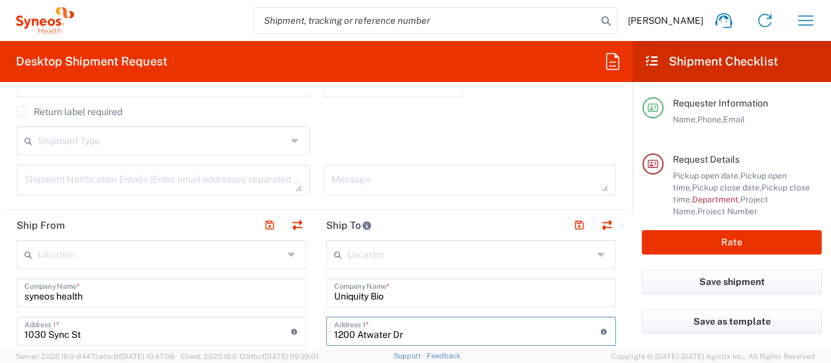
type input "1200 Atwater Dr"
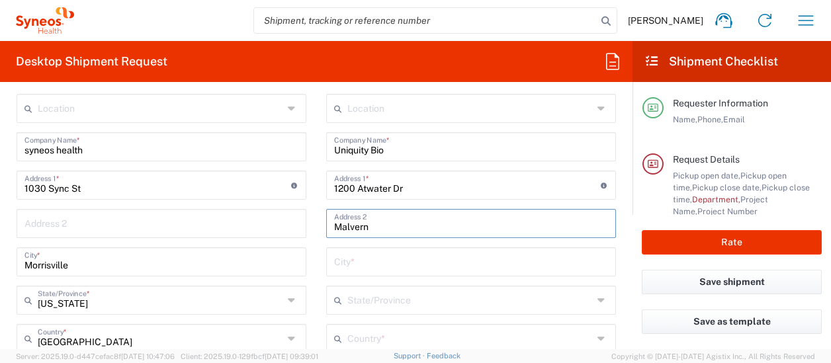
type input "Malvern"
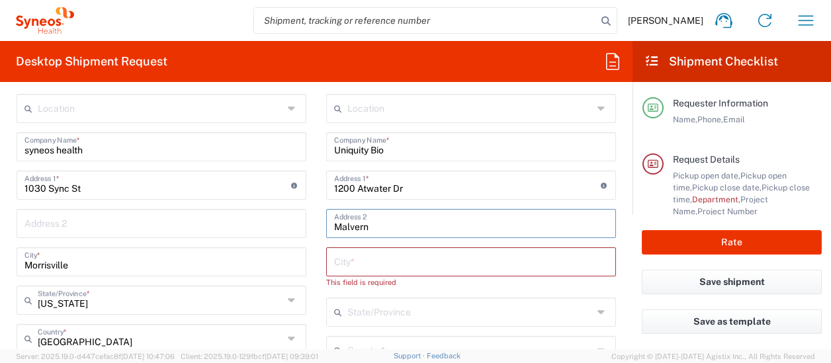
drag, startPoint x: 368, startPoint y: 225, endPoint x: 300, endPoint y: 220, distance: 68.3
click at [300, 220] on div "Ship From Location Addison Whitney LLC-Morrisvile NC US Barcelona-Syneos Health…" at bounding box center [316, 365] width 619 height 602
click at [334, 264] on input "text" at bounding box center [471, 260] width 274 height 23
paste input "Malvern"
type input "Malvern"
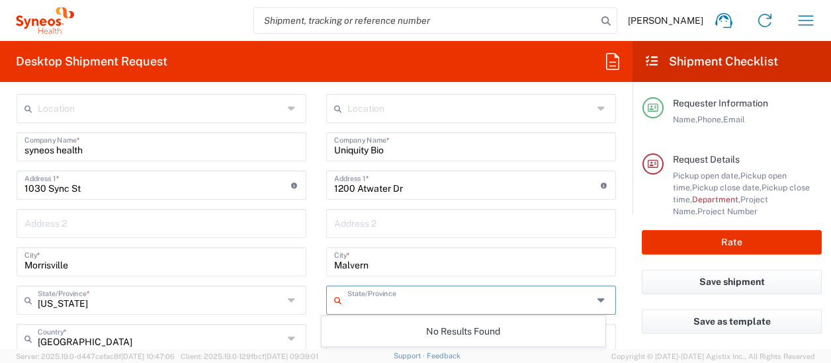
click at [360, 291] on input "text" at bounding box center [469, 299] width 245 height 23
type input "p"
click at [597, 294] on icon at bounding box center [602, 300] width 11 height 21
click at [597, 300] on icon at bounding box center [602, 300] width 11 height 21
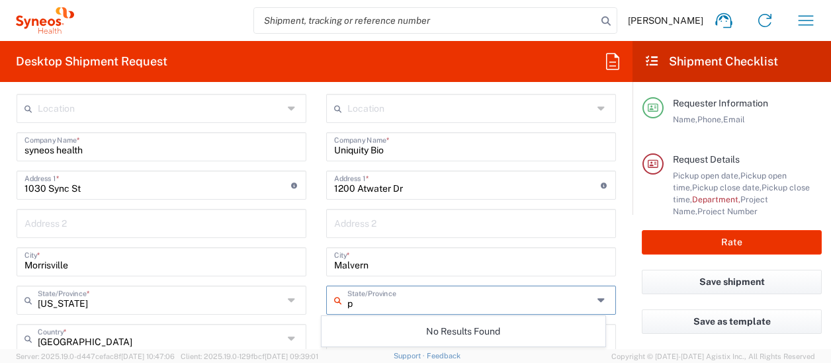
click at [597, 300] on icon at bounding box center [602, 300] width 11 height 21
click at [428, 295] on input "p" at bounding box center [469, 299] width 245 height 23
drag, startPoint x: 428, startPoint y: 295, endPoint x: 335, endPoint y: 296, distance: 92.6
click at [428, 295] on input "p" at bounding box center [469, 299] width 245 height 23
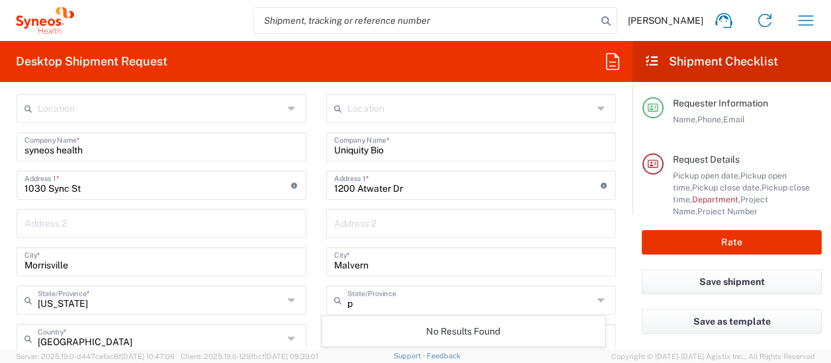
click at [334, 298] on icon at bounding box center [340, 300] width 13 height 21
click at [597, 300] on icon at bounding box center [602, 300] width 11 height 21
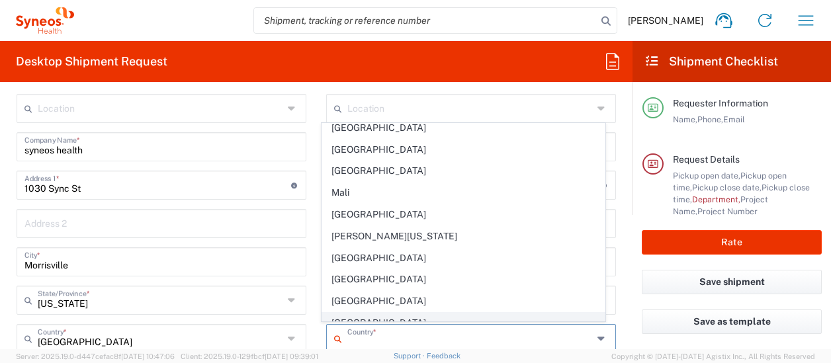
scroll to position [2871, 0]
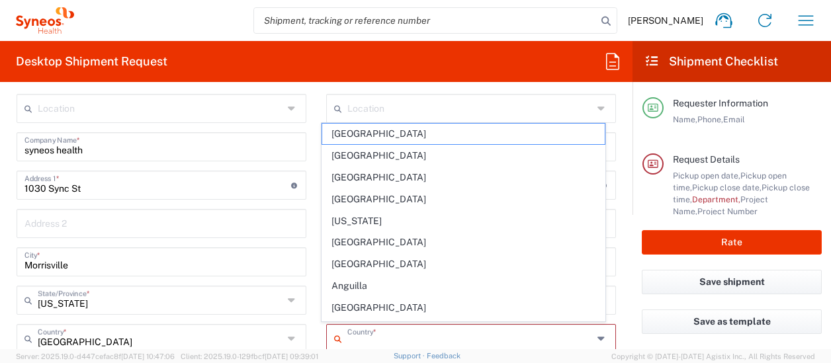
click at [352, 343] on input "text" at bounding box center [469, 337] width 245 height 23
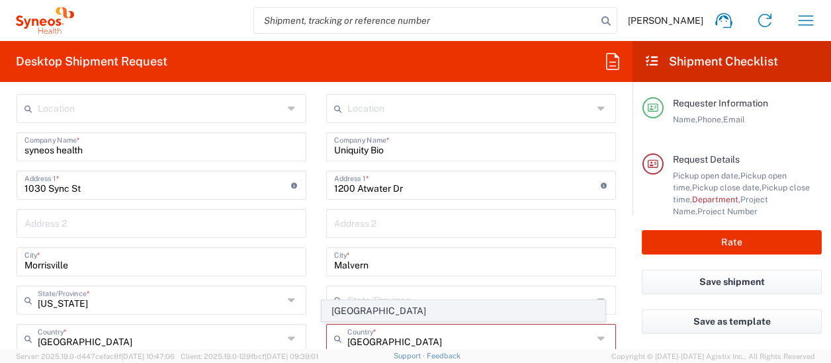
click at [368, 317] on span "United States" at bounding box center [463, 311] width 282 height 20
type input "United States"
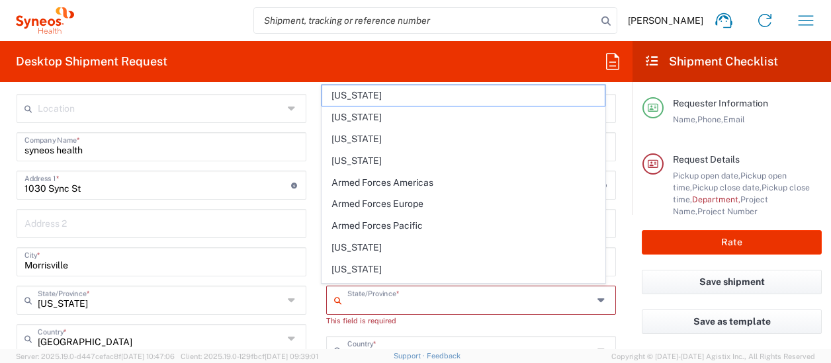
click at [374, 301] on input "text" at bounding box center [469, 299] width 245 height 23
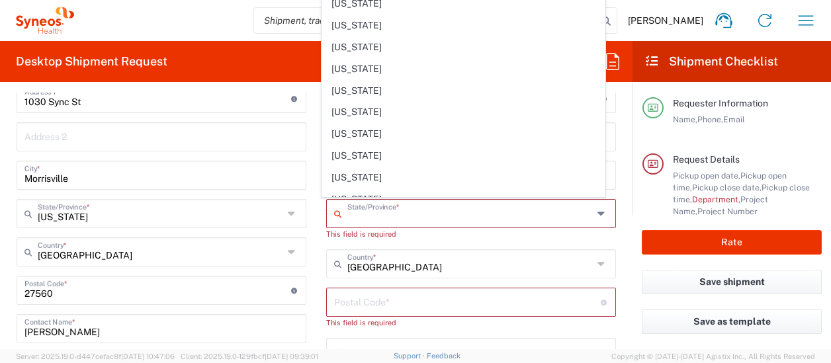
scroll to position [787, 0]
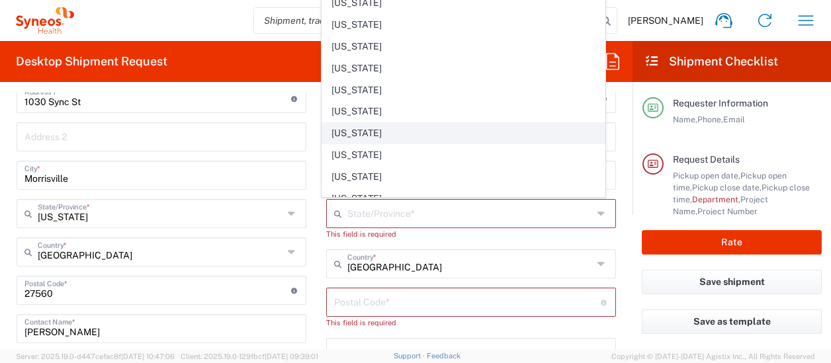
click at [386, 123] on span "Pennsylvania" at bounding box center [463, 133] width 282 height 20
type input "Pennsylvania"
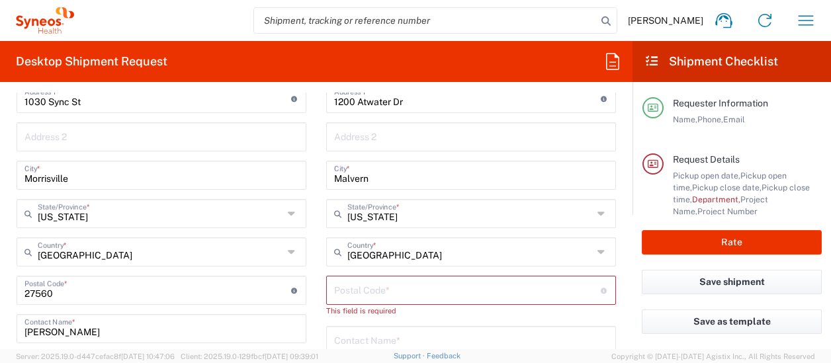
click at [363, 284] on input "undefined" at bounding box center [467, 289] width 266 height 23
type input "19355"
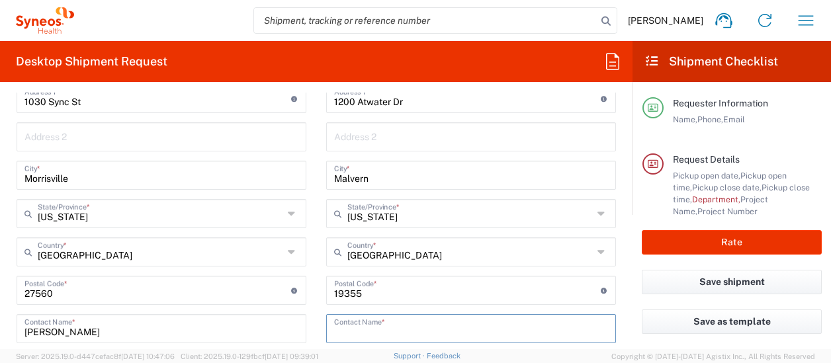
click at [356, 325] on input "text" at bounding box center [471, 327] width 274 height 23
type input "Joann Delucca"
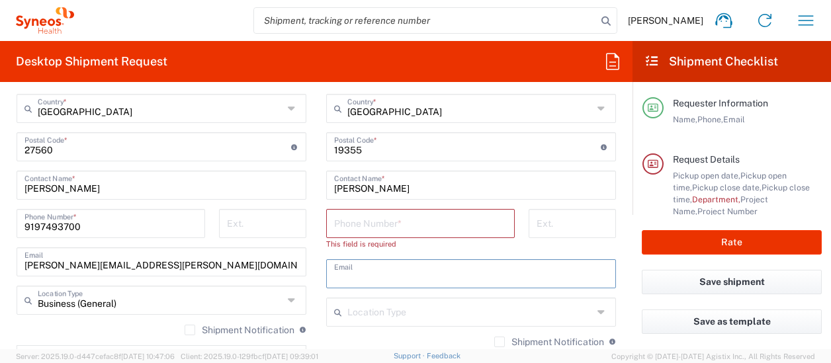
click at [352, 261] on input "text" at bounding box center [471, 272] width 274 height 23
click at [358, 227] on input "tel" at bounding box center [420, 222] width 173 height 23
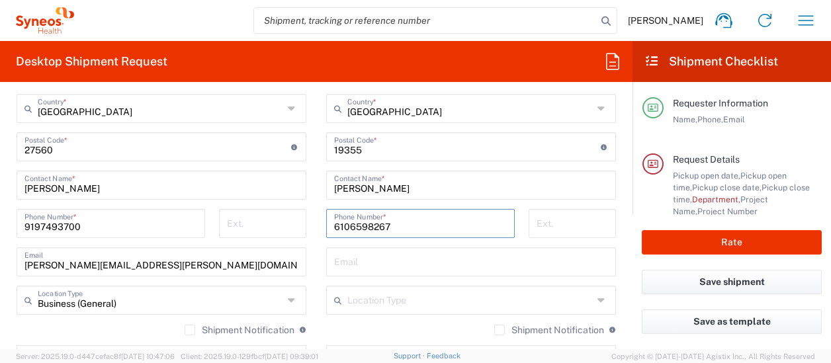
type input "6106598267"
click at [349, 255] on input "text" at bounding box center [471, 260] width 274 height 23
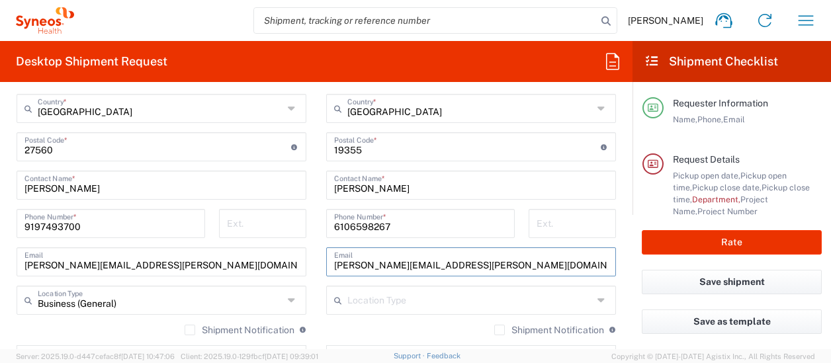
type input "joann.delucca@uniquity.com"
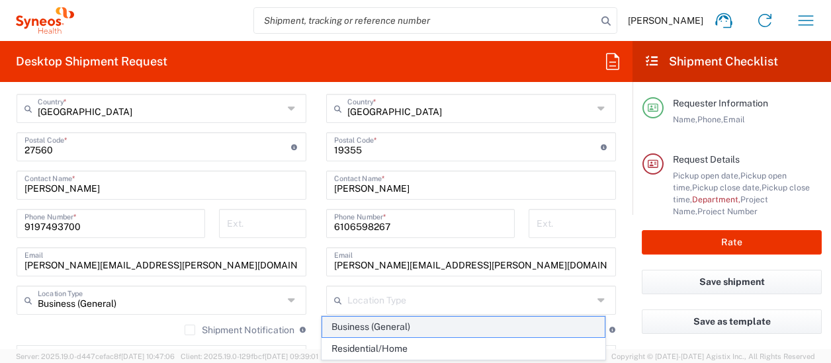
click at [369, 321] on span "Business (General)" at bounding box center [463, 327] width 282 height 20
type input "Business (General)"
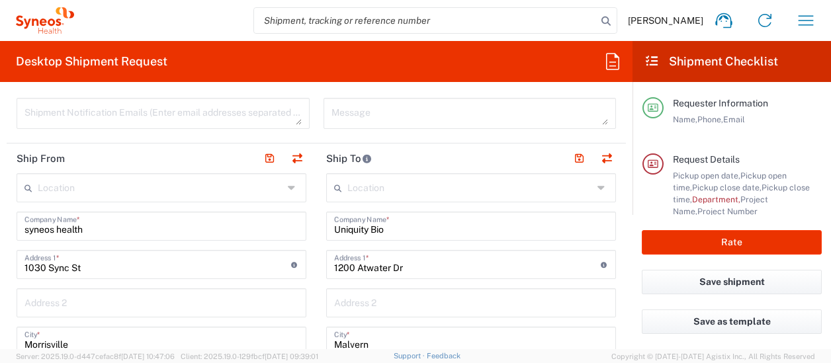
scroll to position [479, 0]
click at [569, 157] on button "button" at bounding box center [578, 158] width 19 height 19
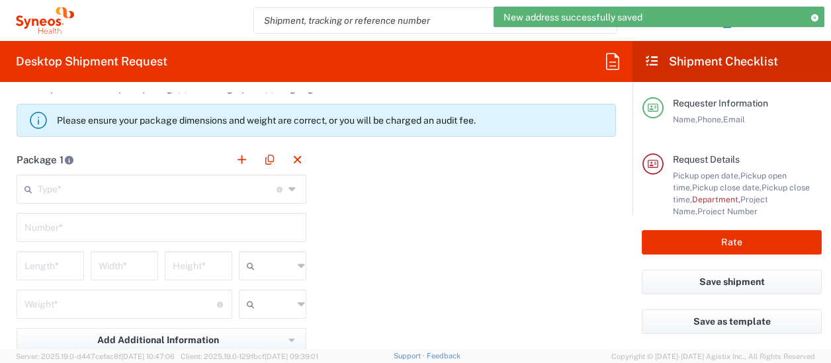
scroll to position [1140, 0]
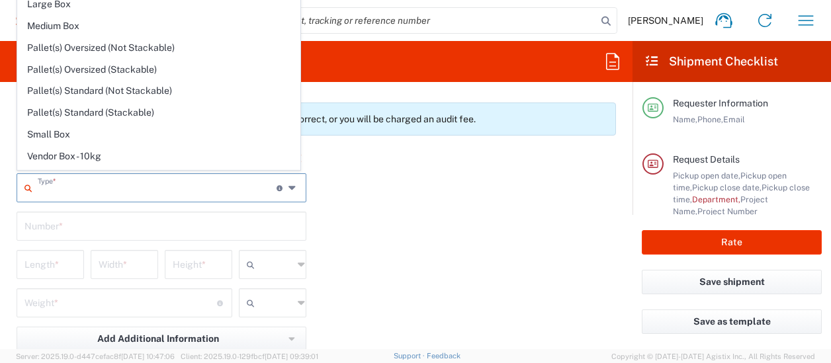
click at [94, 188] on input "text" at bounding box center [157, 186] width 239 height 23
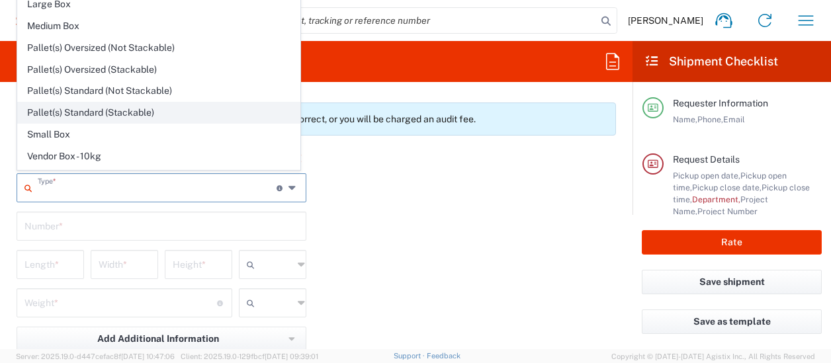
scroll to position [35, 0]
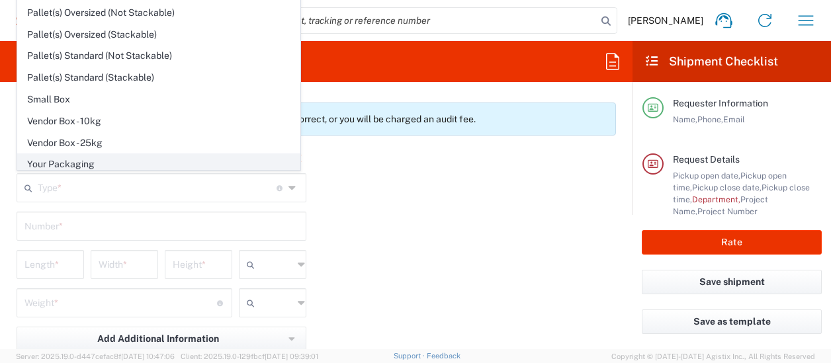
click at [98, 159] on span "Your Packaging" at bounding box center [159, 164] width 282 height 20
type input "Your Packaging"
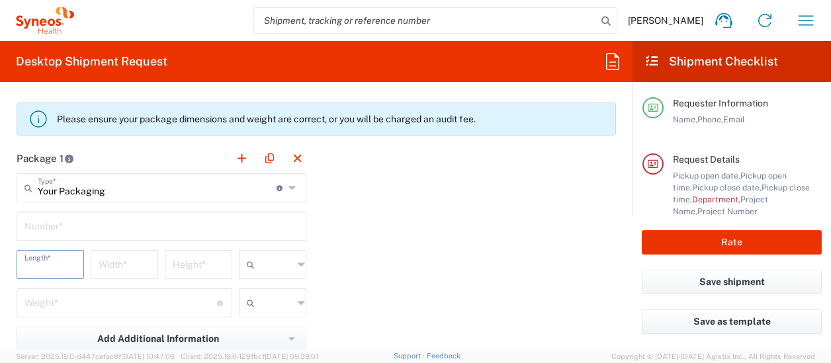
click at [63, 263] on input "number" at bounding box center [50, 263] width 52 height 23
type input "15"
type input "12"
type input "4"
click at [253, 334] on span "in" at bounding box center [267, 334] width 63 height 20
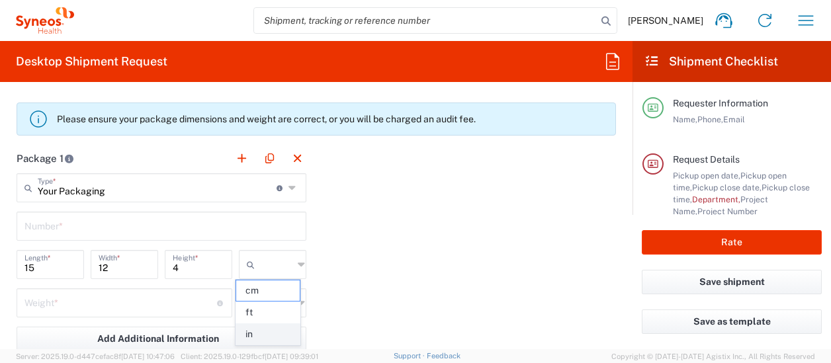
type input "in"
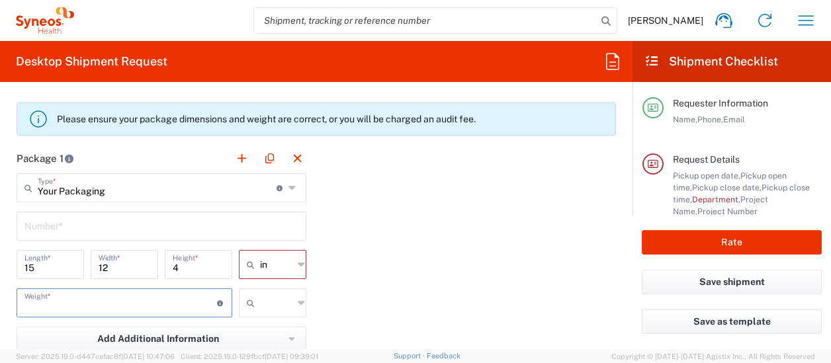
click at [122, 297] on input "number" at bounding box center [120, 301] width 192 height 23
type input "5"
click at [248, 352] on span "lbs" at bounding box center [267, 351] width 63 height 20
type input "lbs"
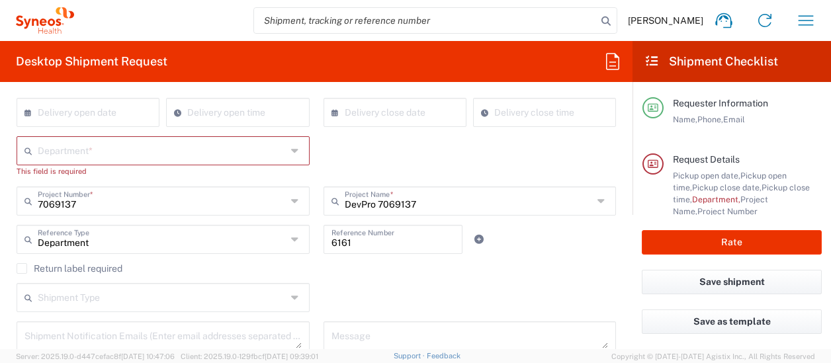
scroll to position [254, 0]
click at [238, 143] on input "text" at bounding box center [162, 151] width 249 height 23
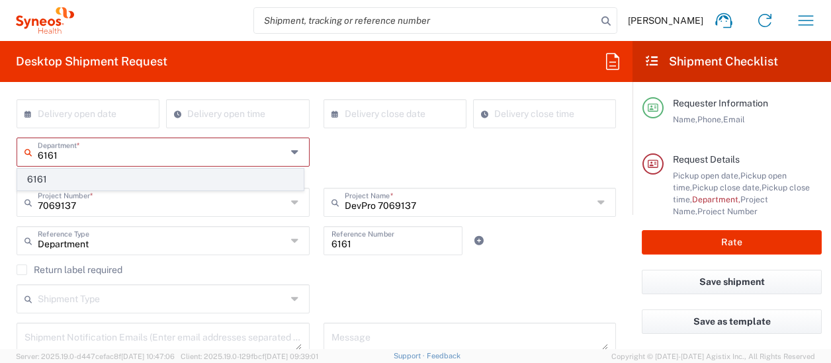
type input "6161"
click at [181, 178] on span "6161" at bounding box center [160, 179] width 285 height 20
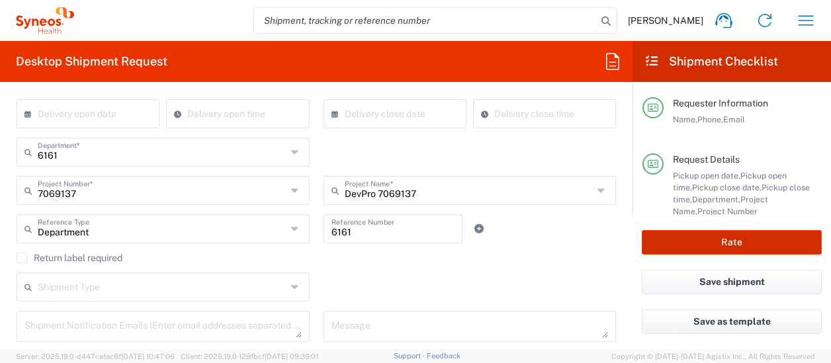
click at [717, 240] on button "Rate" at bounding box center [731, 242] width 180 height 24
type input "7069137"
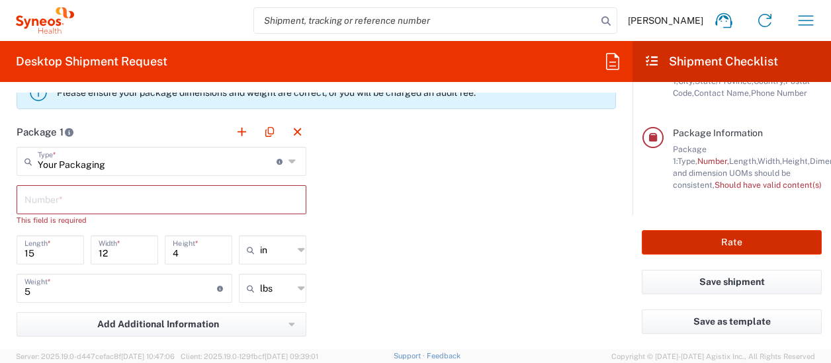
scroll to position [1157, 0]
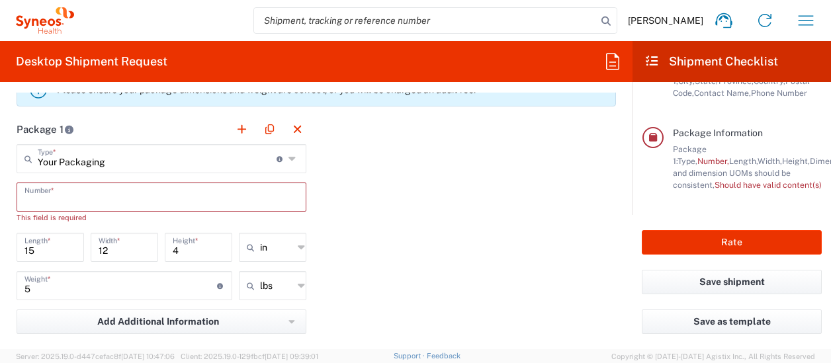
click at [149, 186] on input "text" at bounding box center [161, 195] width 274 height 23
click at [348, 192] on div "Package 1 Your Packaging Type * Material used to package goods Envelope Large B…" at bounding box center [316, 265] width 619 height 302
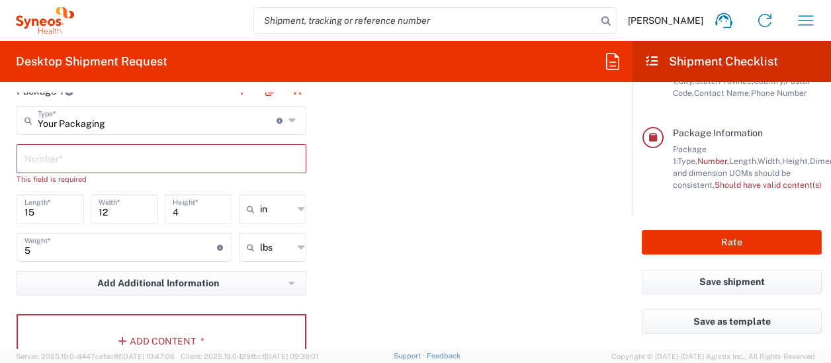
scroll to position [1184, 0]
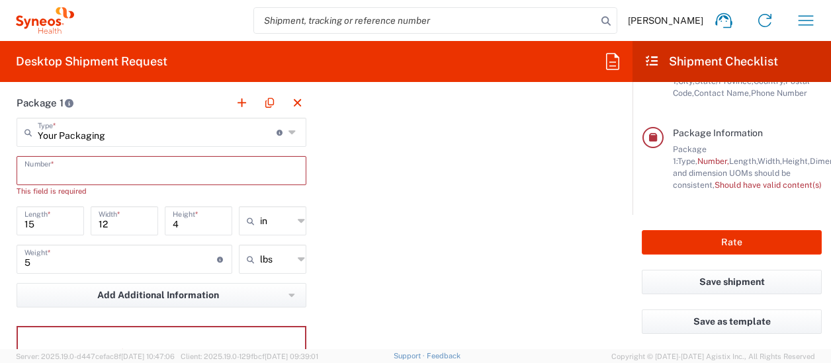
click at [192, 169] on input "text" at bounding box center [161, 169] width 274 height 23
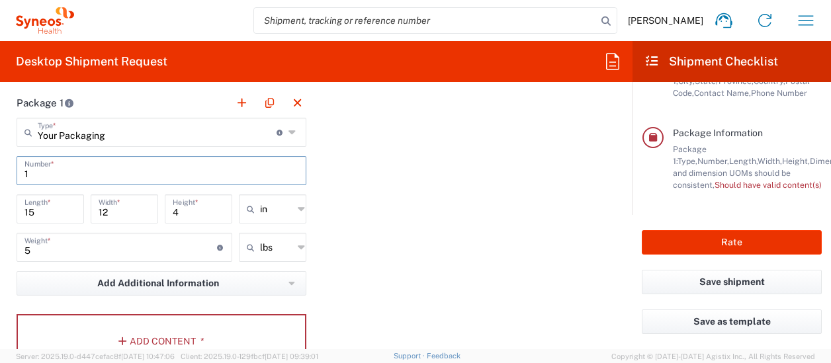
type input "1"
click at [340, 184] on div "Package 1 Your Packaging Type * Material used to package goods Envelope Large B…" at bounding box center [316, 233] width 619 height 290
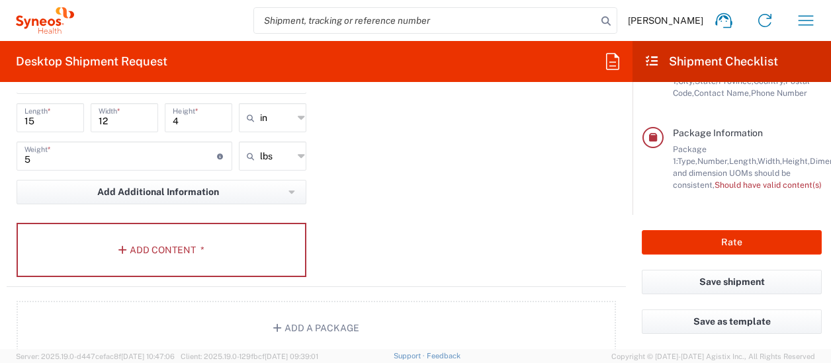
scroll to position [1276, 0]
click at [192, 222] on button "Add Content *" at bounding box center [162, 249] width 290 height 54
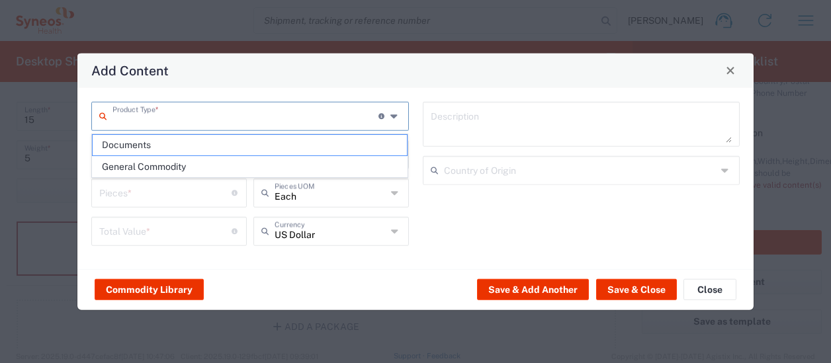
click at [139, 110] on input "text" at bounding box center [245, 114] width 266 height 23
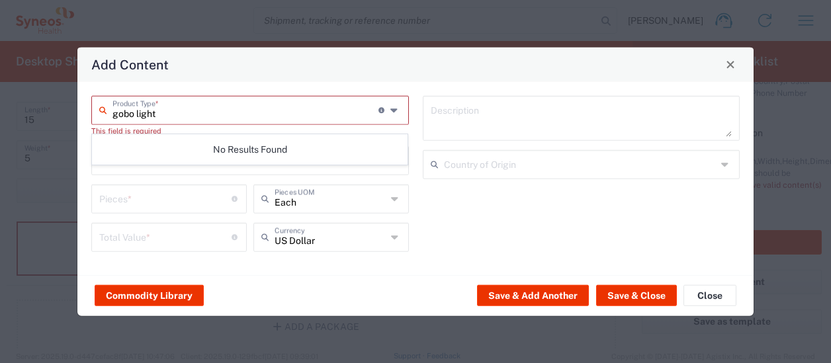
type input "gobo light"
click at [169, 204] on input "number" at bounding box center [165, 197] width 132 height 23
type input "1"
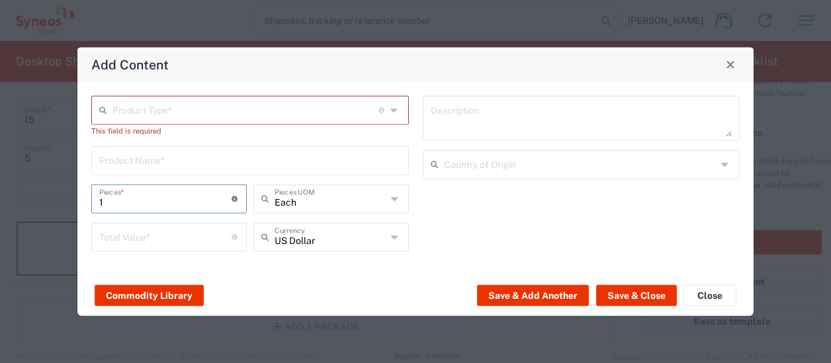
type input "1"
click at [140, 237] on input "number" at bounding box center [165, 235] width 132 height 23
click at [286, 303] on div "Commodity Library Save & Add Another Save & Close Close" at bounding box center [415, 295] width 676 height 42
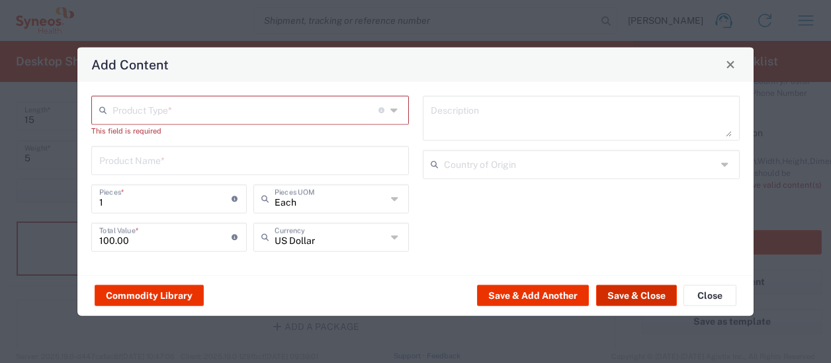
click at [610, 290] on button "Save & Close" at bounding box center [636, 295] width 81 height 21
type input "100"
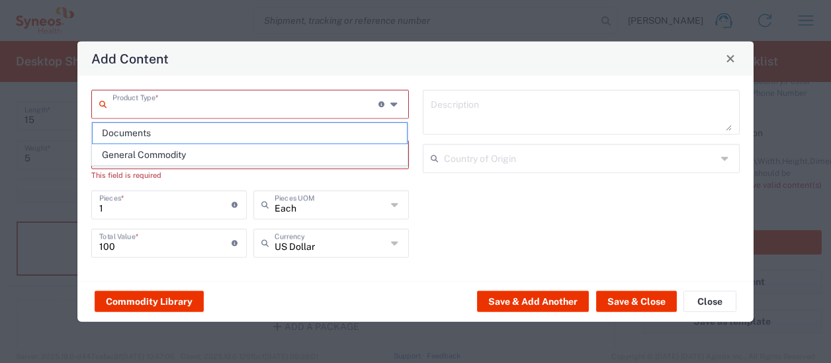
click at [291, 103] on input "text" at bounding box center [245, 102] width 266 height 23
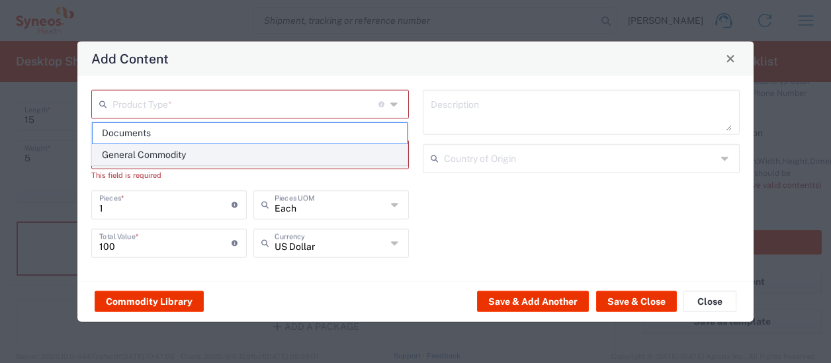
click at [259, 153] on span "General Commodity" at bounding box center [250, 155] width 315 height 20
type input "General Commodity"
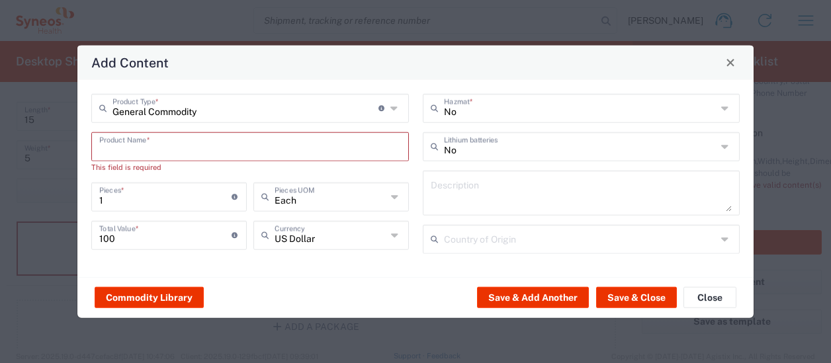
click at [259, 153] on input "text" at bounding box center [250, 145] width 302 height 23
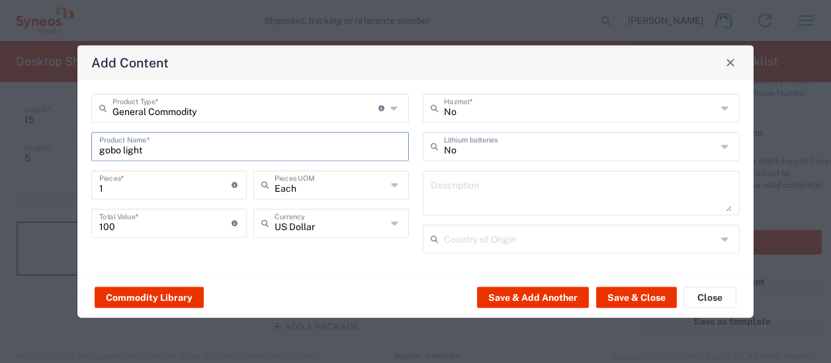
type input "gobo light"
click at [360, 288] on div "Commodity Library Save & Add Another Save & Close Close" at bounding box center [415, 297] width 676 height 42
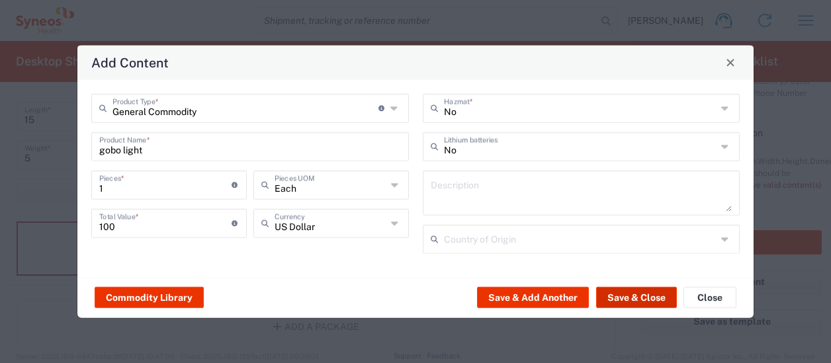
click at [606, 292] on button "Save & Close" at bounding box center [636, 297] width 81 height 21
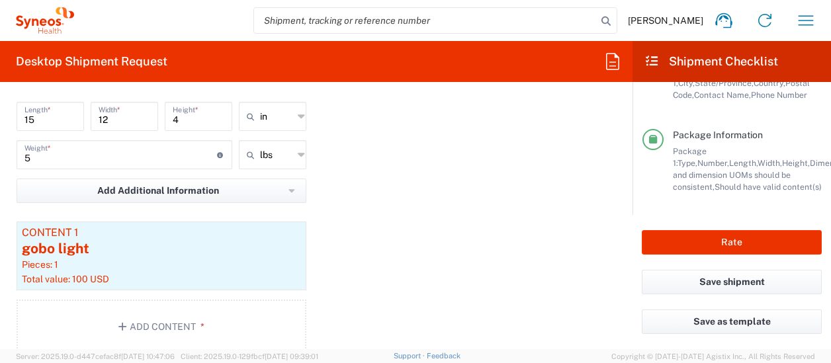
scroll to position [278, 0]
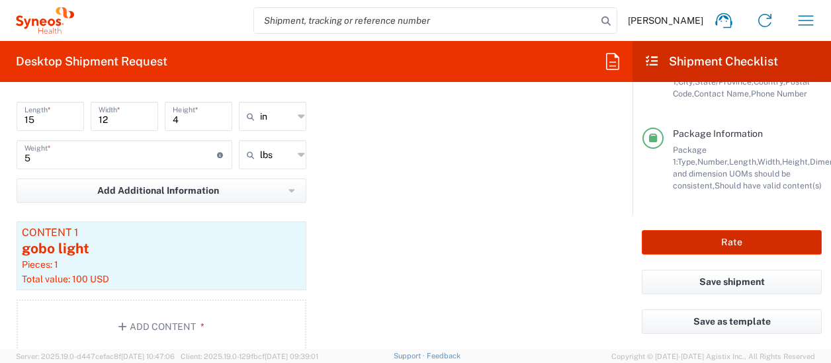
click at [722, 241] on button "Rate" at bounding box center [731, 242] width 180 height 24
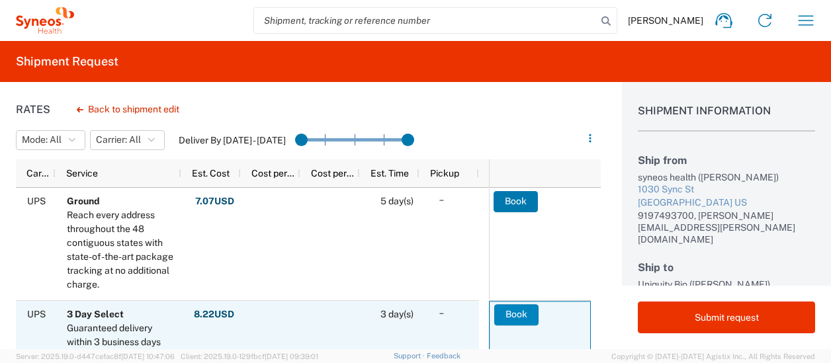
click at [495, 311] on button "Book" at bounding box center [516, 314] width 44 height 21
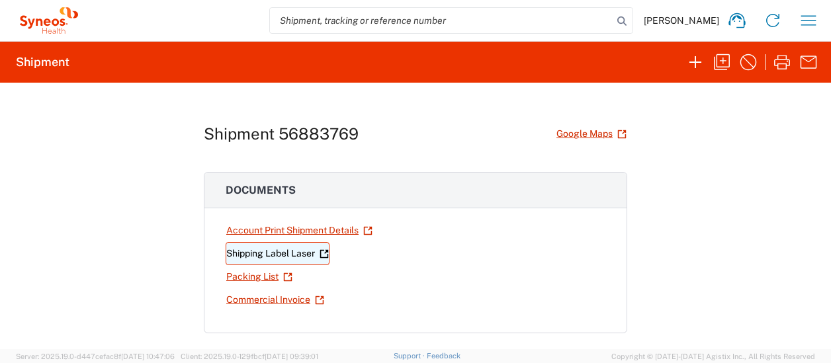
click at [299, 253] on link "Shipping Label Laser" at bounding box center [277, 253] width 104 height 23
